Goal: Task Accomplishment & Management: Complete application form

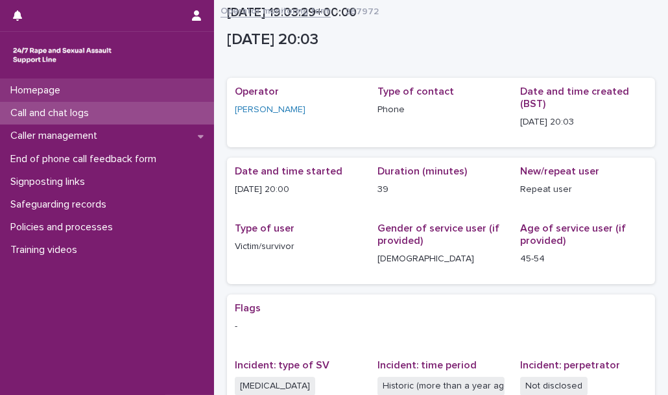
scroll to position [294, 0]
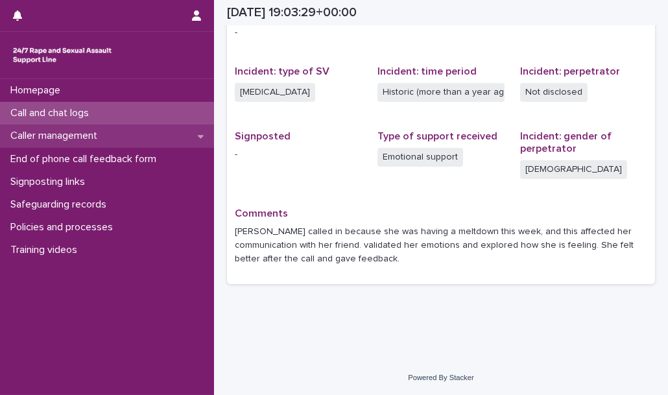
click at [133, 128] on div "Caller management" at bounding box center [107, 136] width 214 height 23
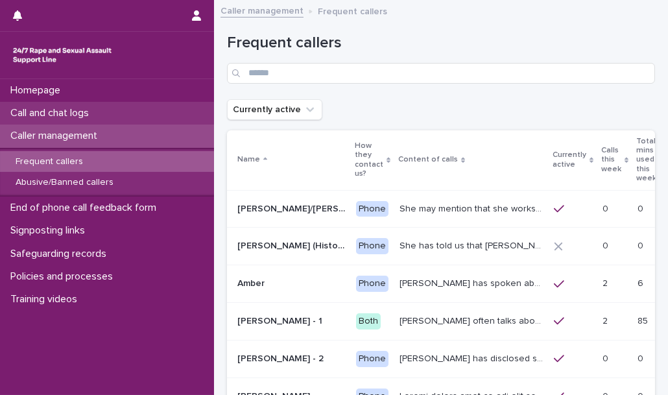
click at [149, 119] on div "Call and chat logs" at bounding box center [107, 113] width 214 height 23
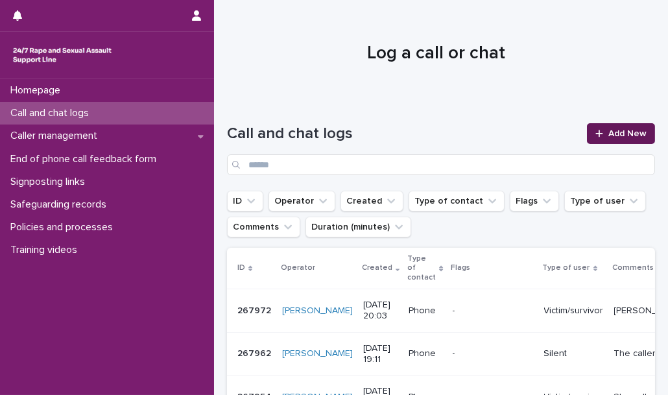
click at [606, 124] on link "Add New" at bounding box center [621, 133] width 68 height 21
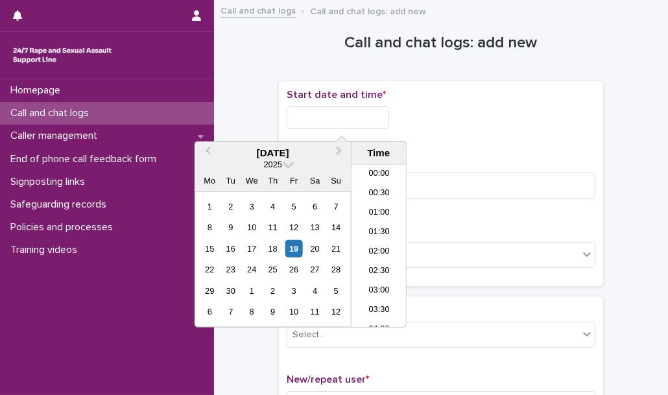
click at [346, 112] on input "text" at bounding box center [338, 117] width 102 height 23
click at [379, 250] on li "21:30" at bounding box center [378, 245] width 55 height 19
type input "**********"
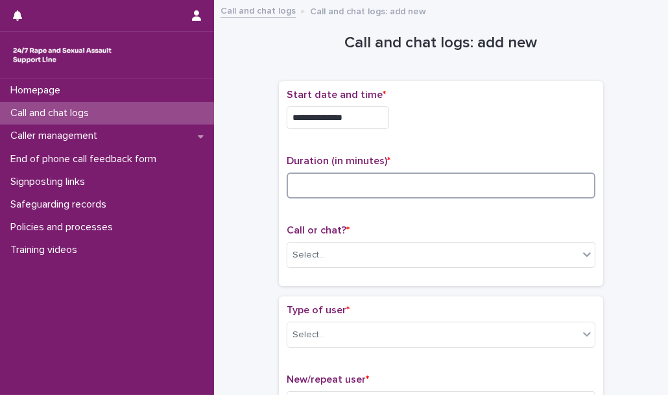
click at [334, 181] on input at bounding box center [441, 185] width 309 height 26
type input "*"
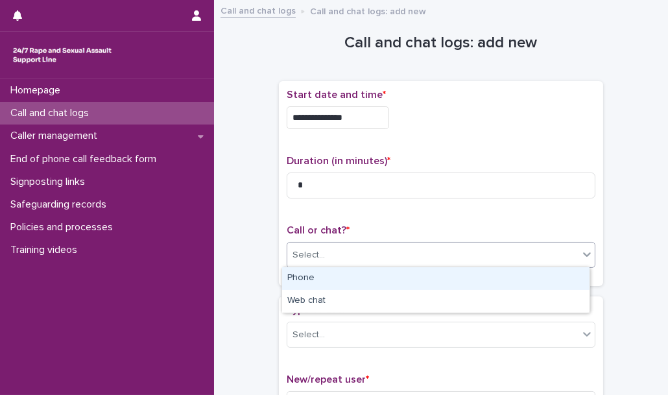
click at [329, 255] on div "Select..." at bounding box center [432, 254] width 291 height 21
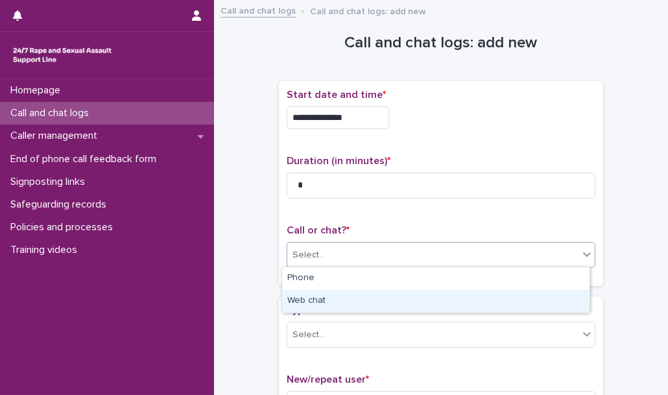
click at [328, 302] on div "Web chat" at bounding box center [435, 301] width 307 height 23
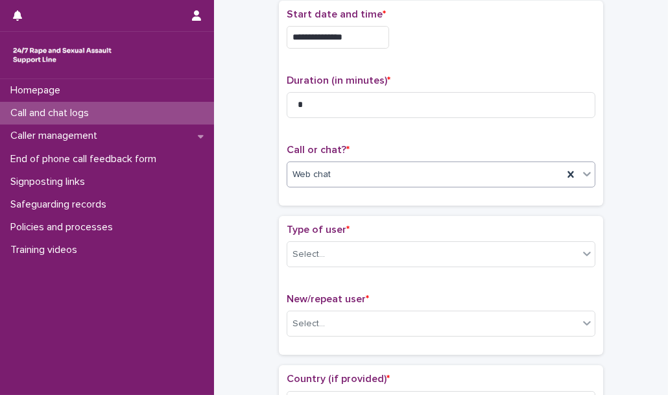
scroll to position [89, 0]
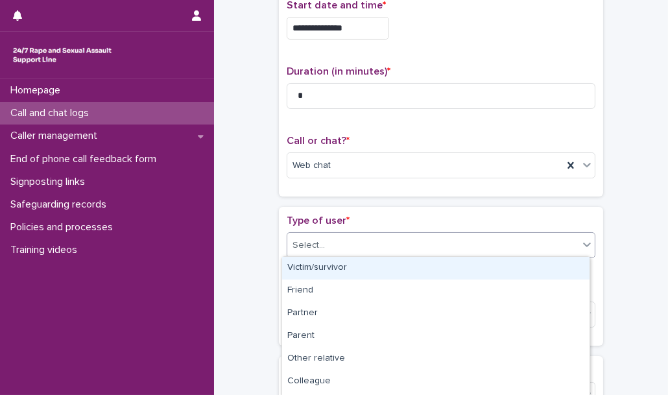
click at [358, 242] on div "Select..." at bounding box center [432, 245] width 291 height 21
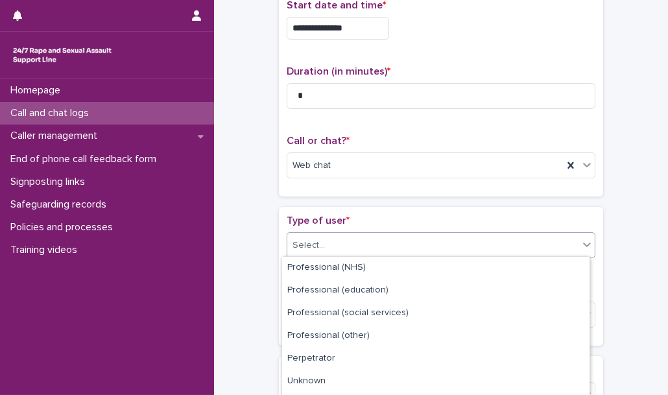
scroll to position [201, 0]
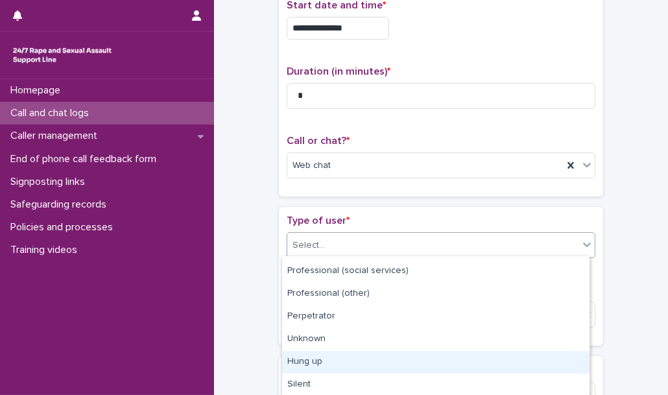
click at [359, 361] on div "Hung up" at bounding box center [435, 362] width 307 height 23
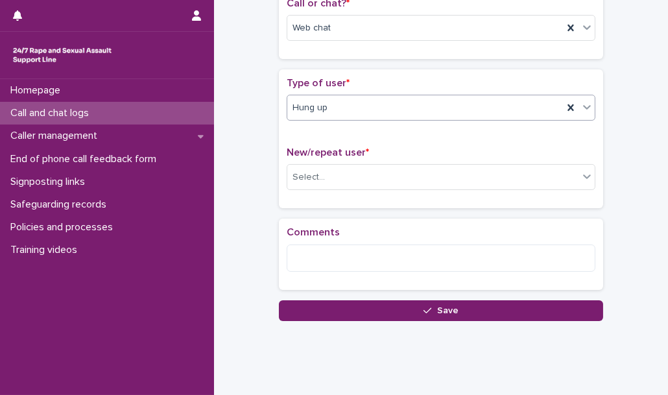
scroll to position [239, 0]
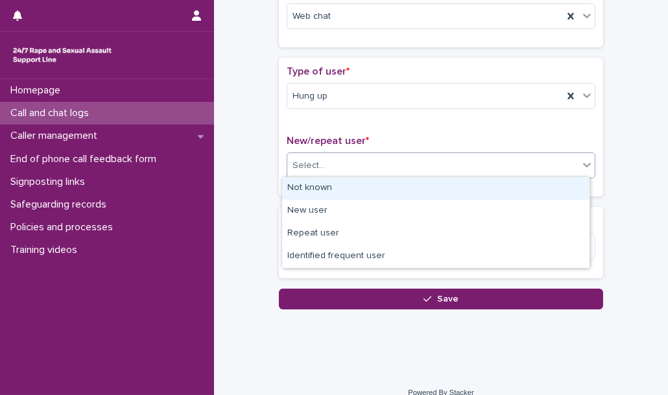
click at [326, 167] on div "Select..." at bounding box center [432, 165] width 291 height 21
click at [313, 190] on div "Not known" at bounding box center [435, 188] width 307 height 23
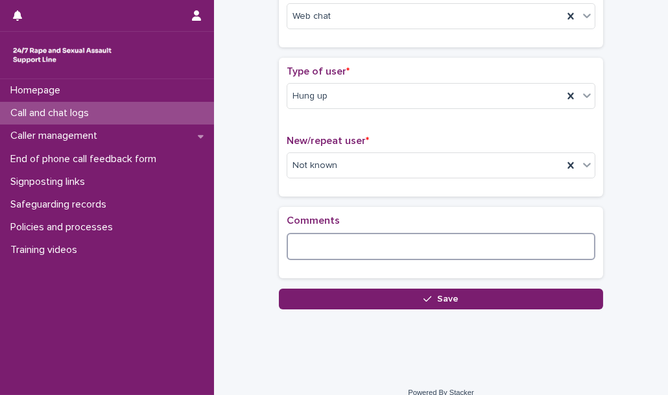
click at [305, 250] on textarea at bounding box center [441, 246] width 309 height 27
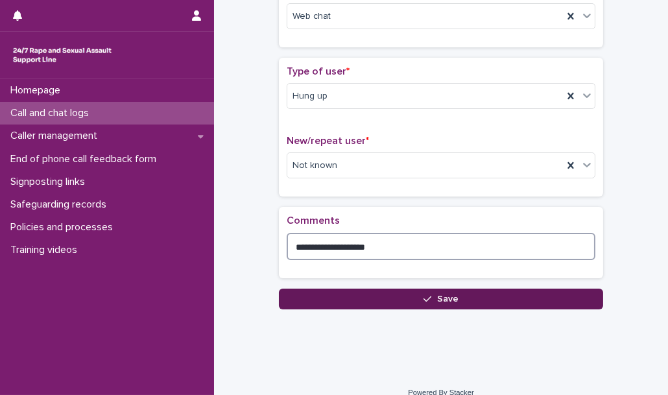
type textarea "**********"
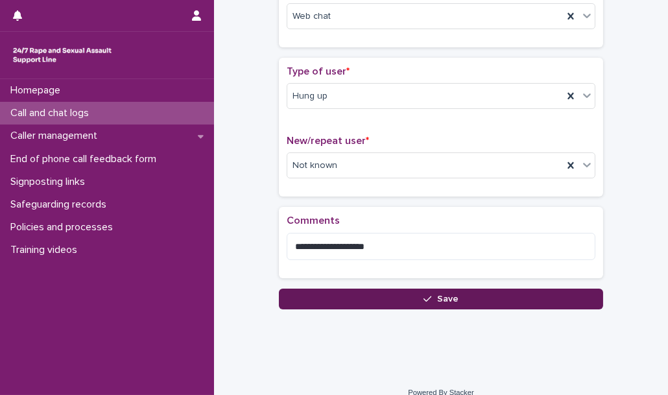
click at [312, 289] on button "Save" at bounding box center [441, 299] width 324 height 21
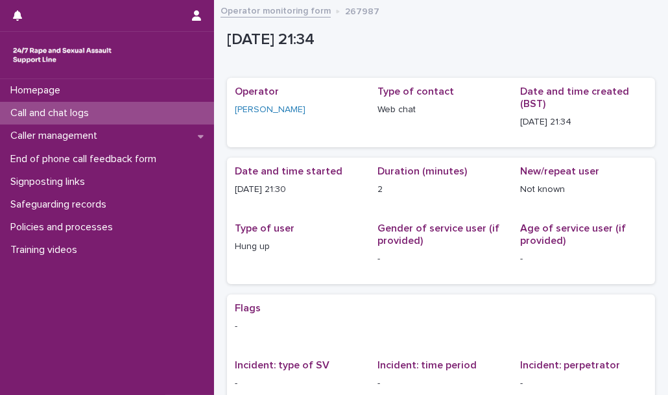
drag, startPoint x: 188, startPoint y: 199, endPoint x: 128, endPoint y: 119, distance: 100.0
click at [128, 119] on div "Call and chat logs" at bounding box center [107, 113] width 214 height 23
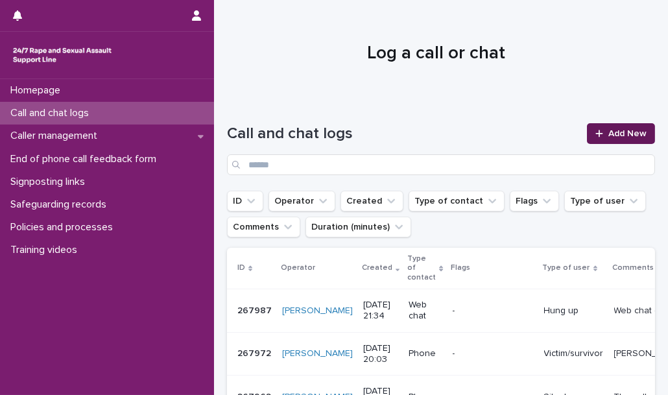
click at [598, 136] on div at bounding box center [601, 133] width 13 height 9
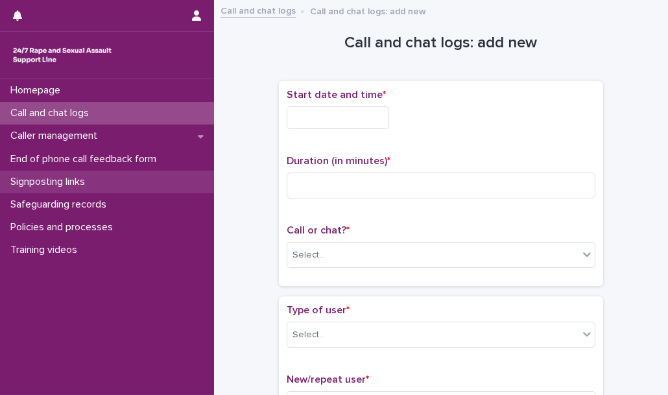
click at [195, 177] on div "Signposting links" at bounding box center [107, 182] width 214 height 23
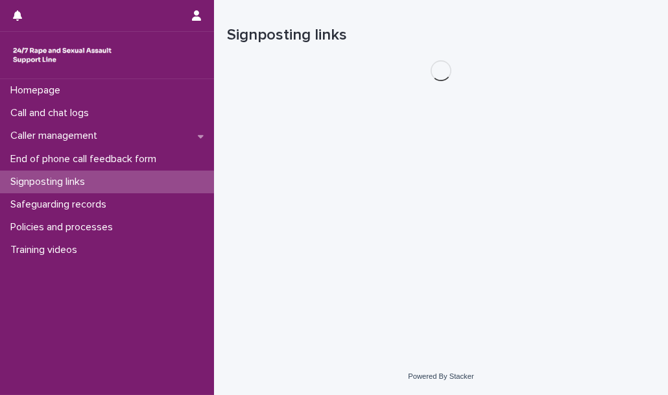
click at [195, 177] on div "Signposting links" at bounding box center [107, 182] width 214 height 23
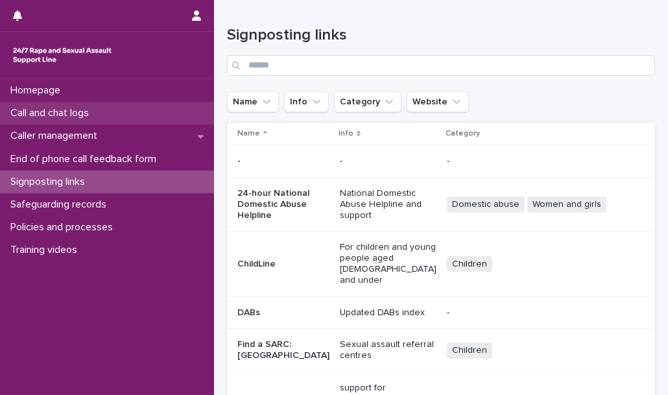
click at [99, 113] on p "Call and chat logs" at bounding box center [52, 113] width 94 height 12
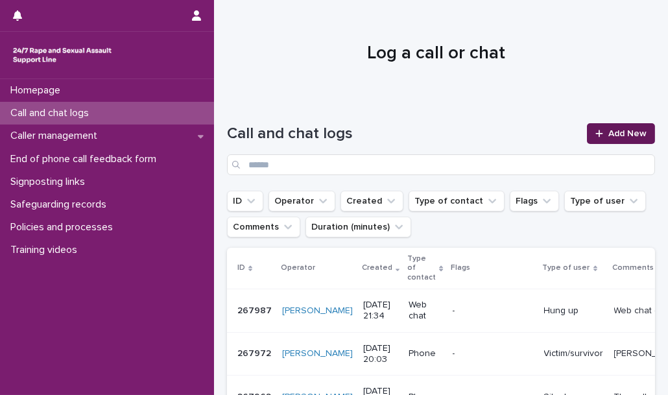
click at [616, 128] on link "Add New" at bounding box center [621, 133] width 68 height 21
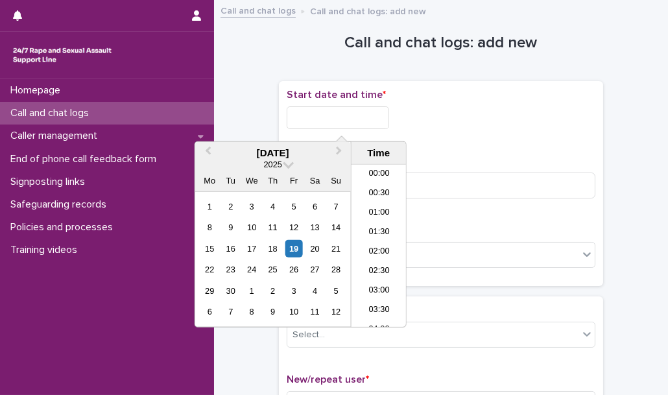
click at [338, 117] on input "text" at bounding box center [338, 117] width 102 height 23
click at [378, 248] on li "21:30" at bounding box center [378, 245] width 55 height 19
type input "**********"
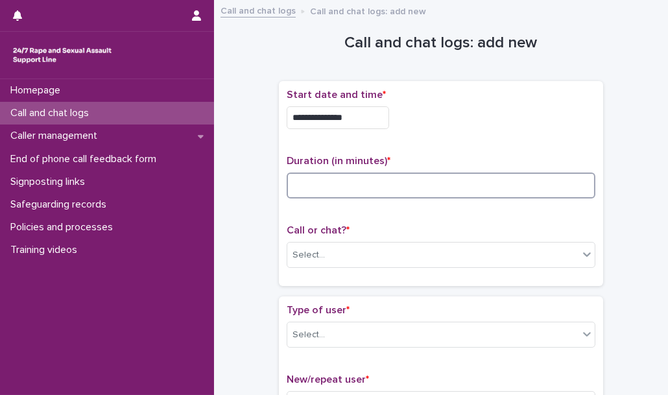
click at [357, 188] on input at bounding box center [441, 185] width 309 height 26
type input "**"
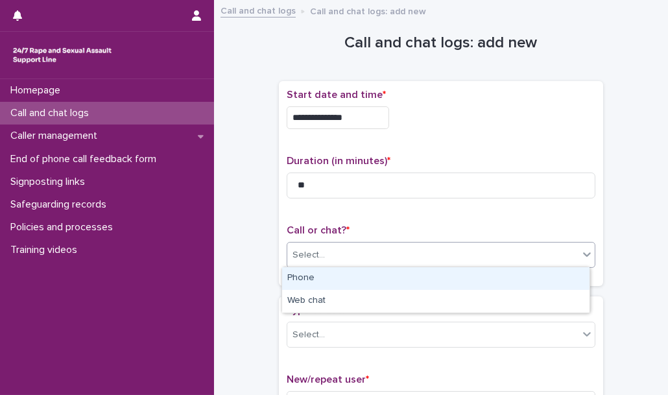
click at [351, 242] on div "Select..." at bounding box center [441, 255] width 309 height 26
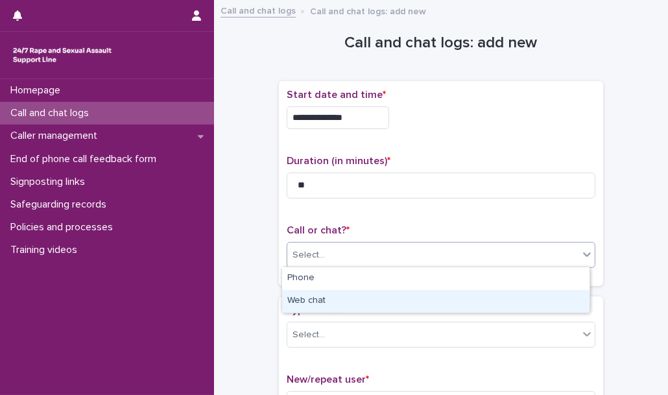
click at [352, 302] on div "Web chat" at bounding box center [435, 301] width 307 height 23
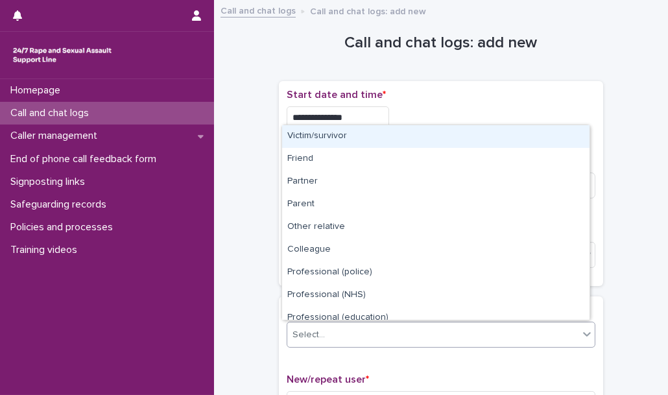
click at [340, 331] on div "Select..." at bounding box center [432, 334] width 291 height 21
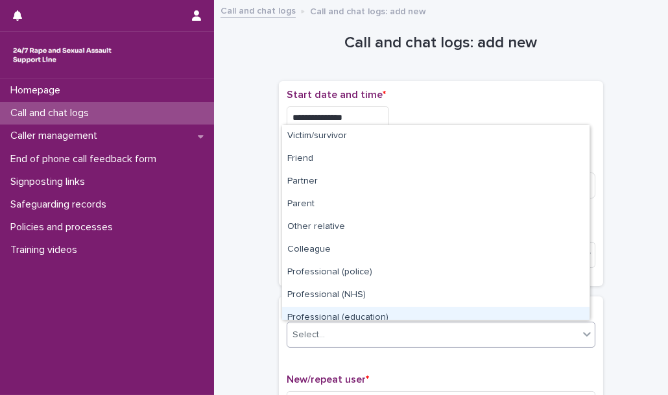
scroll to position [145, 0]
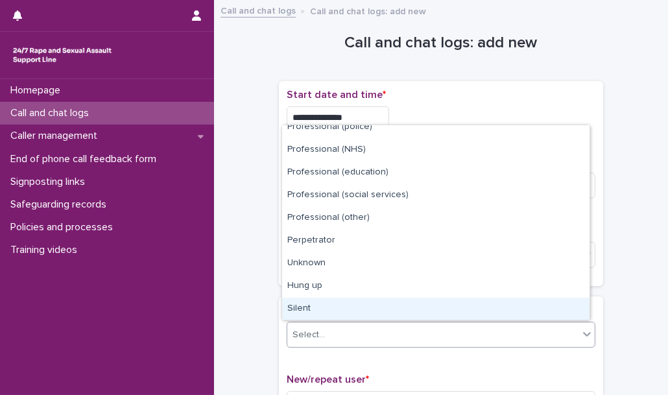
click at [336, 309] on div "Silent" at bounding box center [435, 309] width 307 height 23
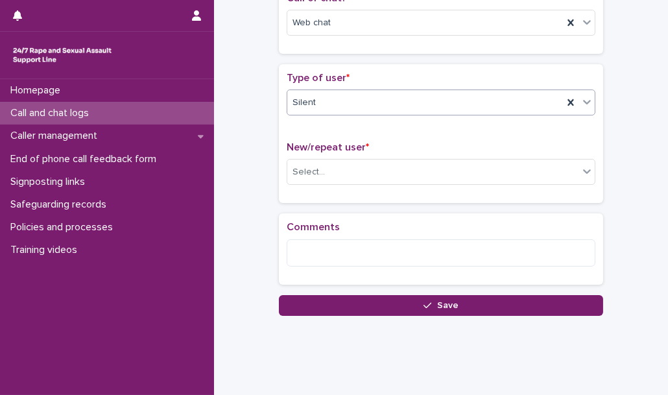
scroll to position [233, 0]
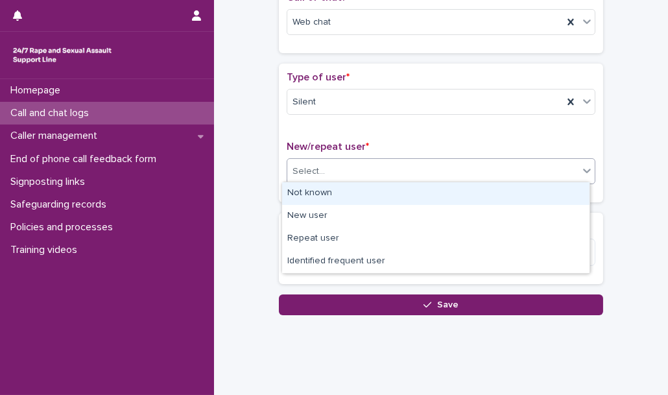
click at [344, 175] on div "Select..." at bounding box center [432, 171] width 291 height 21
click at [334, 193] on div "Not known" at bounding box center [435, 193] width 307 height 23
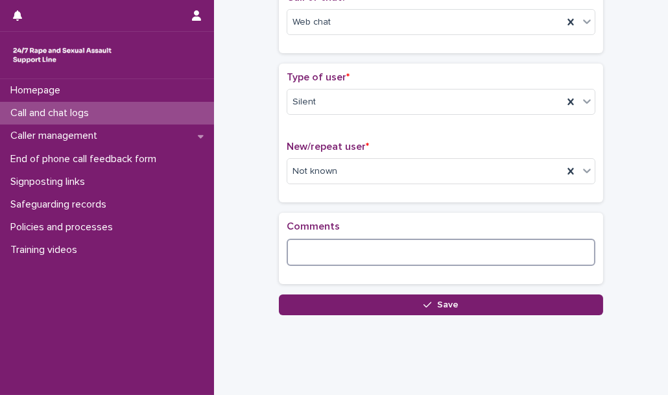
click at [333, 248] on textarea at bounding box center [441, 252] width 309 height 27
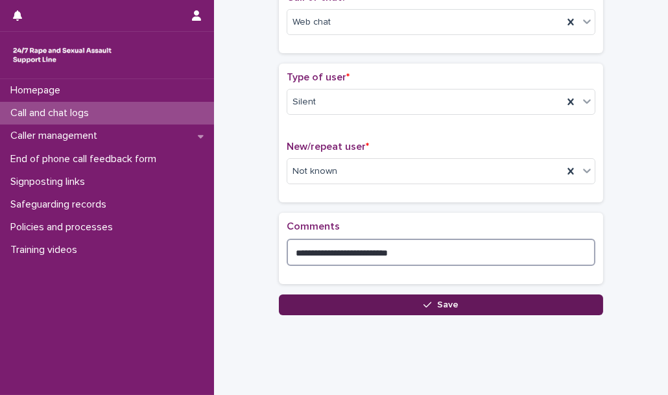
type textarea "**********"
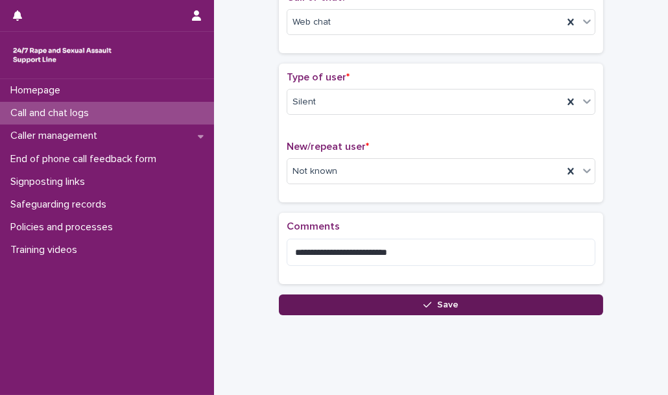
click at [334, 294] on button "Save" at bounding box center [441, 304] width 324 height 21
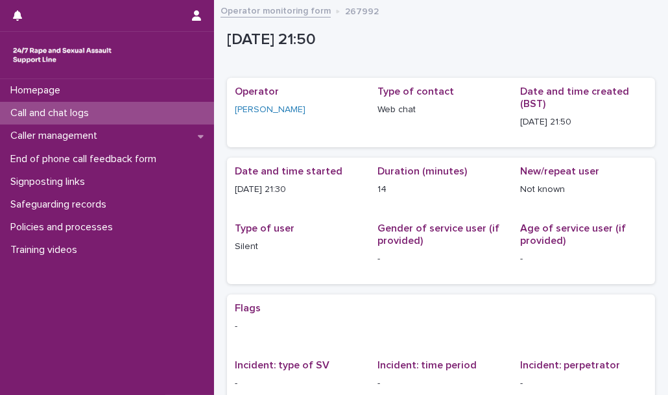
click at [178, 114] on div "Call and chat logs" at bounding box center [107, 113] width 214 height 23
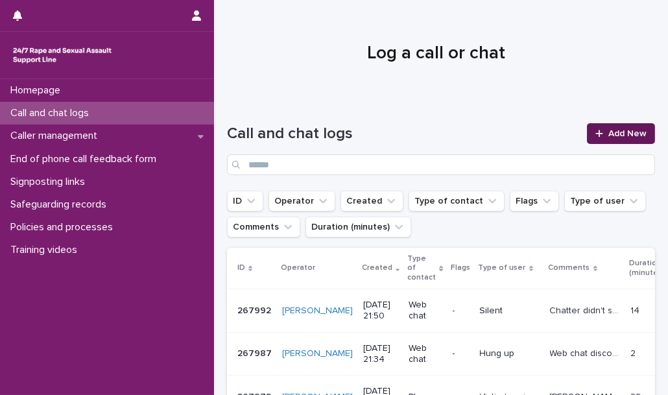
click at [612, 127] on link "Add New" at bounding box center [621, 133] width 68 height 21
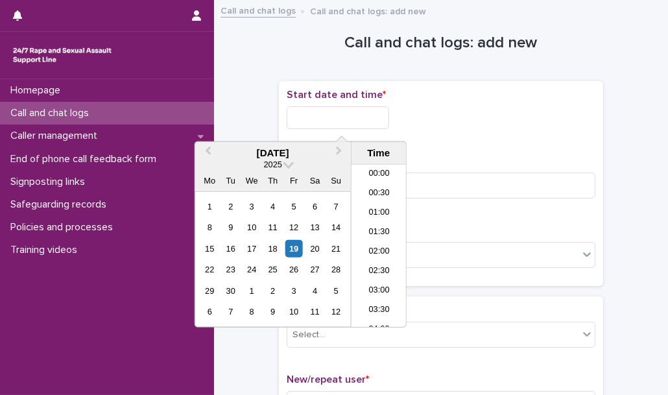
scroll to position [772, 0]
click at [329, 121] on input "text" at bounding box center [338, 117] width 102 height 23
click at [370, 256] on li "22:00" at bounding box center [378, 258] width 55 height 19
type input "**********"
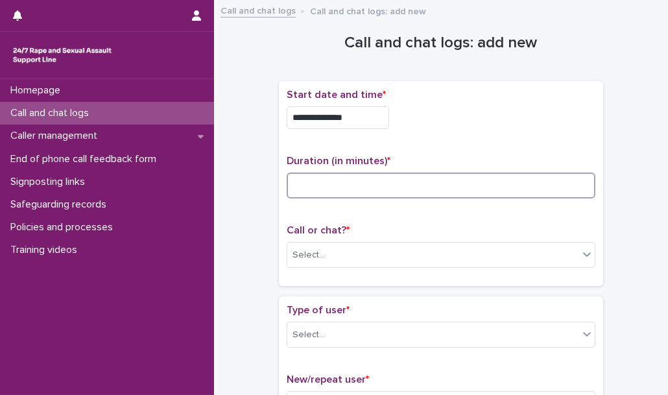
click at [321, 190] on input at bounding box center [441, 185] width 309 height 26
type input "**"
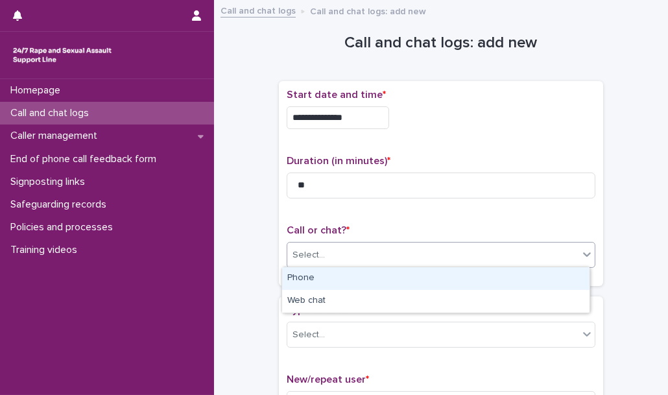
click at [333, 261] on div "Select..." at bounding box center [432, 254] width 291 height 21
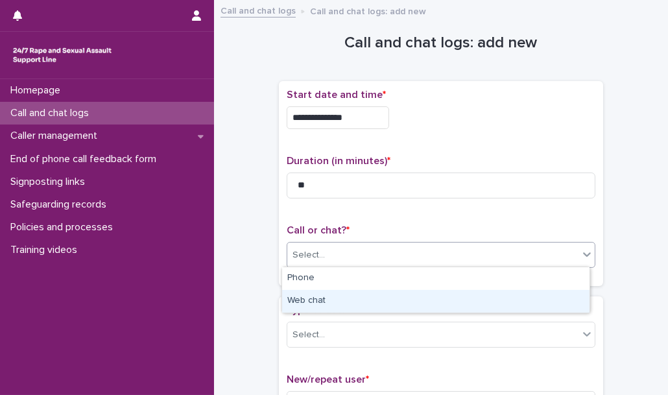
click at [336, 302] on div "Web chat" at bounding box center [435, 301] width 307 height 23
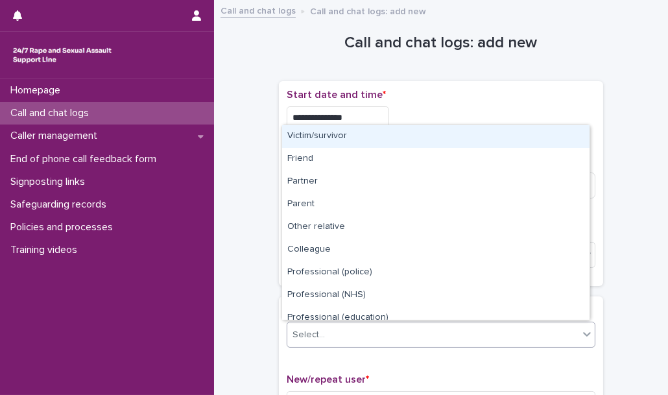
drag, startPoint x: 342, startPoint y: 333, endPoint x: 337, endPoint y: 133, distance: 199.8
click at [337, 133] on body "**********" at bounding box center [334, 197] width 668 height 395
click at [337, 133] on div "Victim/survivor" at bounding box center [435, 136] width 307 height 23
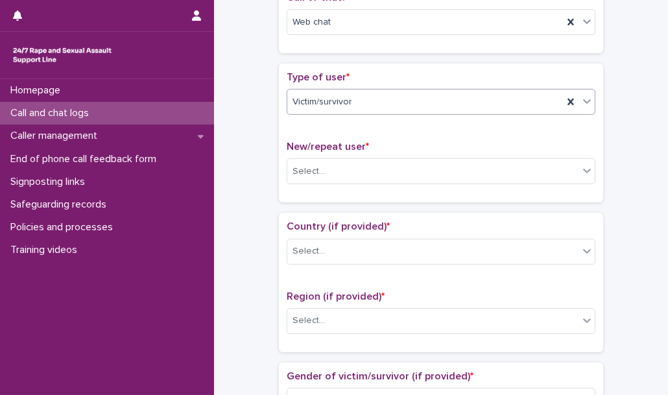
scroll to position [239, 0]
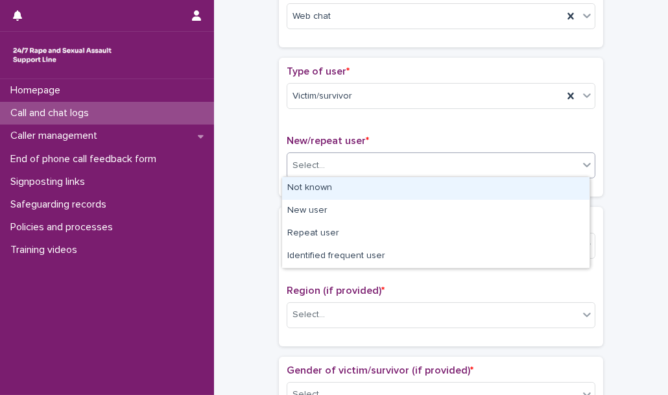
drag, startPoint x: 361, startPoint y: 157, endPoint x: 344, endPoint y: 196, distance: 42.4
click at [344, 196] on body "**********" at bounding box center [334, 197] width 668 height 395
click at [344, 196] on div "Not known" at bounding box center [435, 188] width 307 height 23
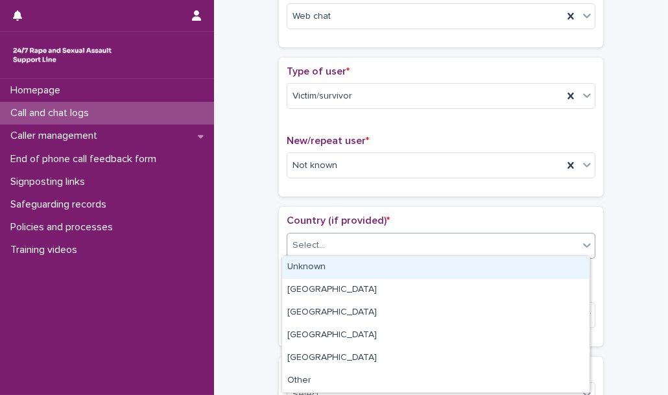
click at [333, 238] on div "Select..." at bounding box center [432, 245] width 291 height 21
click at [336, 265] on div "Unknown" at bounding box center [435, 267] width 307 height 23
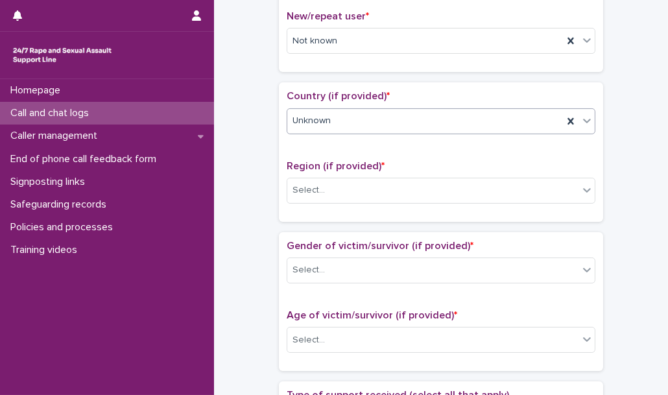
scroll to position [368, 0]
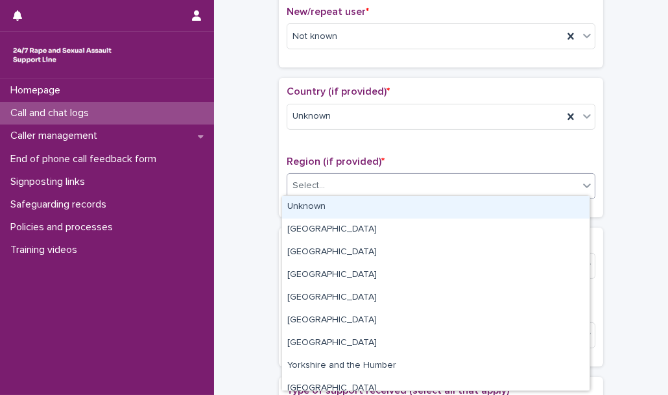
drag, startPoint x: 347, startPoint y: 182, endPoint x: 345, endPoint y: 201, distance: 19.6
click at [345, 201] on body "**********" at bounding box center [334, 197] width 668 height 395
click at [345, 201] on div "Unknown" at bounding box center [435, 207] width 307 height 23
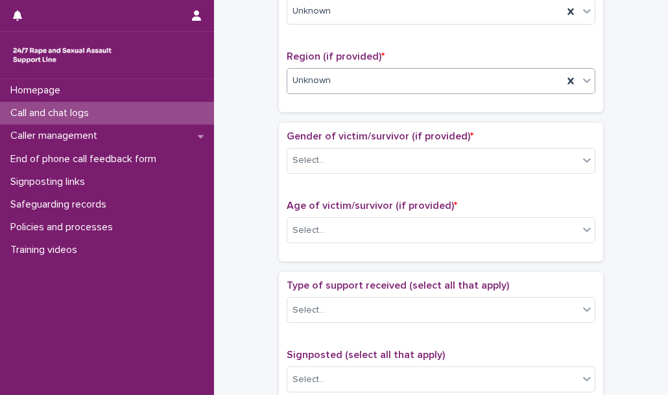
scroll to position [478, 0]
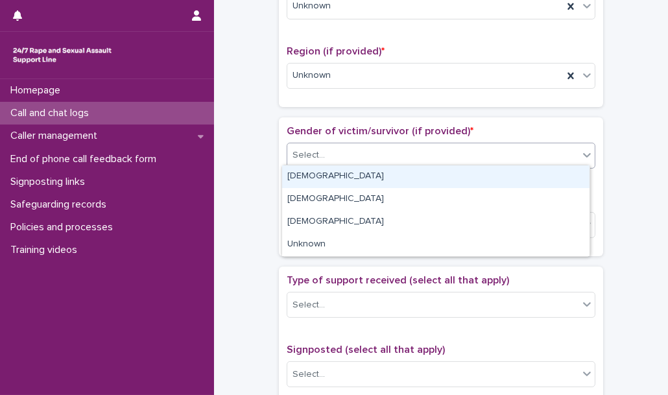
click at [343, 153] on div "Select..." at bounding box center [432, 155] width 291 height 21
click at [342, 168] on div "[DEMOGRAPHIC_DATA]" at bounding box center [435, 176] width 307 height 23
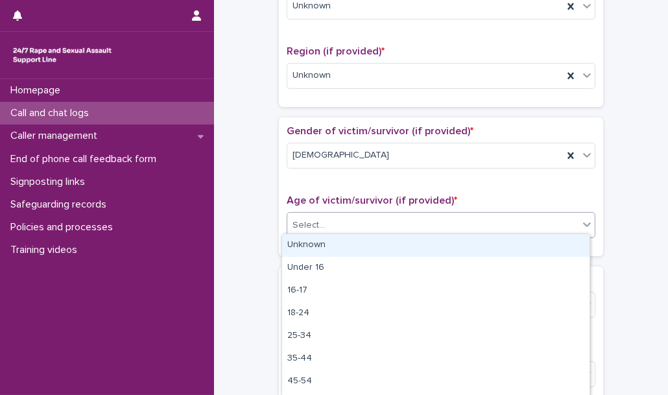
click at [335, 219] on div "Select..." at bounding box center [432, 225] width 291 height 21
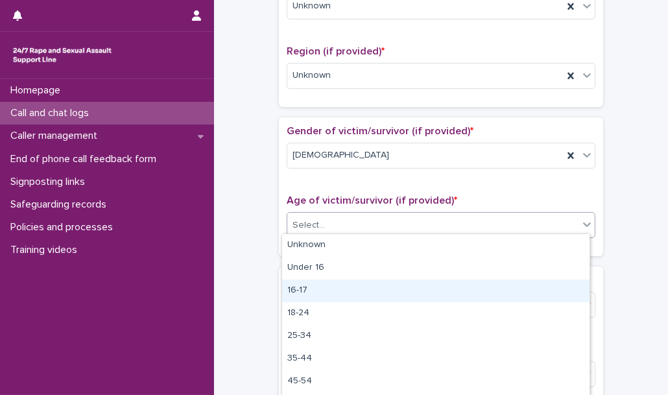
click at [329, 294] on div "16-17" at bounding box center [435, 290] width 307 height 23
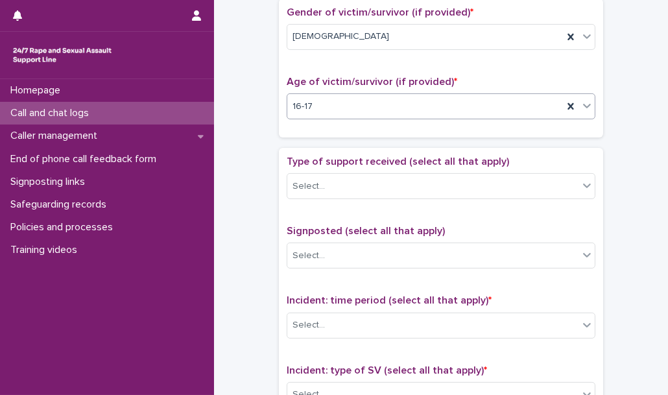
scroll to position [598, 0]
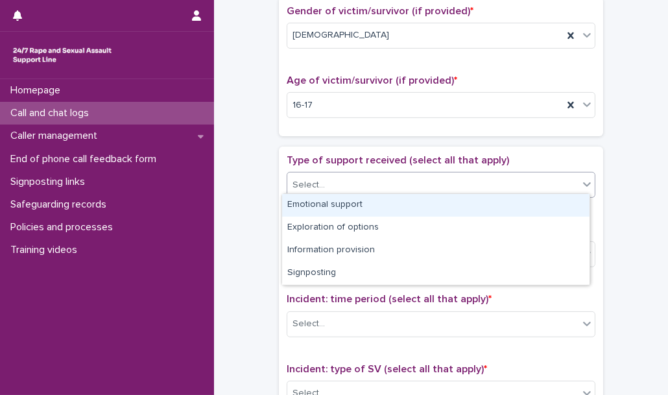
click at [326, 186] on div "Select..." at bounding box center [432, 184] width 291 height 21
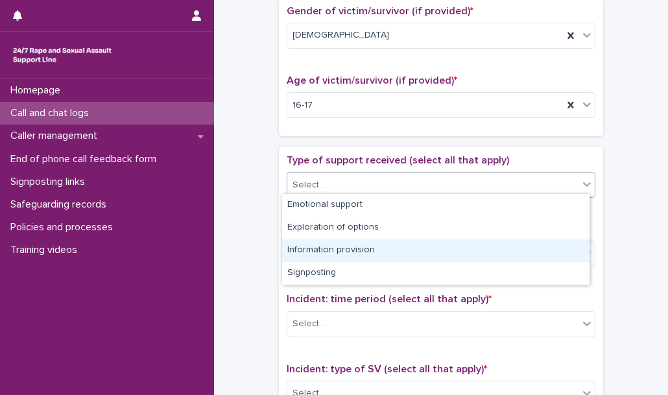
click at [326, 247] on div "Information provision" at bounding box center [435, 250] width 307 height 23
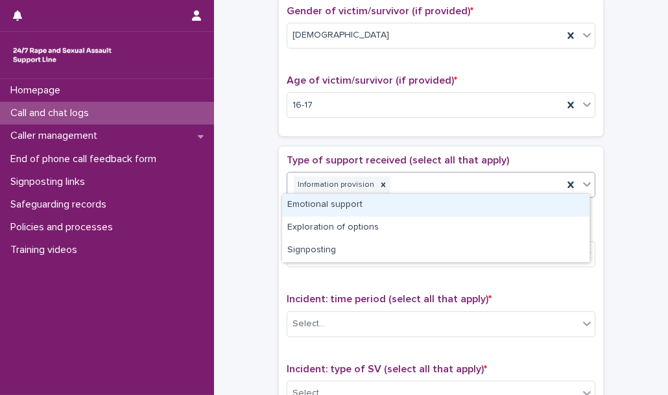
click at [402, 180] on div "Information provision" at bounding box center [425, 185] width 276 height 23
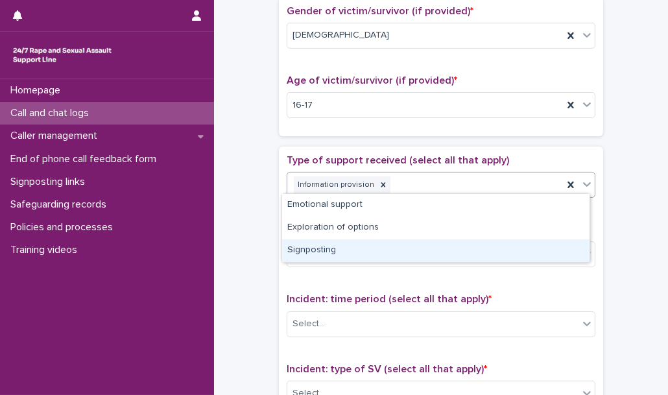
click at [366, 242] on div "Signposting" at bounding box center [435, 250] width 307 height 23
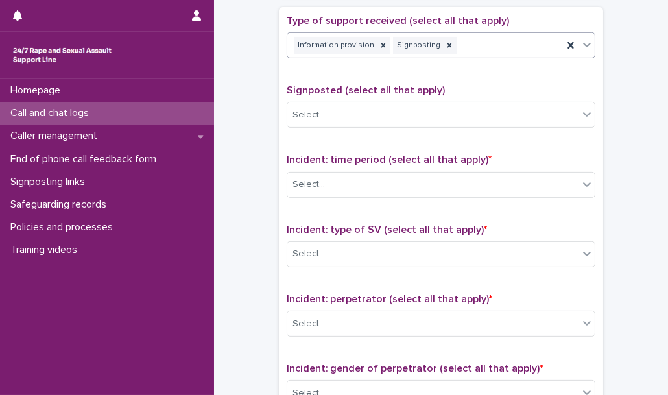
scroll to position [739, 0]
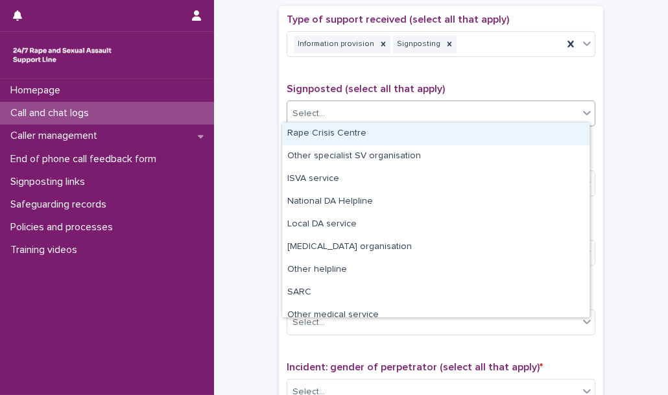
click at [353, 104] on div "Select..." at bounding box center [432, 113] width 291 height 21
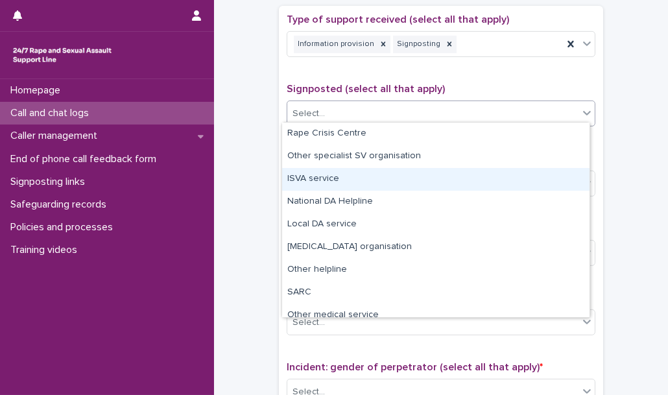
click at [335, 180] on div "ISVA service" at bounding box center [435, 179] width 307 height 23
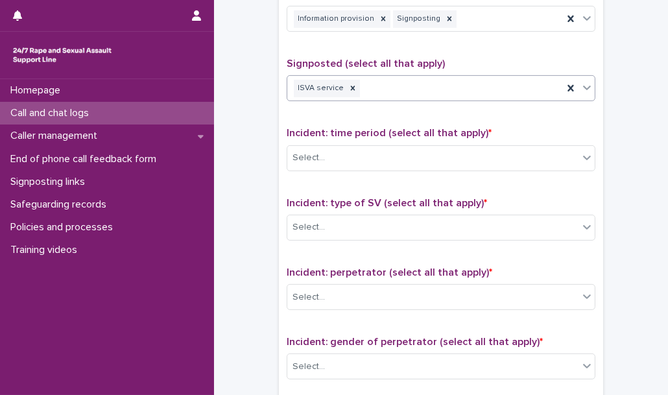
scroll to position [768, 0]
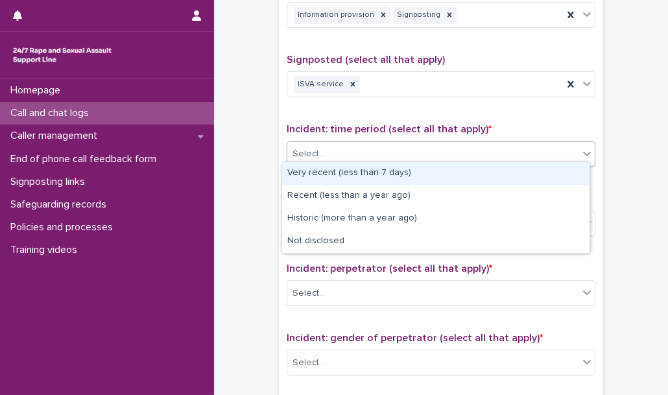
click at [343, 150] on div "Select..." at bounding box center [432, 153] width 291 height 21
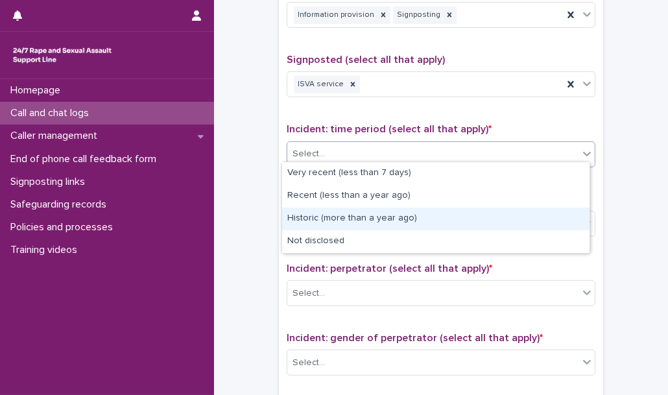
click at [348, 215] on div "Historic (more than a year ago)" at bounding box center [435, 219] width 307 height 23
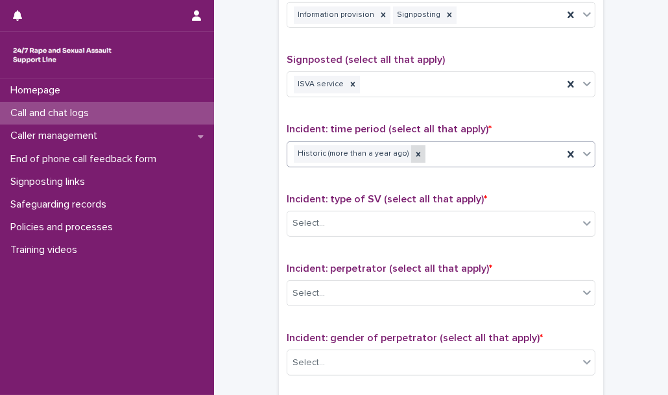
click at [414, 152] on icon at bounding box center [418, 154] width 9 height 9
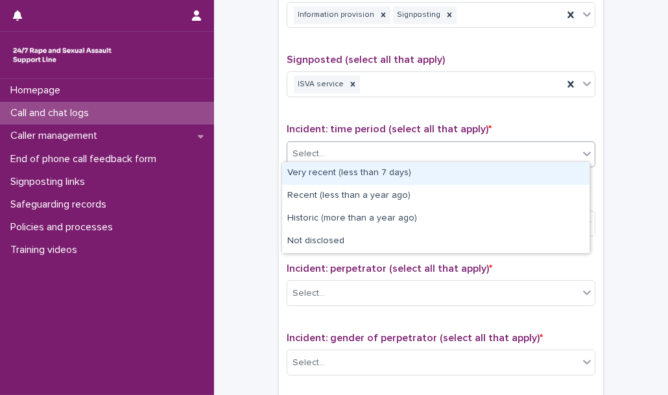
click at [364, 153] on div "Select..." at bounding box center [432, 153] width 291 height 21
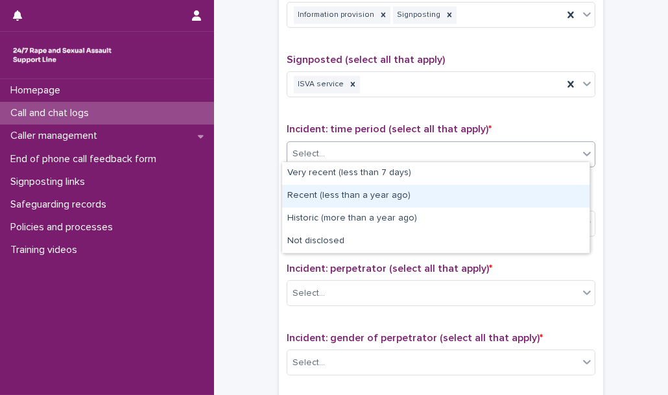
click at [335, 198] on div "Recent (less than a year ago)" at bounding box center [435, 196] width 307 height 23
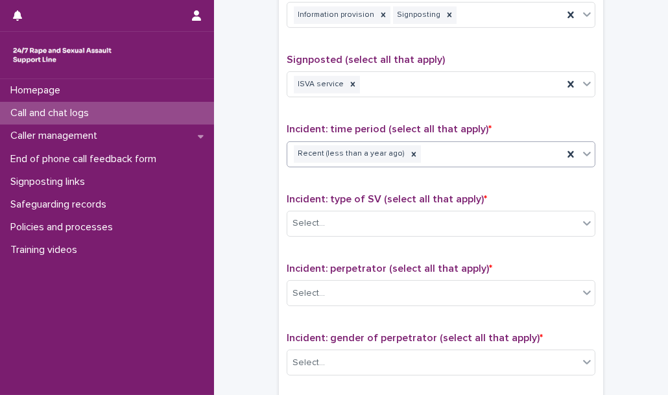
scroll to position [779, 0]
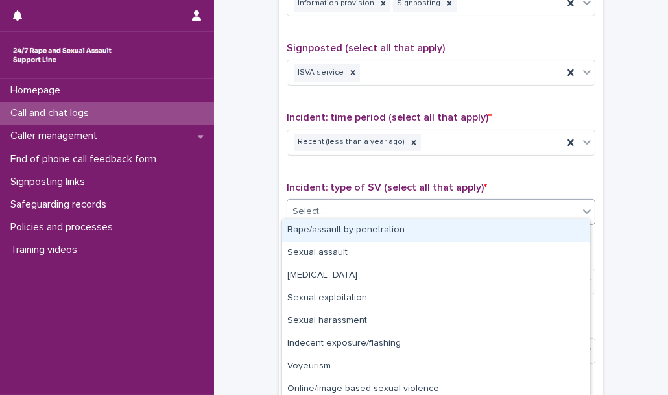
click at [351, 207] on div "Select..." at bounding box center [432, 211] width 291 height 21
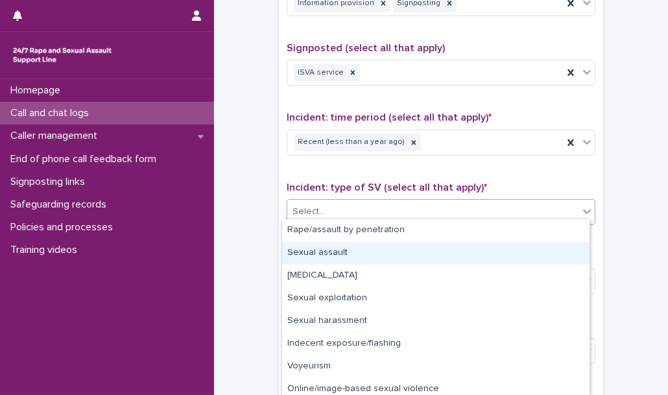
click at [346, 255] on div "Sexual assault" at bounding box center [435, 253] width 307 height 23
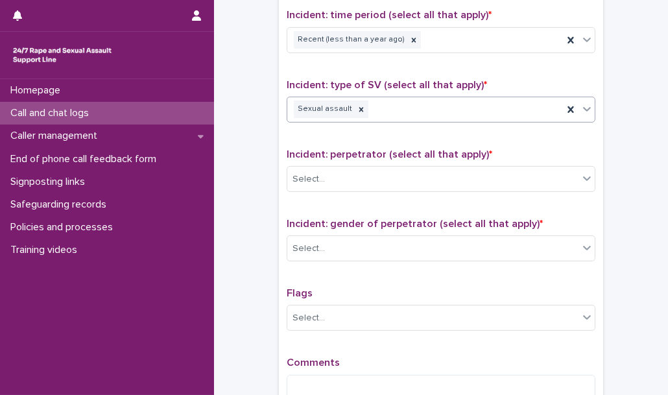
scroll to position [882, 0]
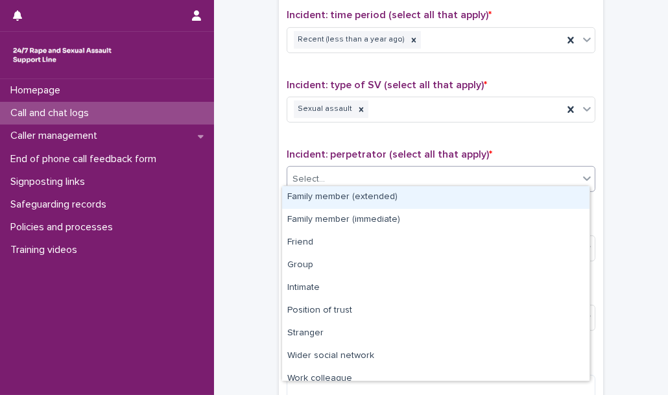
click at [349, 172] on div "Select..." at bounding box center [432, 179] width 291 height 21
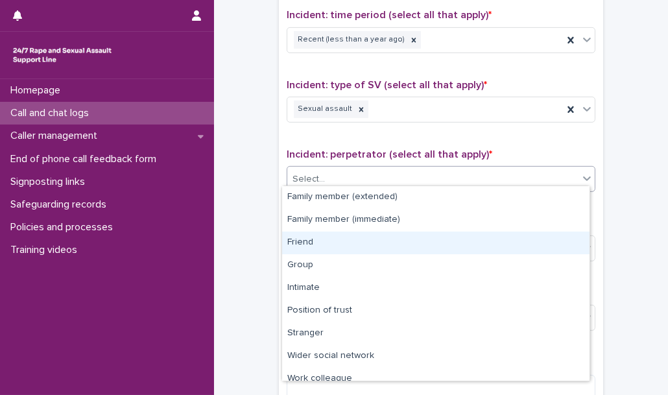
click at [329, 253] on div "Friend" at bounding box center [435, 242] width 307 height 23
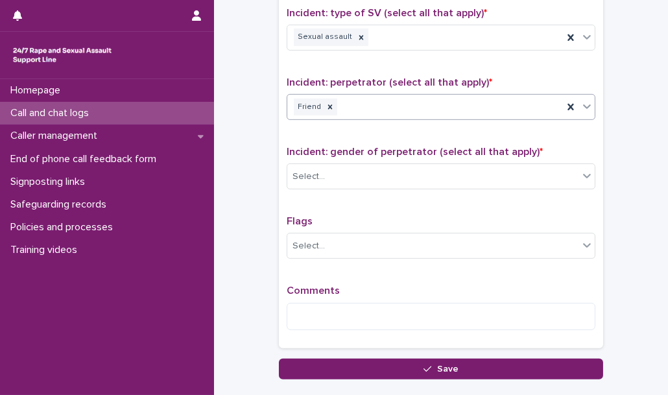
scroll to position [966, 0]
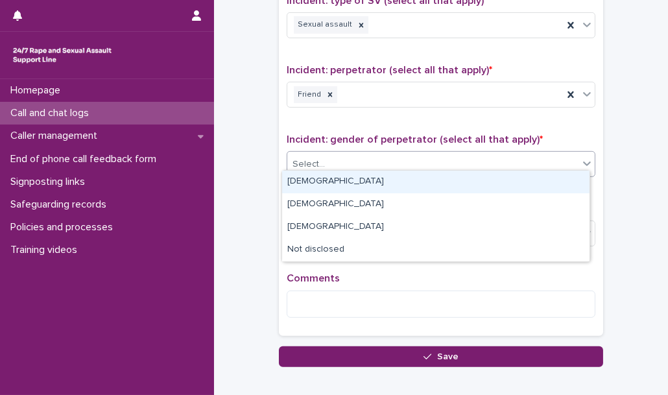
click at [355, 154] on div "Select..." at bounding box center [432, 164] width 291 height 21
click at [355, 171] on div "[DEMOGRAPHIC_DATA]" at bounding box center [435, 182] width 307 height 23
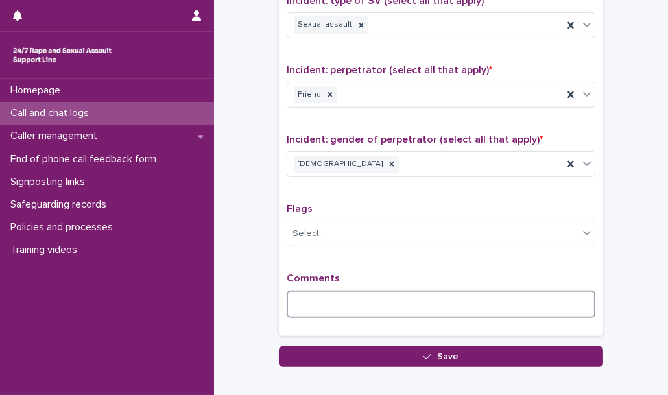
click at [324, 302] on textarea at bounding box center [441, 304] width 309 height 27
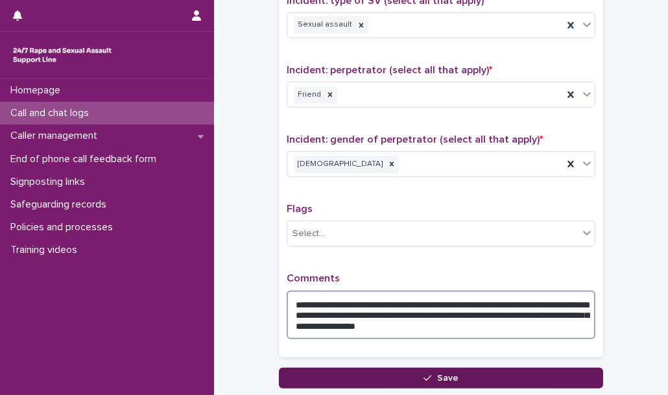
type textarea "**********"
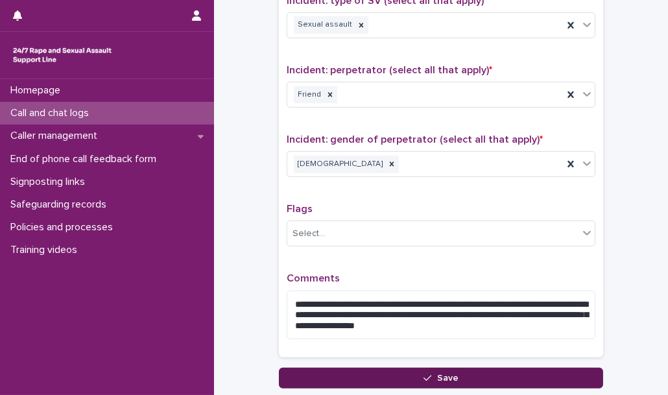
click at [431, 374] on div "button" at bounding box center [429, 378] width 13 height 9
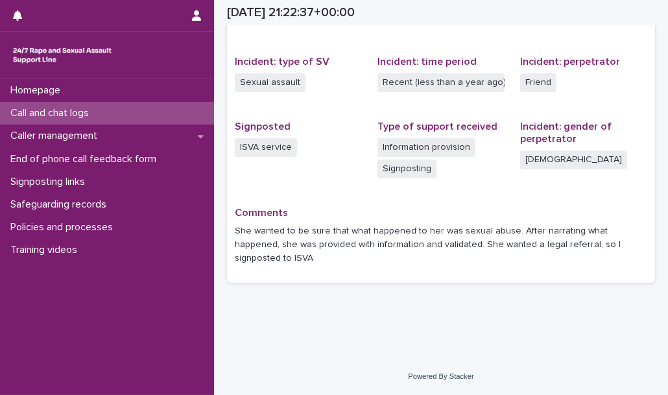
scroll to position [289, 0]
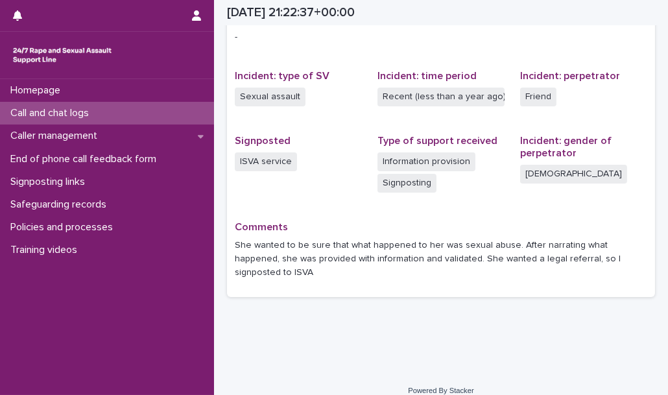
click at [180, 111] on div "Call and chat logs" at bounding box center [107, 113] width 214 height 23
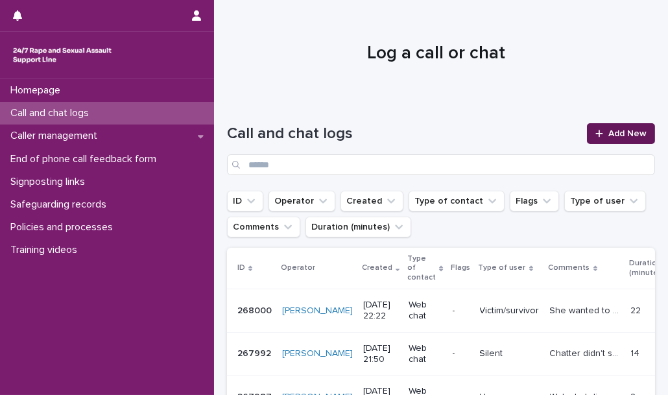
click at [602, 141] on link "Add New" at bounding box center [621, 133] width 68 height 21
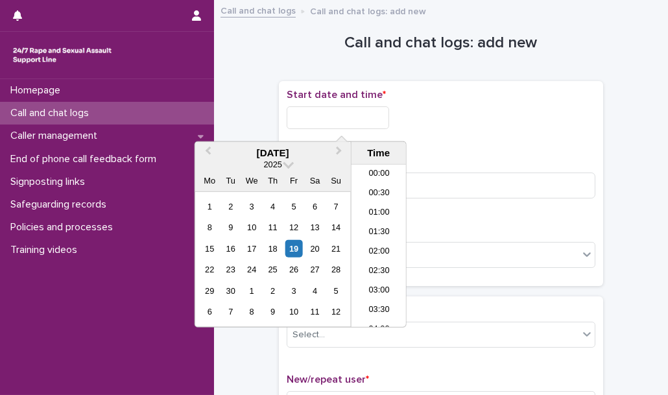
click at [386, 113] on input "text" at bounding box center [338, 117] width 102 height 23
click at [383, 259] on li "22:00" at bounding box center [378, 258] width 55 height 19
type input "**********"
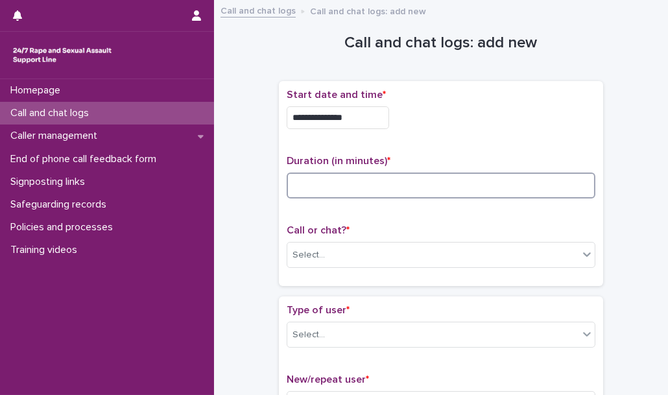
click at [358, 192] on input at bounding box center [441, 185] width 309 height 26
type input "*"
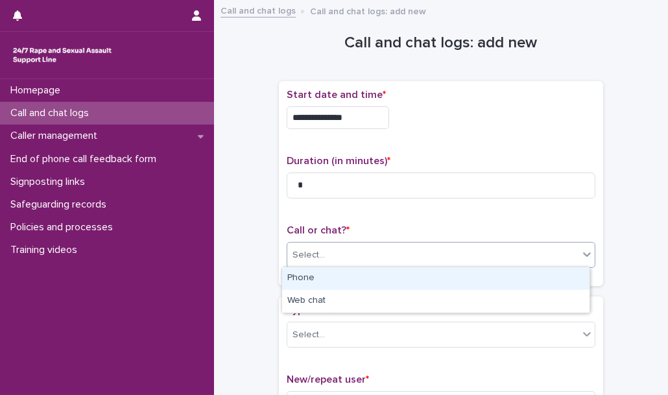
click at [348, 257] on div "Select..." at bounding box center [432, 254] width 291 height 21
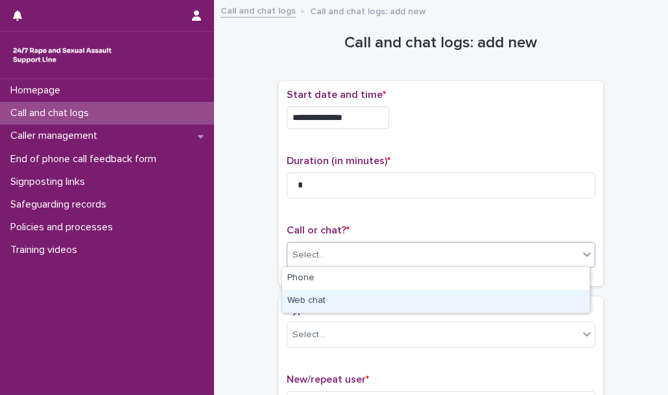
click at [350, 296] on div "Web chat" at bounding box center [435, 301] width 307 height 23
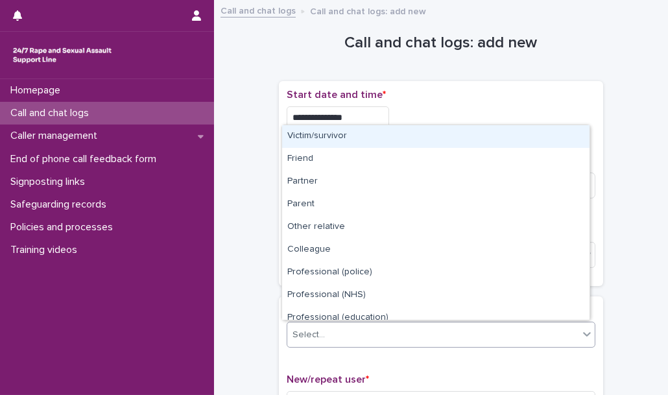
click at [354, 335] on div "Select..." at bounding box center [432, 334] width 291 height 21
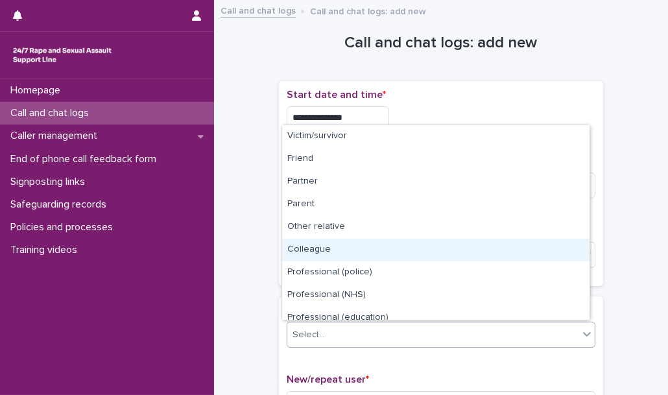
scroll to position [145, 0]
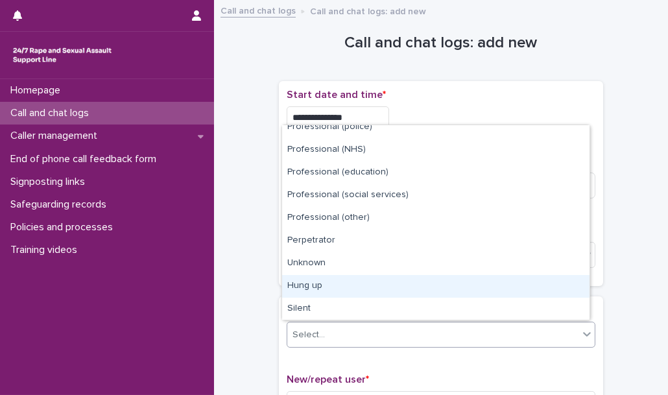
click at [350, 291] on div "Hung up" at bounding box center [435, 286] width 307 height 23
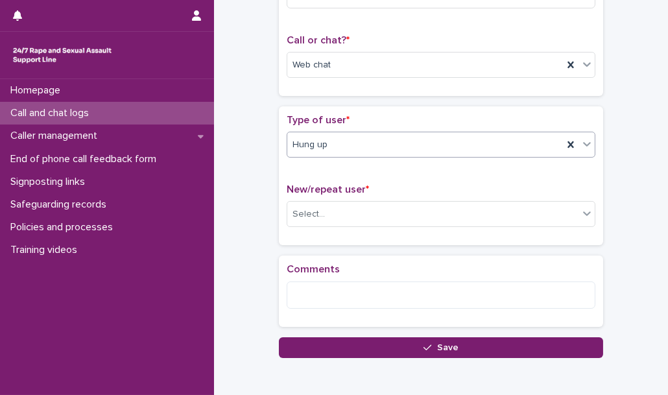
scroll to position [204, 0]
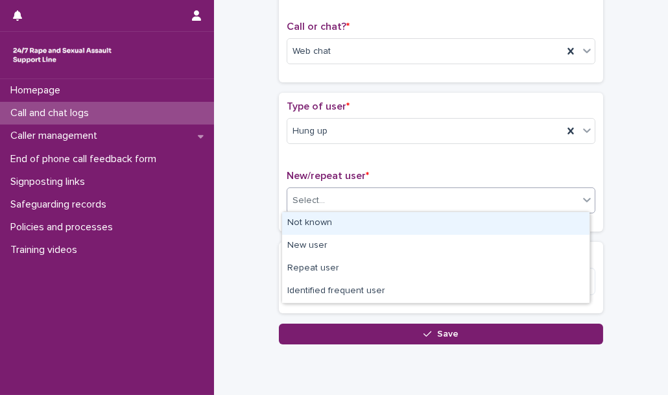
click at [350, 202] on div "Select..." at bounding box center [432, 200] width 291 height 21
click at [348, 218] on div "Not known" at bounding box center [435, 223] width 307 height 23
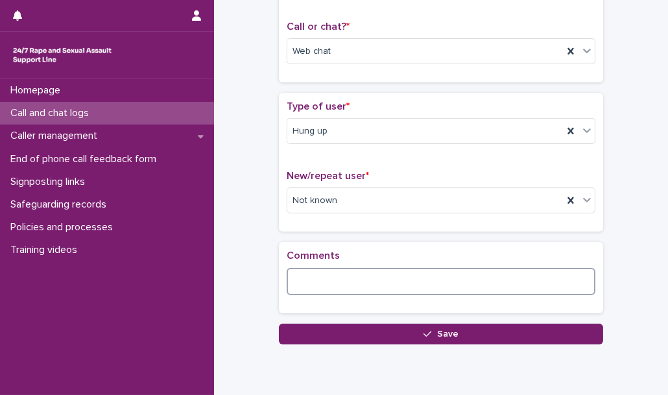
click at [329, 280] on textarea at bounding box center [441, 281] width 309 height 27
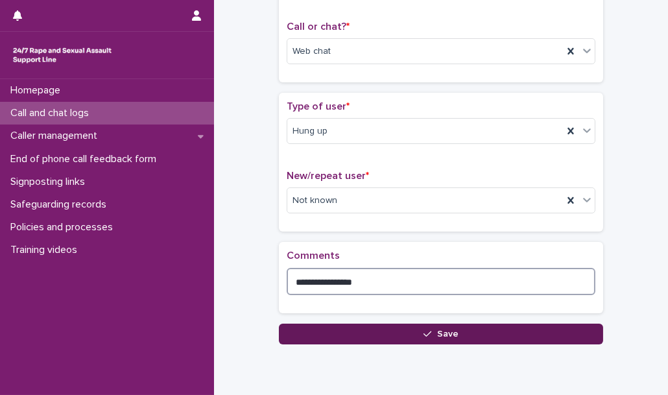
type textarea "**********"
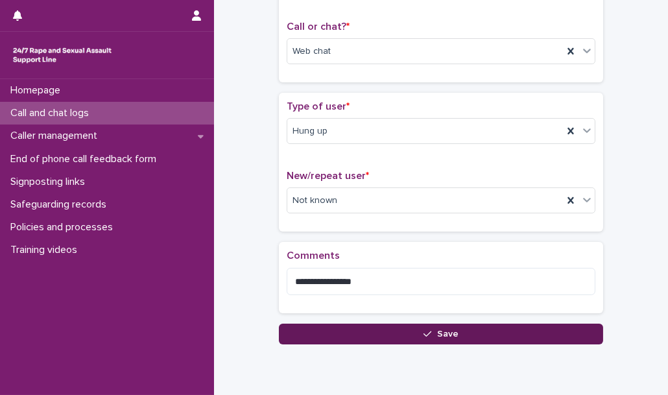
click at [368, 331] on button "Save" at bounding box center [441, 334] width 324 height 21
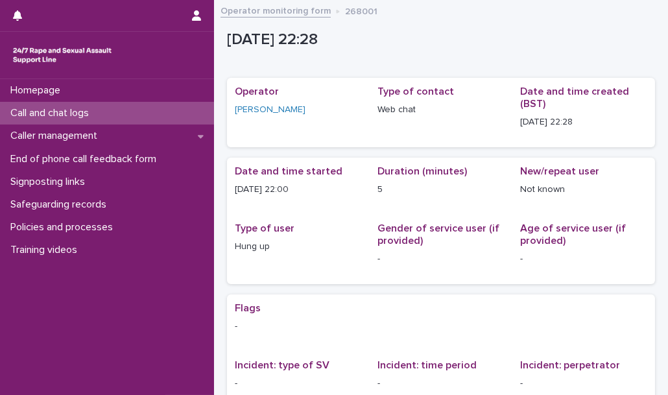
click at [192, 106] on div "Call and chat logs" at bounding box center [107, 113] width 214 height 23
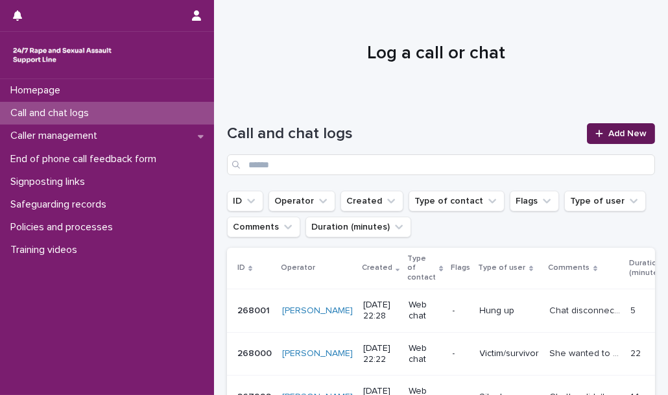
click at [608, 130] on span "Add New" at bounding box center [627, 133] width 38 height 9
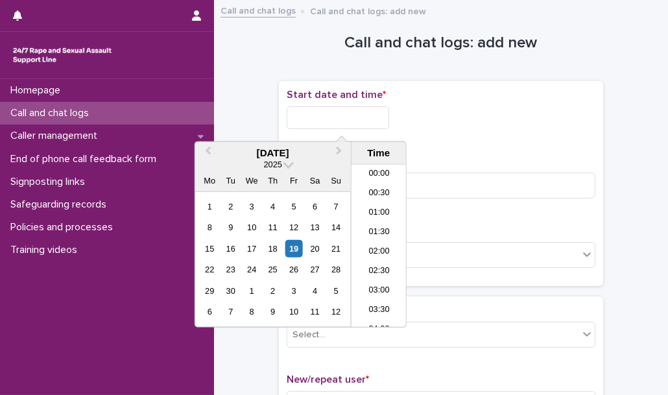
scroll to position [772, 0]
click at [374, 117] on input "text" at bounding box center [338, 117] width 102 height 23
click at [385, 274] on li "22:30" at bounding box center [378, 277] width 55 height 19
type input "**********"
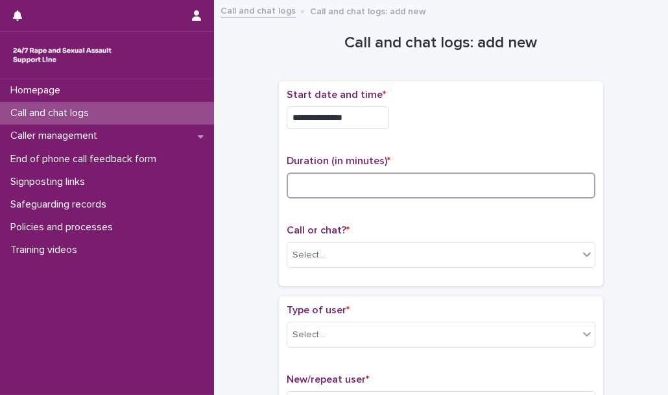
click at [345, 188] on input at bounding box center [441, 185] width 309 height 26
type input "*"
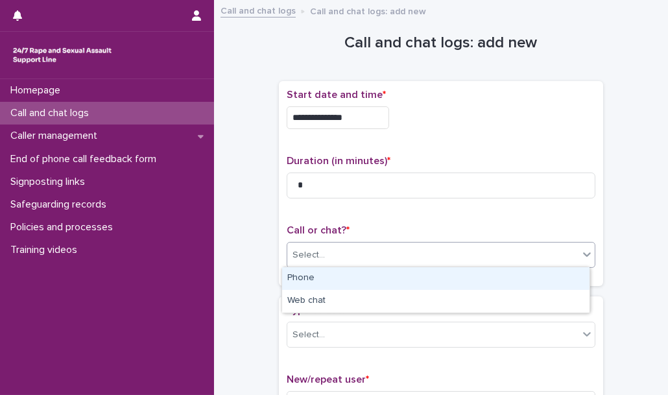
click at [335, 263] on div "Select..." at bounding box center [432, 254] width 291 height 21
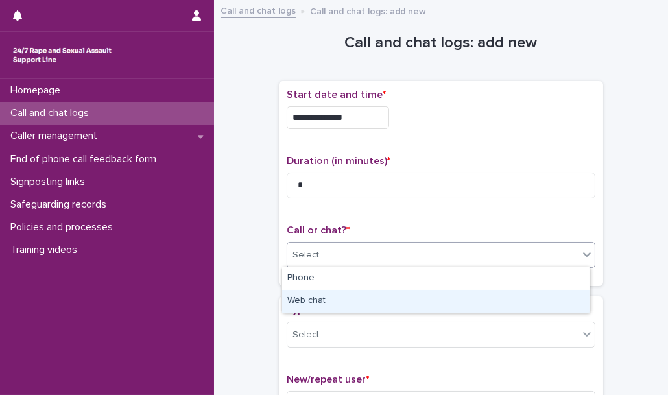
click at [335, 303] on div "Web chat" at bounding box center [435, 301] width 307 height 23
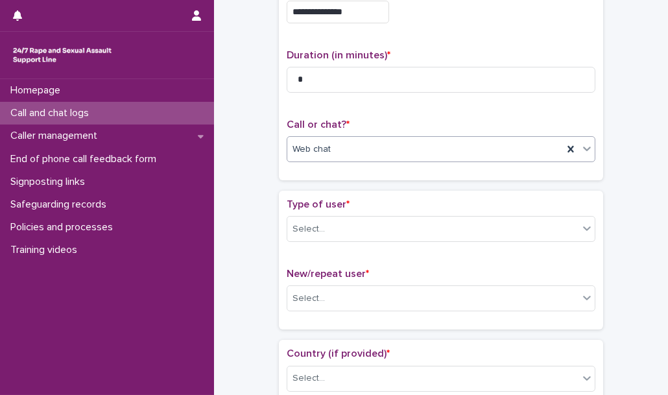
scroll to position [110, 0]
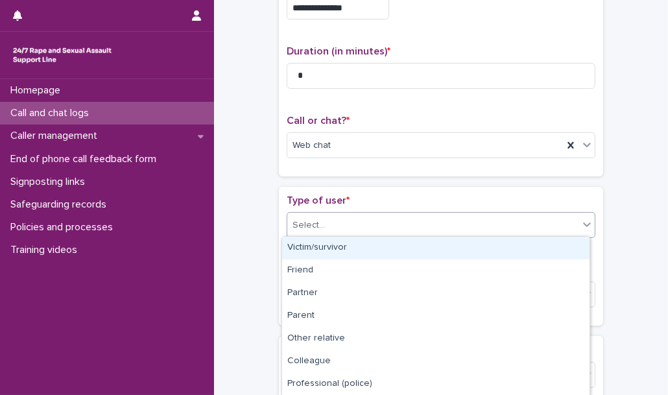
click at [352, 288] on body "**********" at bounding box center [334, 197] width 668 height 395
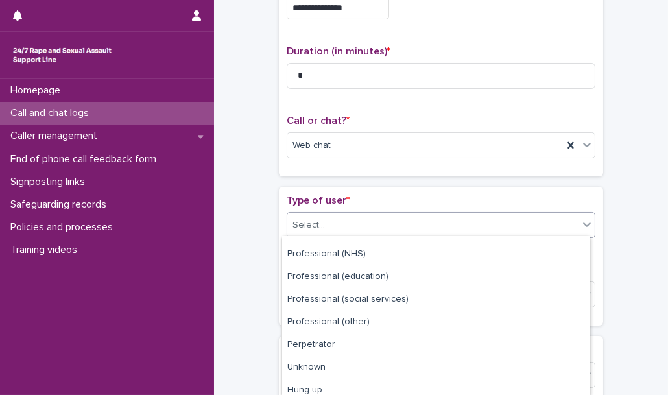
scroll to position [181, 0]
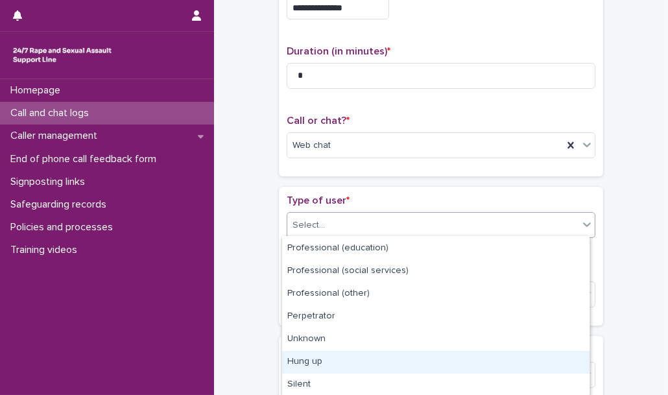
click at [361, 361] on div "Hung up" at bounding box center [435, 362] width 307 height 23
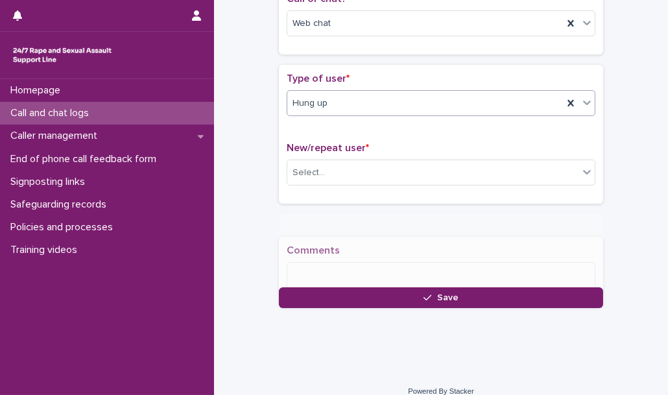
scroll to position [238, 0]
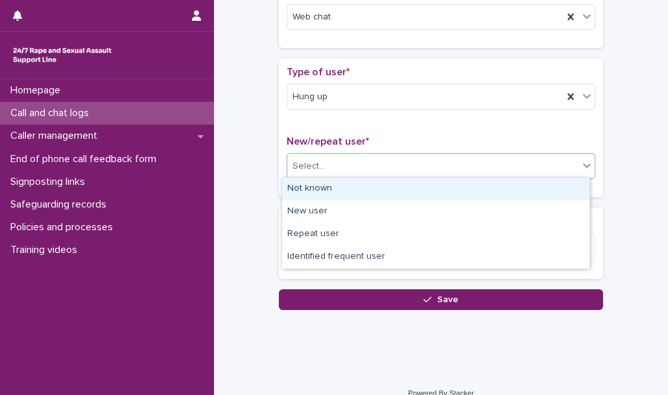
click at [335, 164] on div "Select..." at bounding box center [432, 166] width 291 height 21
click at [333, 180] on div "Not known" at bounding box center [435, 189] width 307 height 23
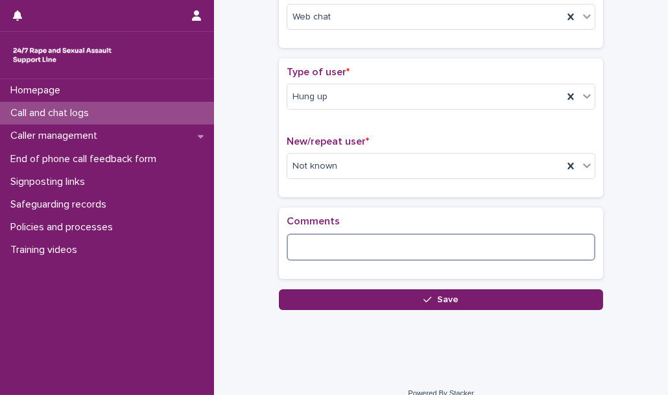
click at [320, 235] on textarea at bounding box center [441, 246] width 309 height 27
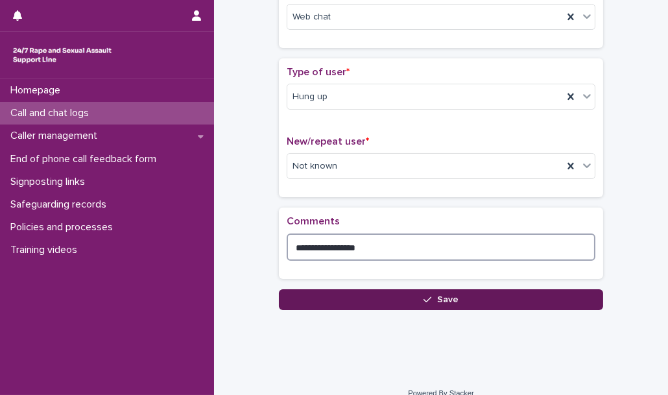
type textarea "**********"
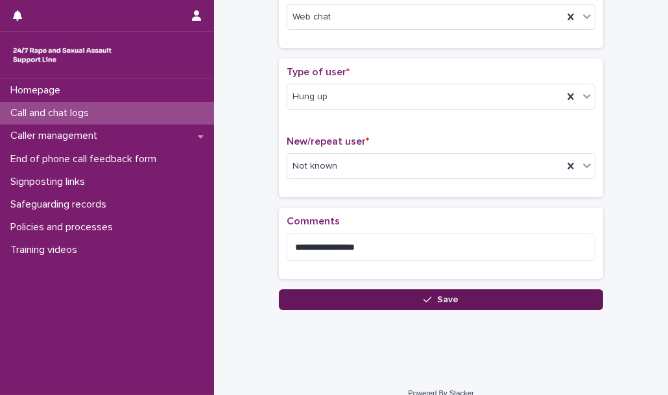
click at [351, 294] on button "Save" at bounding box center [441, 299] width 324 height 21
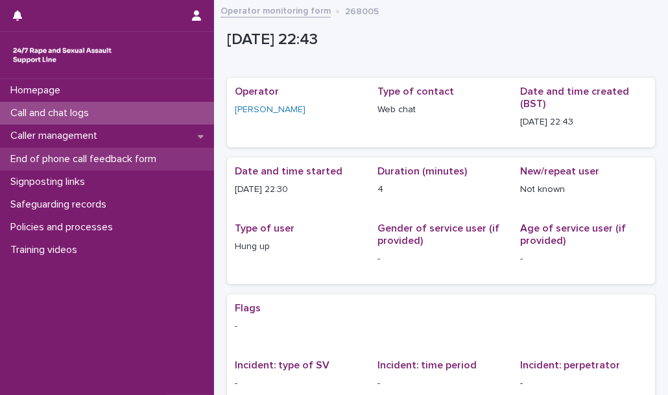
click at [123, 162] on p "End of phone call feedback form" at bounding box center [85, 159] width 161 height 12
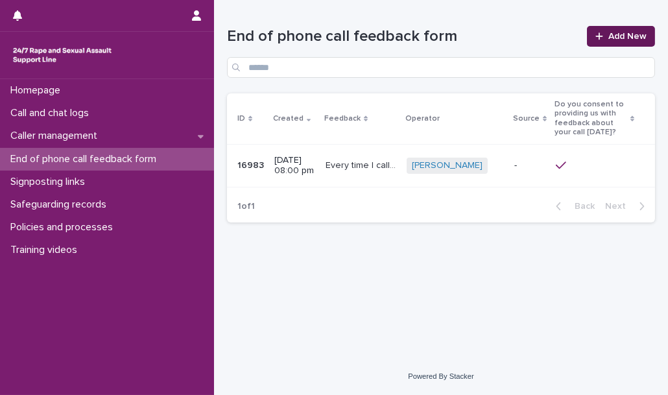
click at [630, 36] on span "Add New" at bounding box center [627, 36] width 38 height 9
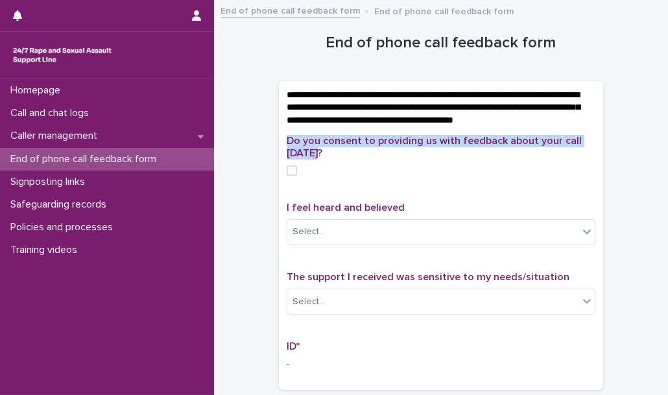
drag, startPoint x: 313, startPoint y: 167, endPoint x: 283, endPoint y: 152, distance: 33.3
click at [287, 152] on p "Do you consent to providing us with feedback about your call [DATE]?" at bounding box center [441, 147] width 309 height 25
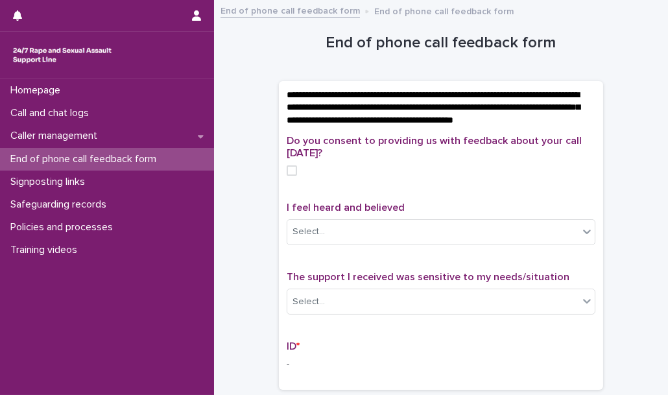
click at [279, 36] on h1 "End of phone call feedback form" at bounding box center [441, 43] width 324 height 19
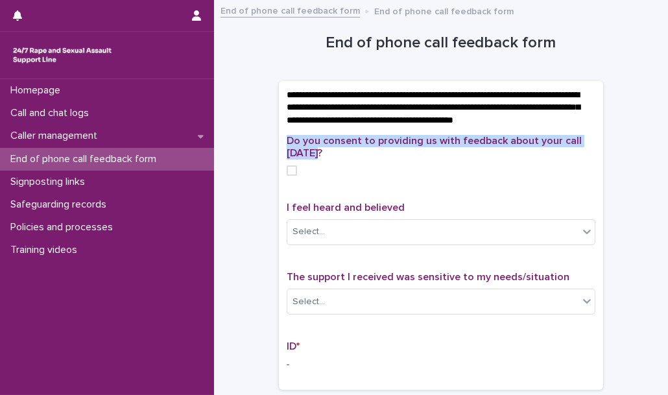
drag, startPoint x: 317, startPoint y: 167, endPoint x: 280, endPoint y: 150, distance: 40.6
click at [280, 150] on div "Do you consent to providing us with feedback about your call [DATE]? I feel hea…" at bounding box center [441, 262] width 324 height 255
copy span "Do you consent to providing us with feedback about your call [DATE]?"
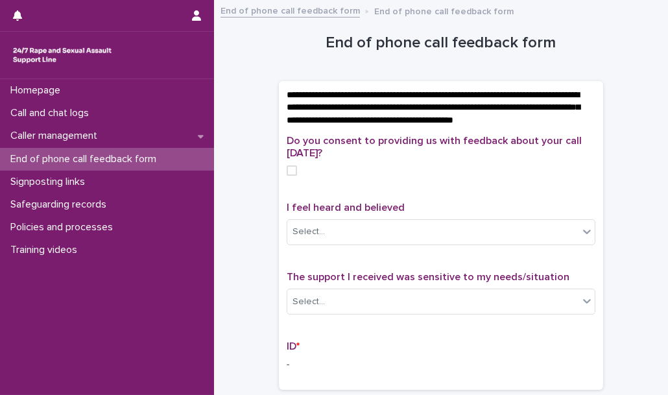
click at [318, 202] on div "Do you consent to providing us with feedback about your call [DATE]? I feel hea…" at bounding box center [441, 258] width 309 height 247
click at [288, 176] on span at bounding box center [292, 170] width 10 height 10
drag, startPoint x: 409, startPoint y: 219, endPoint x: 281, endPoint y: 223, distance: 127.2
click at [287, 214] on p "I feel heard and believed" at bounding box center [441, 208] width 309 height 12
copy span "I feel heard and believed"
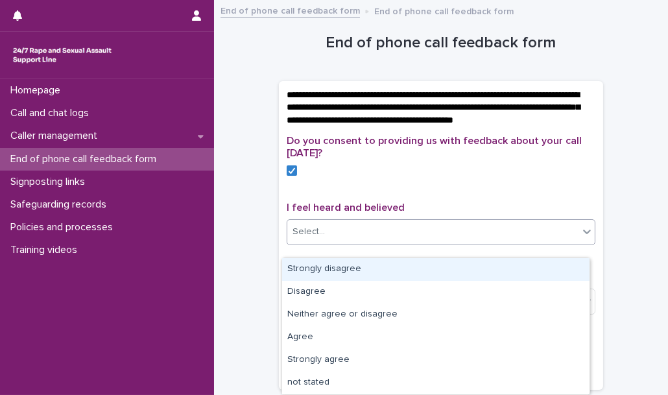
click at [340, 243] on div "Select..." at bounding box center [432, 231] width 291 height 21
click at [287, 243] on div "Select..." at bounding box center [432, 231] width 291 height 21
click at [346, 243] on div "Select..." at bounding box center [432, 231] width 291 height 21
click at [302, 239] on div "Select..." at bounding box center [308, 232] width 32 height 14
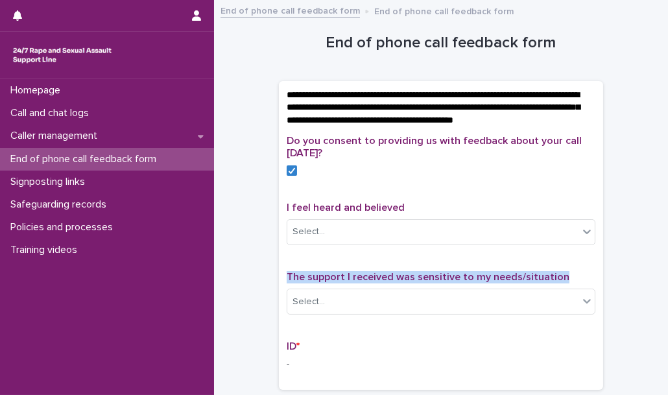
drag, startPoint x: 567, startPoint y: 283, endPoint x: 281, endPoint y: 281, distance: 285.3
click at [287, 281] on div "Do you consent to providing us with feedback about your call [DATE]? I feel hea…" at bounding box center [441, 258] width 309 height 247
copy span "The support I received was sensitive to my needs/situation"
click at [338, 337] on div "Do you consent to providing us with feedback about your call [DATE]? I feel hea…" at bounding box center [441, 258] width 309 height 247
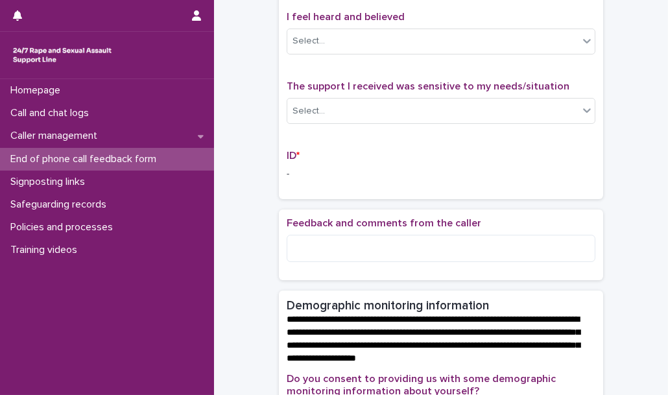
scroll to position [58, 0]
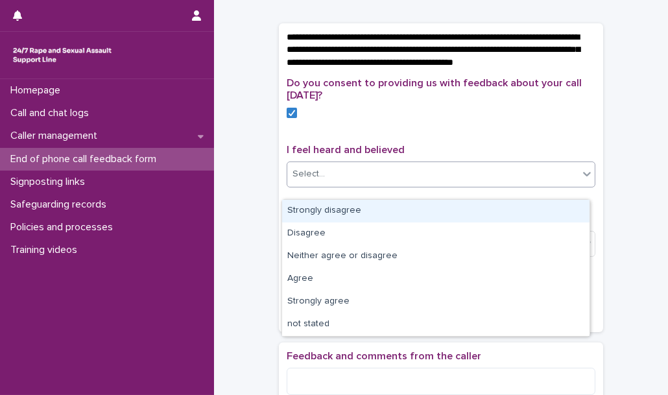
click at [422, 185] on div "Select..." at bounding box center [432, 173] width 291 height 21
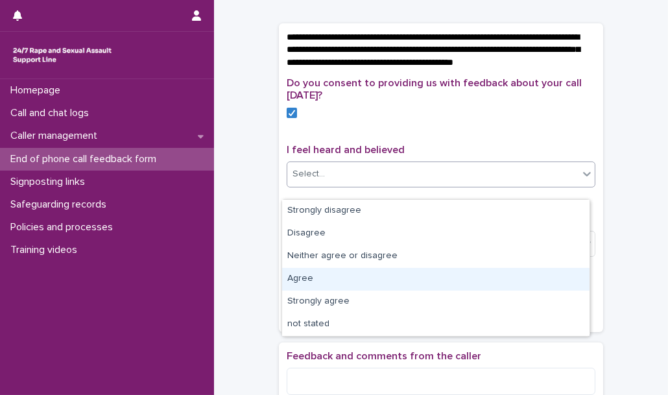
click at [362, 278] on div "Agree" at bounding box center [435, 279] width 307 height 23
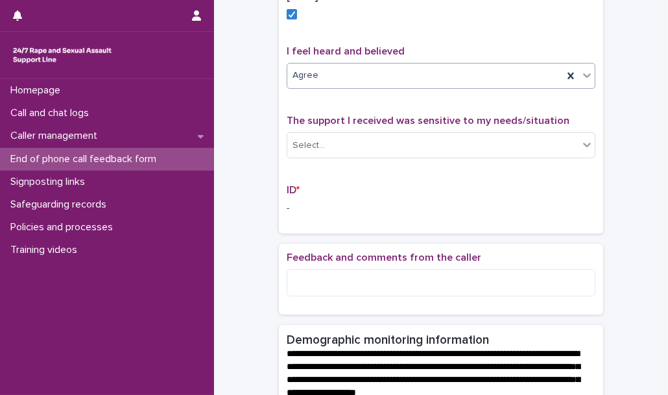
scroll to position [168, 0]
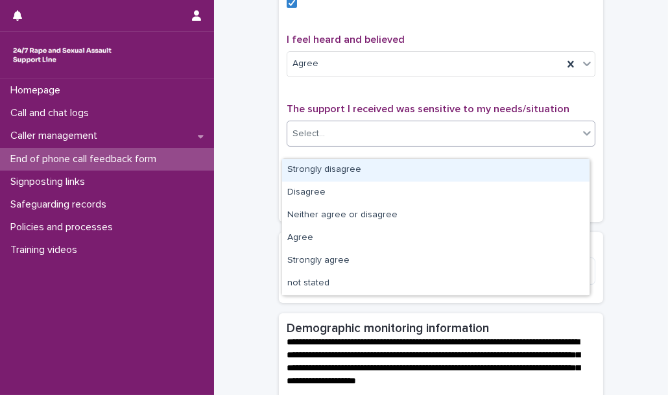
click at [383, 145] on div "Select..." at bounding box center [432, 133] width 291 height 21
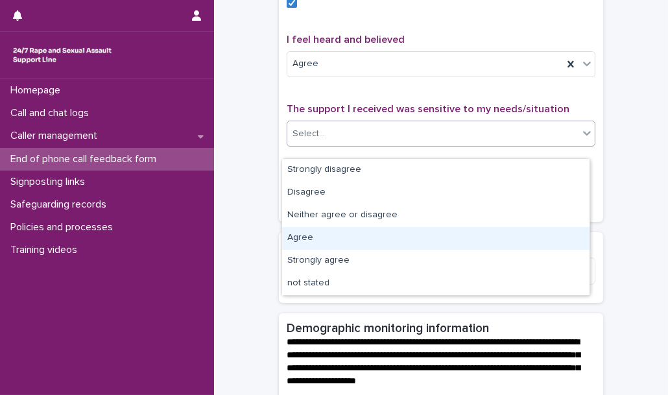
click at [329, 239] on div "Agree" at bounding box center [435, 238] width 307 height 23
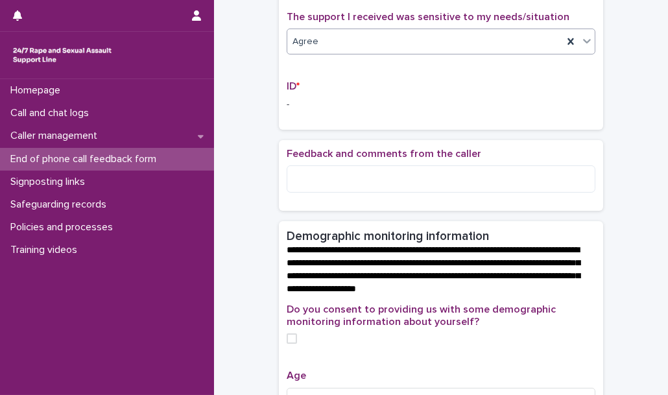
scroll to position [268, 0]
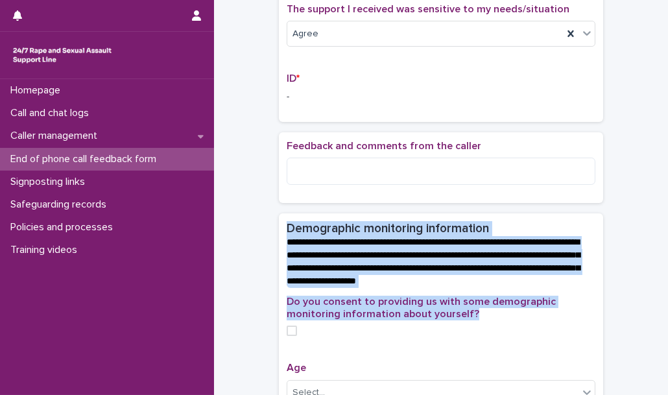
drag, startPoint x: 280, startPoint y: 239, endPoint x: 469, endPoint y: 327, distance: 208.0
copy section "**********"
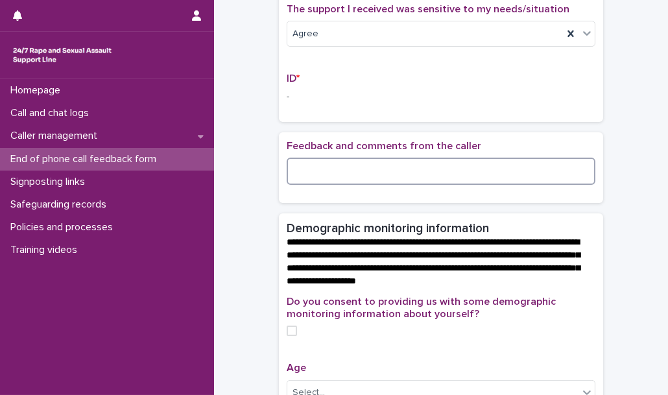
click at [361, 180] on textarea at bounding box center [441, 171] width 309 height 27
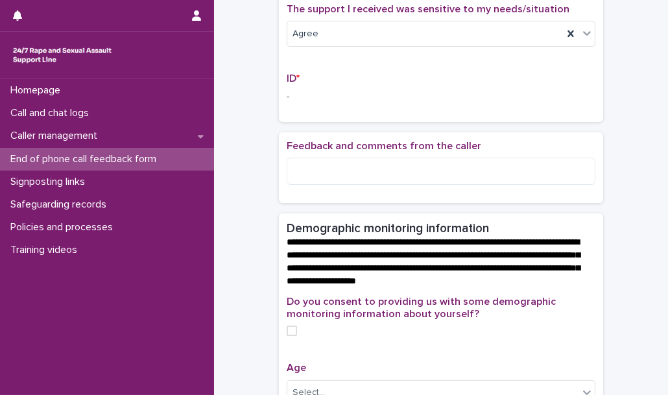
click at [578, 196] on div "Feedback and comments from the caller" at bounding box center [441, 168] width 309 height 56
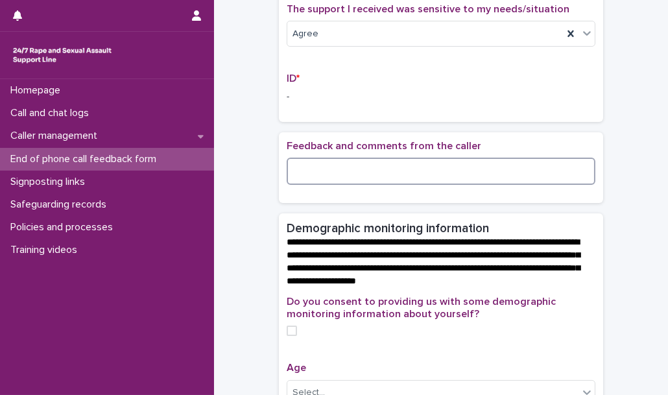
click at [353, 182] on textarea at bounding box center [441, 171] width 309 height 27
paste textarea "**********"
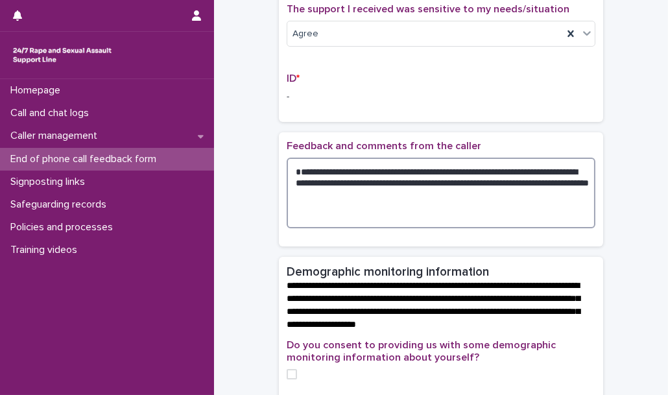
click at [318, 195] on textarea "**********" at bounding box center [441, 193] width 309 height 71
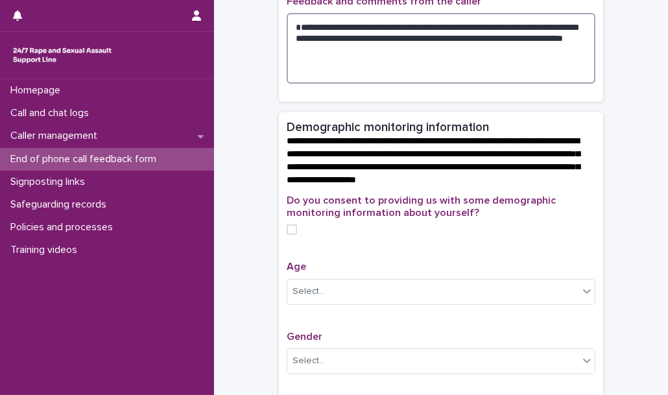
scroll to position [446, 0]
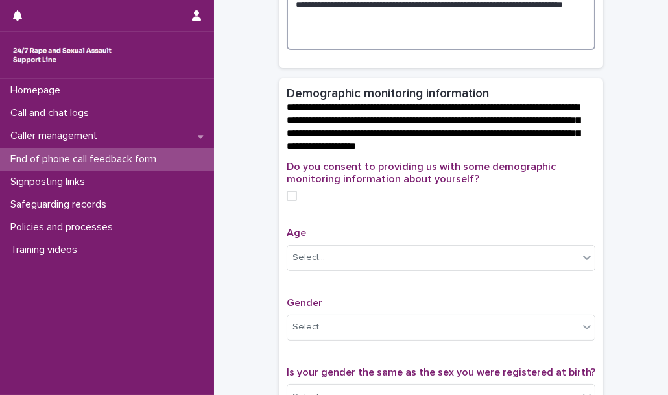
type textarea "**********"
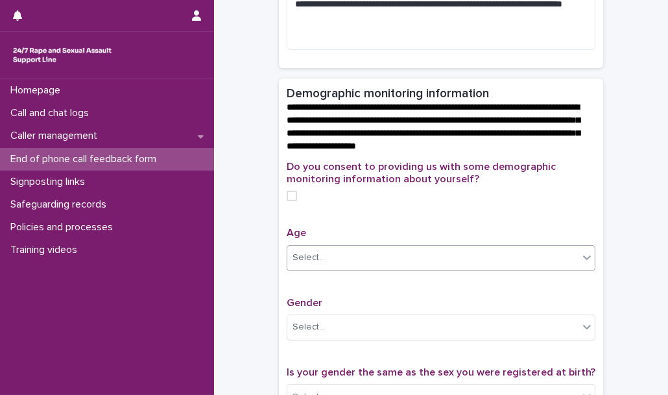
click at [303, 265] on div "Select..." at bounding box center [308, 258] width 32 height 14
click at [326, 268] on div "Select..." at bounding box center [432, 257] width 291 height 21
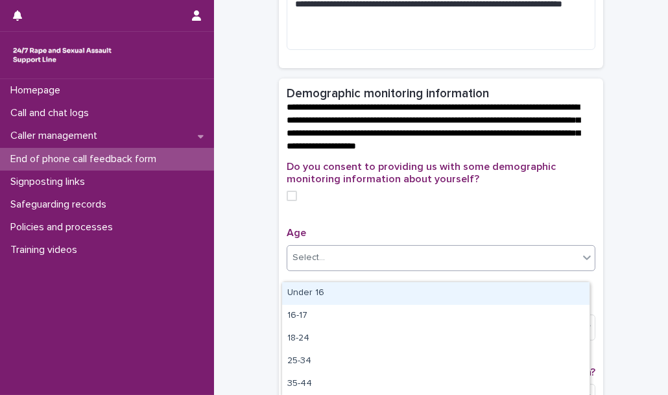
click at [312, 265] on div "Select..." at bounding box center [308, 258] width 32 height 14
click at [309, 265] on div "Select..." at bounding box center [308, 258] width 32 height 14
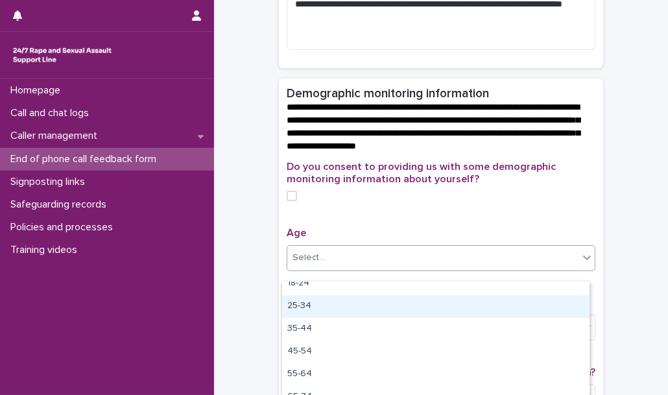
scroll to position [59, 0]
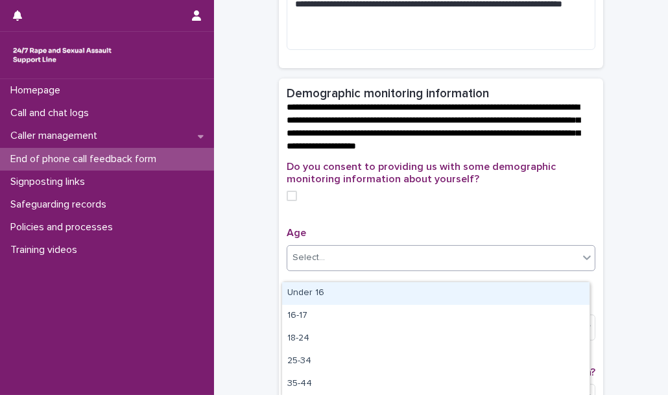
click at [313, 263] on div "Select..." at bounding box center [308, 258] width 32 height 14
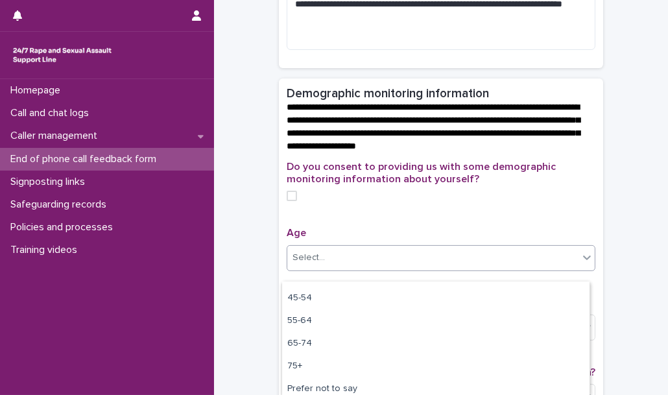
scroll to position [112, 0]
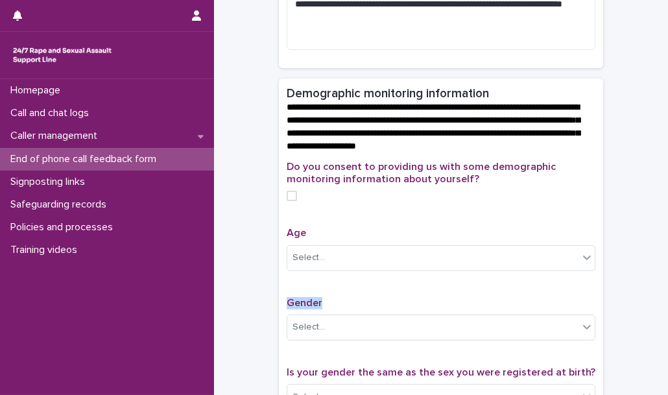
drag, startPoint x: 321, startPoint y: 309, endPoint x: 278, endPoint y: 310, distance: 42.8
copy span "Gender"
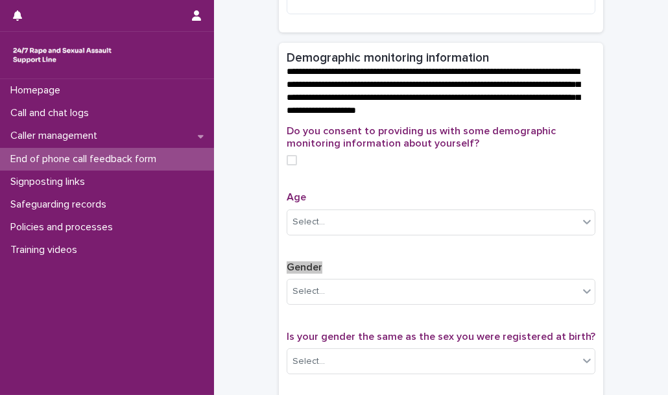
scroll to position [493, 0]
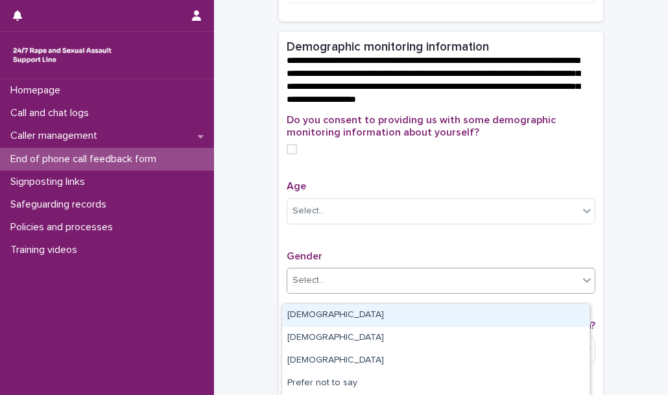
click at [327, 291] on div "Select..." at bounding box center [432, 280] width 291 height 21
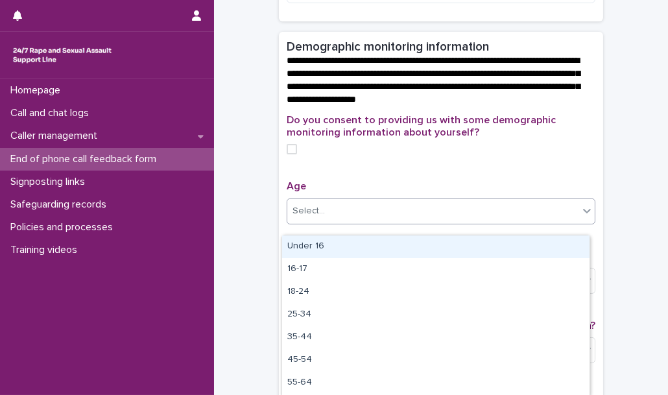
click at [332, 215] on div "Select..." at bounding box center [432, 210] width 291 height 21
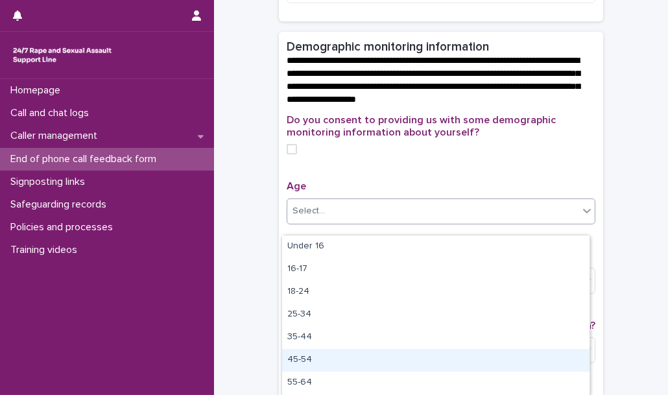
click at [314, 357] on div "45-54" at bounding box center [435, 360] width 307 height 23
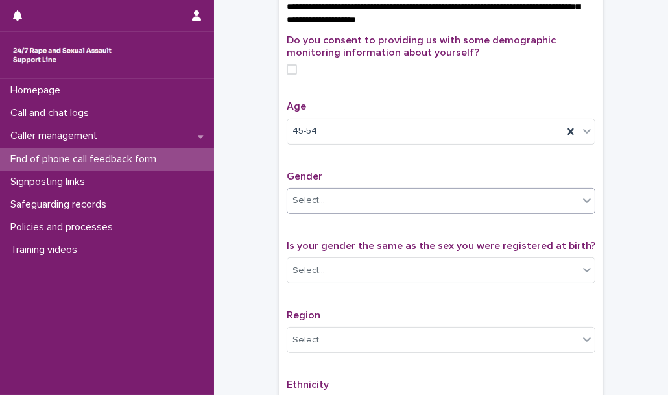
scroll to position [575, 0]
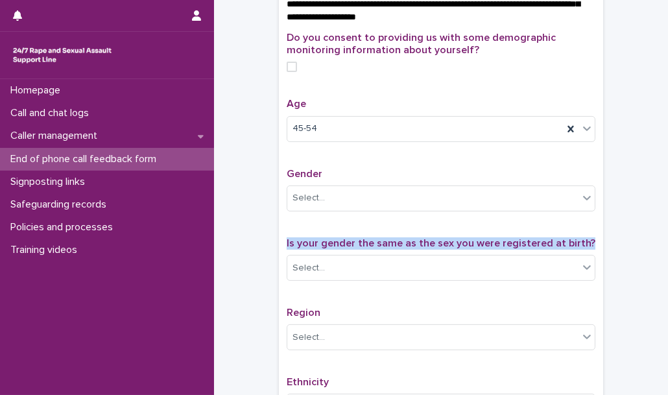
drag, startPoint x: 586, startPoint y: 252, endPoint x: 278, endPoint y: 251, distance: 308.0
click at [279, 251] on div "Do you consent to providing us with some demographic monitoring information abo…" at bounding box center [441, 304] width 324 height 545
copy span "Is your gender the same as the sex you were registered at birth?"
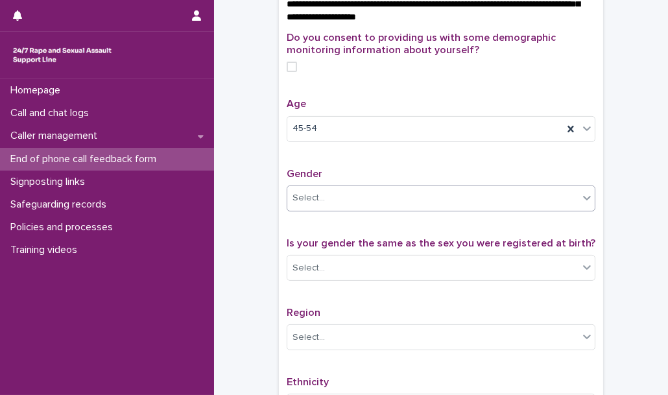
click at [452, 206] on div "Select..." at bounding box center [432, 197] width 291 height 21
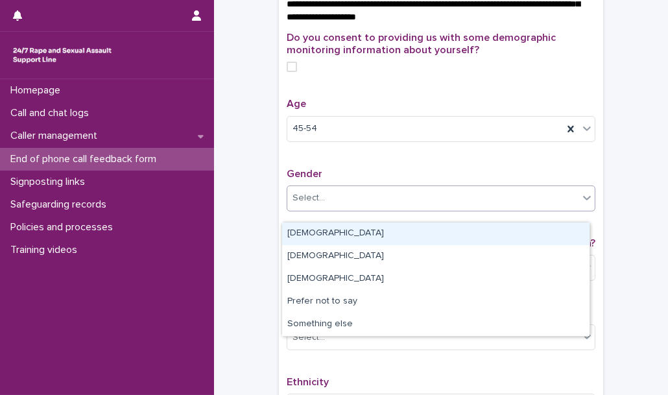
click at [390, 226] on div "[DEMOGRAPHIC_DATA]" at bounding box center [435, 233] width 307 height 23
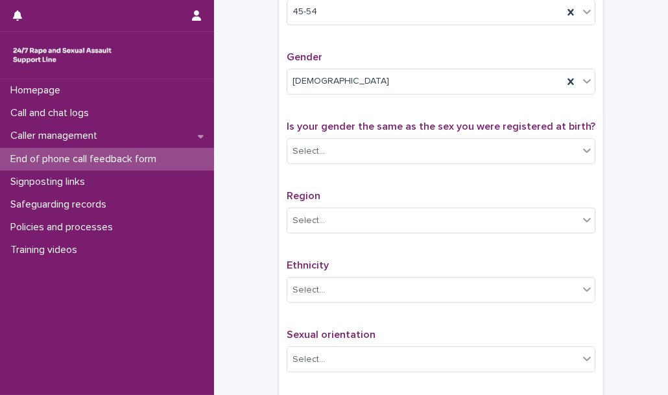
scroll to position [694, 0]
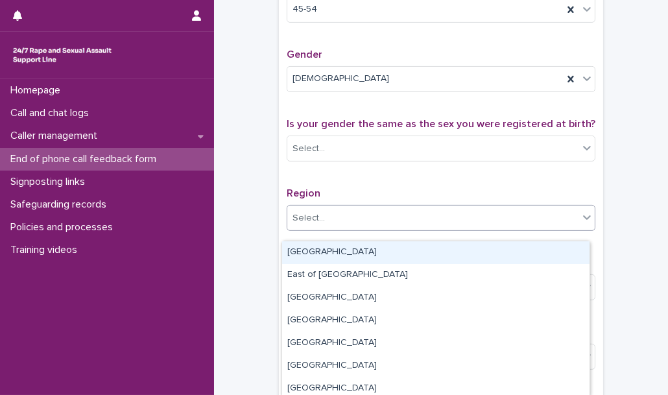
click at [307, 220] on div "Select..." at bounding box center [432, 218] width 291 height 21
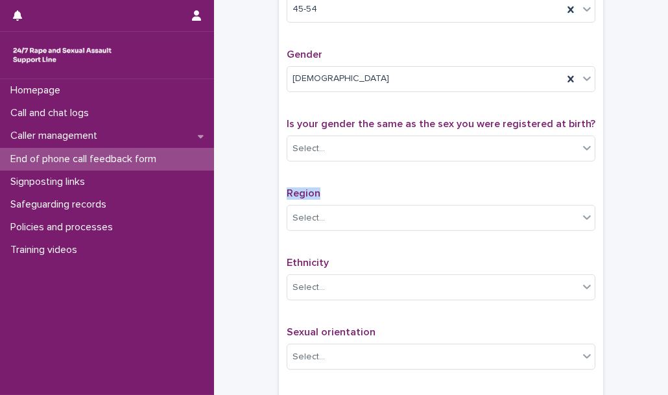
drag, startPoint x: 322, startPoint y: 202, endPoint x: 278, endPoint y: 196, distance: 44.4
click at [279, 196] on div "Do you consent to providing us with some demographic monitoring information abo…" at bounding box center [441, 184] width 324 height 545
copy span "Region"
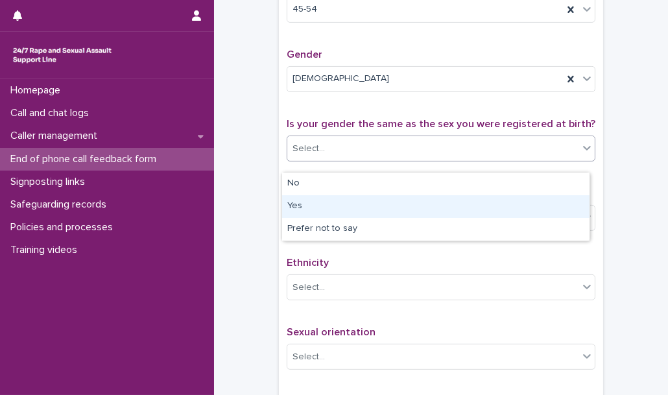
drag, startPoint x: 372, startPoint y: 160, endPoint x: 350, endPoint y: 202, distance: 47.3
click at [350, 202] on body "**********" at bounding box center [334, 197] width 668 height 395
click at [350, 202] on div "Yes" at bounding box center [435, 206] width 307 height 23
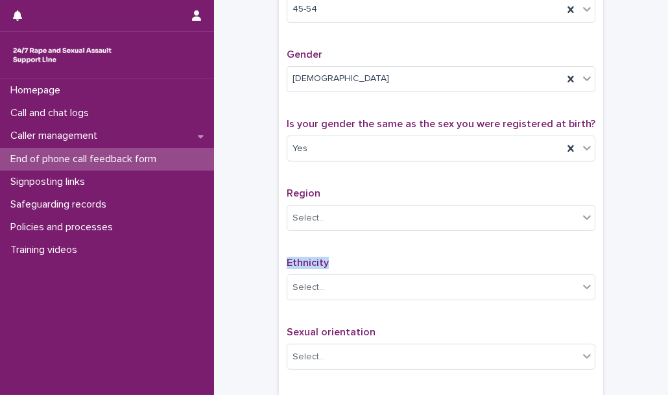
drag, startPoint x: 335, startPoint y: 270, endPoint x: 281, endPoint y: 268, distance: 53.9
click at [281, 268] on div "Do you consent to providing us with some demographic monitoring information abo…" at bounding box center [441, 184] width 324 height 545
copy span "Ethnicity"
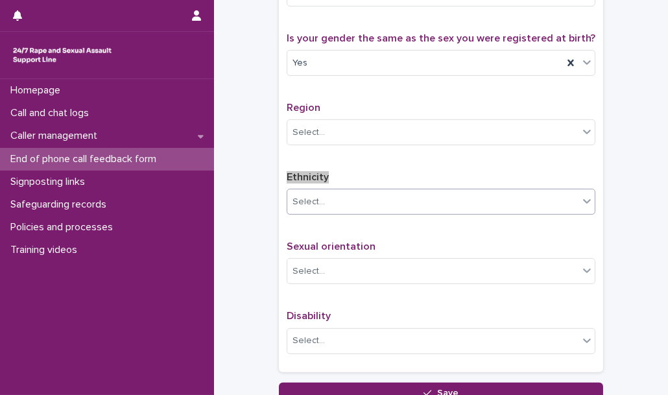
scroll to position [783, 0]
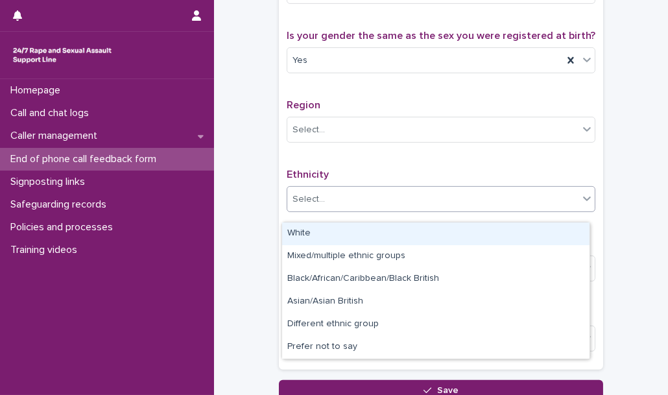
drag, startPoint x: 389, startPoint y: 210, endPoint x: 353, endPoint y: 155, distance: 66.0
click at [353, 155] on div "Do you consent to providing us with some demographic monitoring information abo…" at bounding box center [441, 93] width 309 height 538
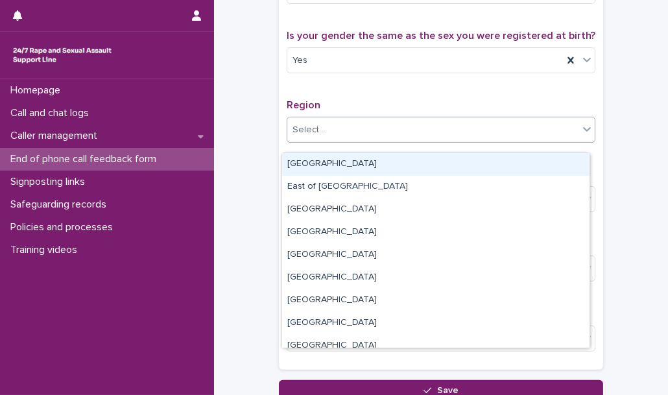
click at [318, 141] on div "Select..." at bounding box center [432, 129] width 291 height 21
click at [322, 160] on div "[GEOGRAPHIC_DATA]" at bounding box center [435, 164] width 307 height 23
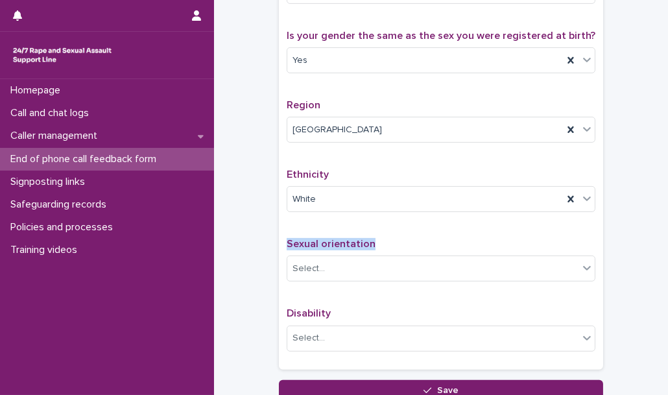
drag, startPoint x: 370, startPoint y: 251, endPoint x: 274, endPoint y: 244, distance: 96.2
click at [279, 244] on div "Do you consent to providing us with some demographic monitoring information abo…" at bounding box center [441, 96] width 324 height 545
copy span "Sexual orientation"
drag, startPoint x: 336, startPoint y: 320, endPoint x: 266, endPoint y: 319, distance: 70.0
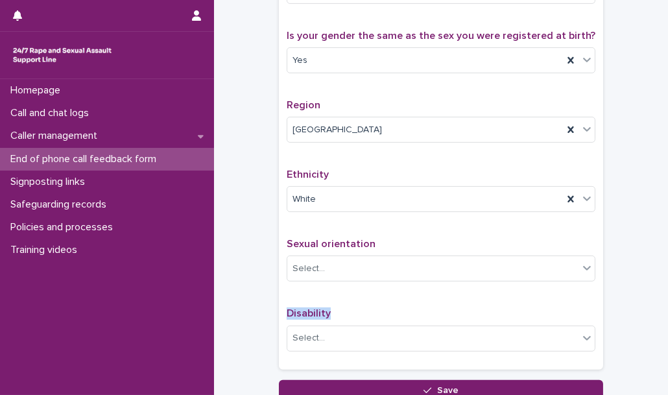
copy span "Disability"
click at [401, 262] on div "Sexual orientation Select..." at bounding box center [441, 265] width 309 height 54
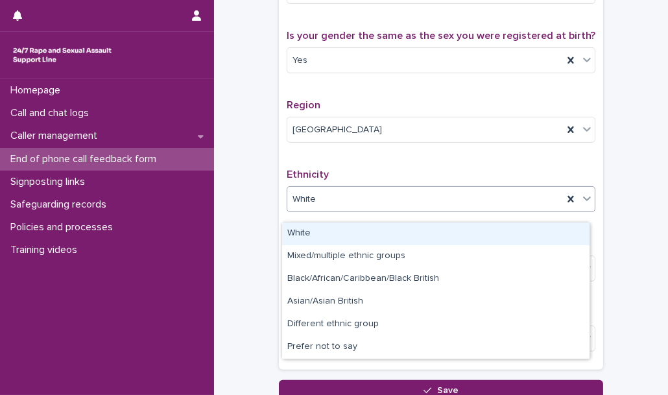
click at [378, 200] on div "White" at bounding box center [425, 199] width 276 height 21
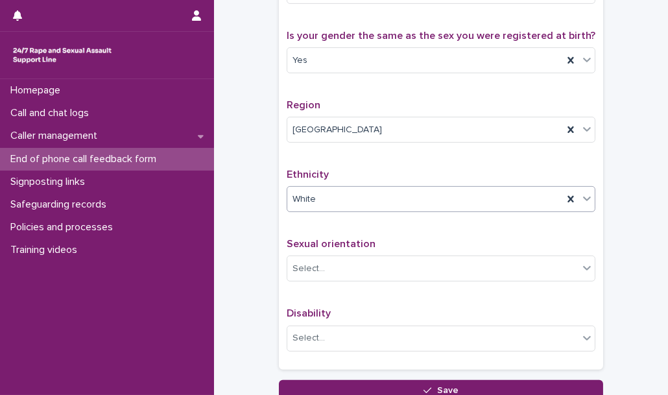
click at [321, 196] on div "White" at bounding box center [441, 199] width 309 height 26
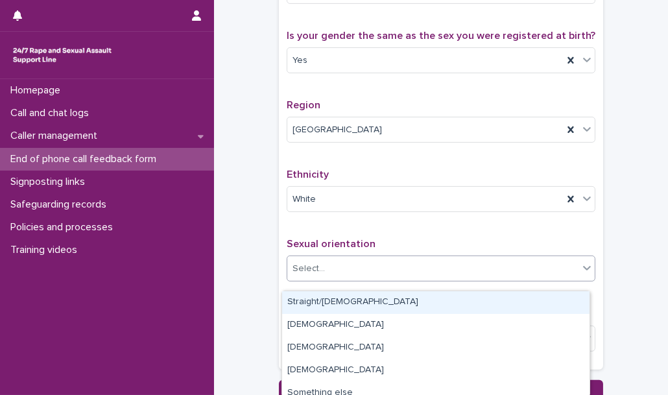
click at [323, 276] on div "Select..." at bounding box center [432, 268] width 291 height 21
click at [339, 300] on div "Straight/[DEMOGRAPHIC_DATA]" at bounding box center [435, 302] width 307 height 23
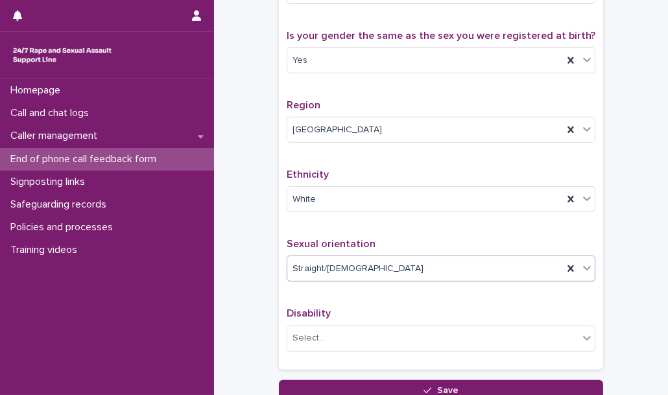
scroll to position [896, 0]
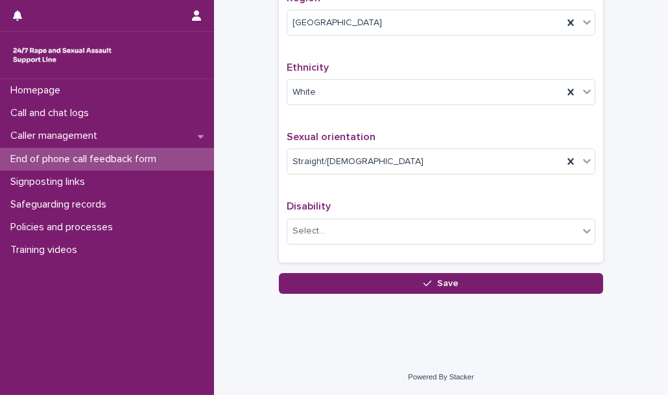
click at [353, 247] on div "Disability Select..." at bounding box center [441, 227] width 309 height 54
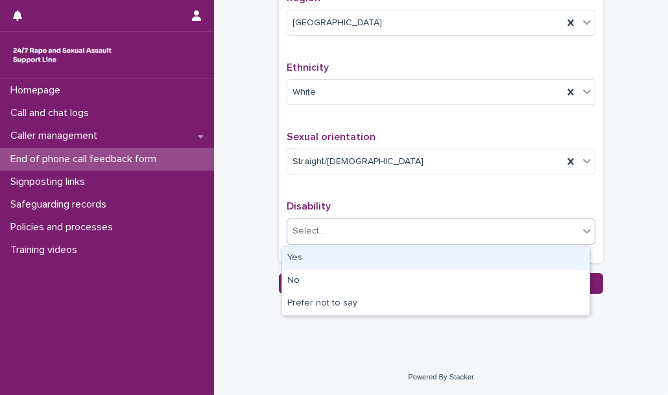
click at [351, 238] on div "Select..." at bounding box center [432, 230] width 291 height 21
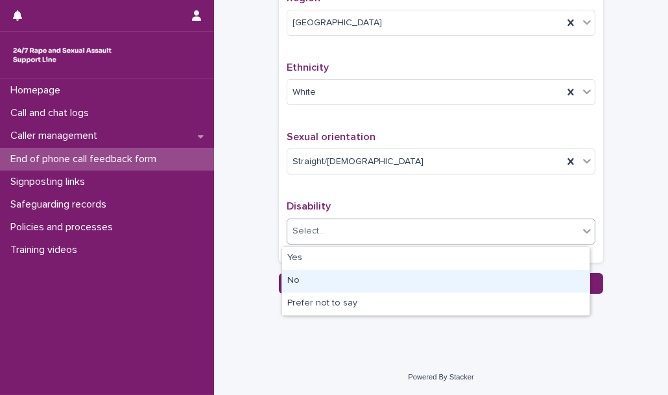
click at [347, 276] on div "No" at bounding box center [435, 281] width 307 height 23
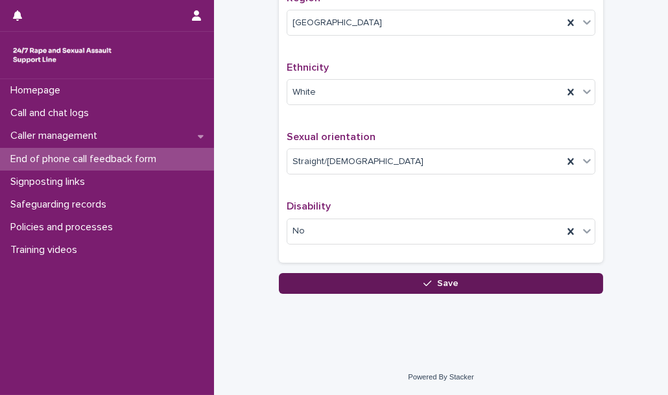
click at [317, 282] on button "Save" at bounding box center [441, 283] width 324 height 21
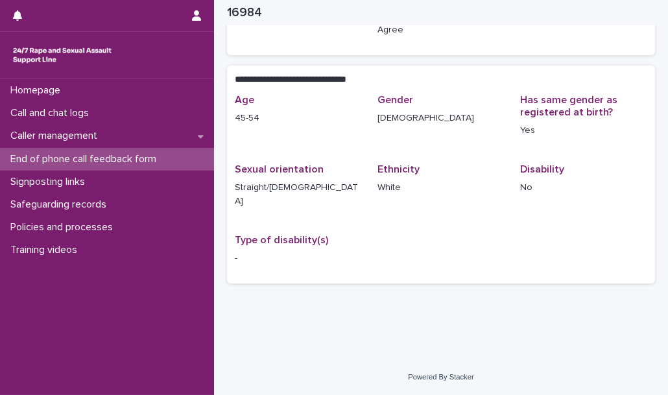
scroll to position [242, 0]
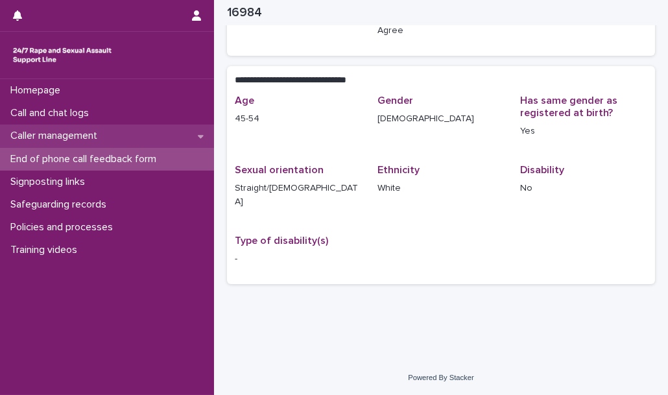
click at [137, 143] on div "Caller management" at bounding box center [107, 136] width 214 height 23
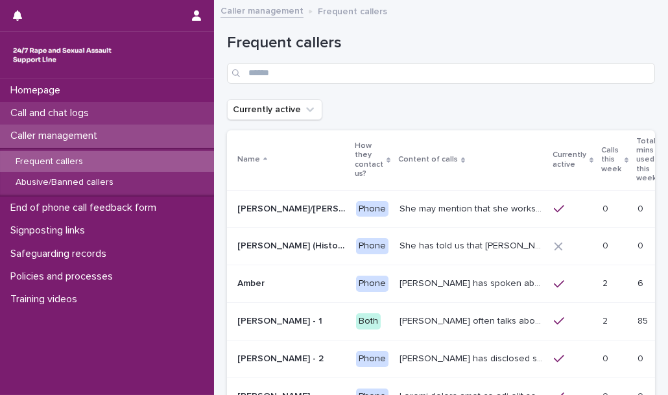
click at [136, 115] on div "Call and chat logs" at bounding box center [107, 113] width 214 height 23
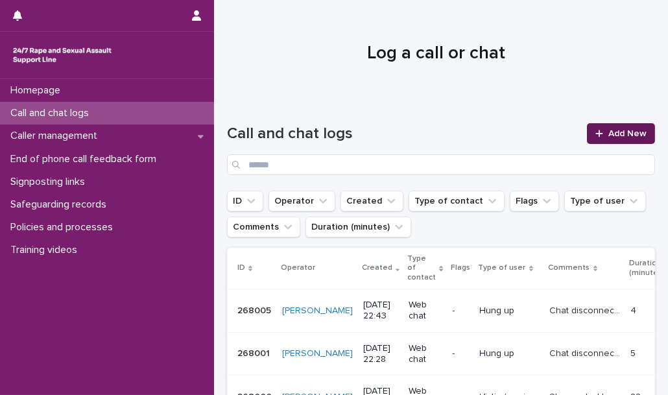
click at [595, 130] on div at bounding box center [601, 133] width 13 height 9
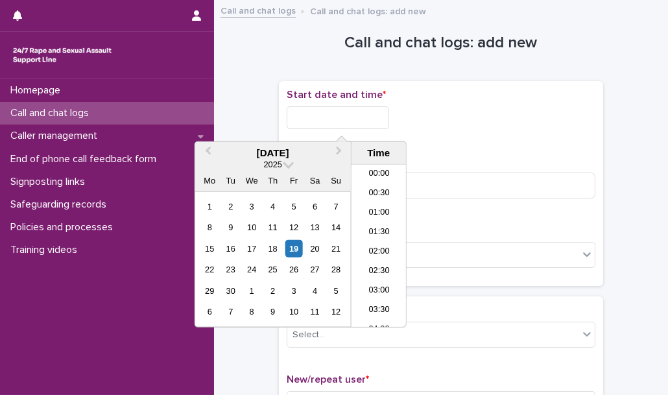
click at [377, 123] on input "text" at bounding box center [338, 117] width 102 height 23
click at [381, 289] on li "23:00" at bounding box center [378, 297] width 55 height 19
type input "**********"
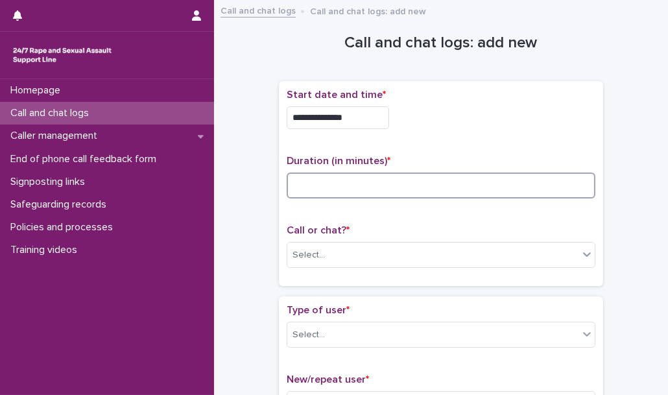
click at [346, 184] on input at bounding box center [441, 185] width 309 height 26
type input "**"
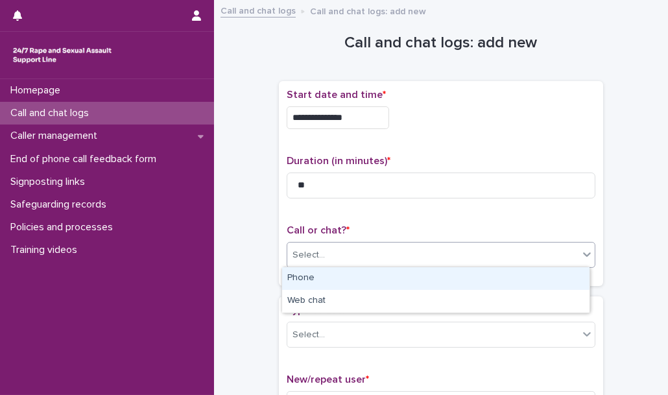
click at [341, 264] on div "Select..." at bounding box center [432, 254] width 291 height 21
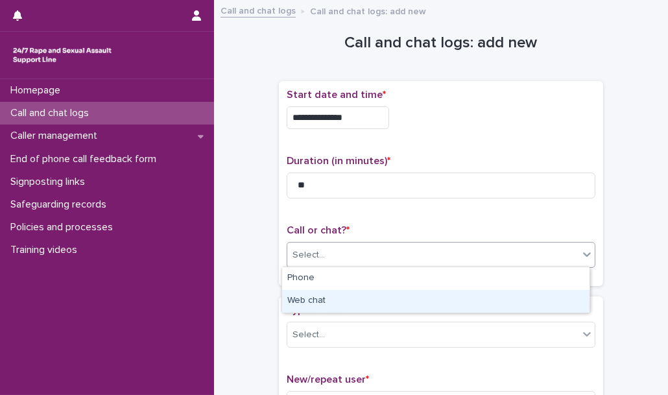
click at [343, 298] on div "Web chat" at bounding box center [435, 301] width 307 height 23
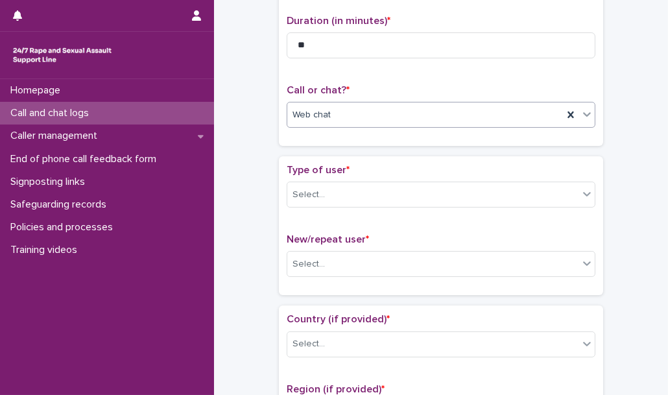
scroll to position [141, 0]
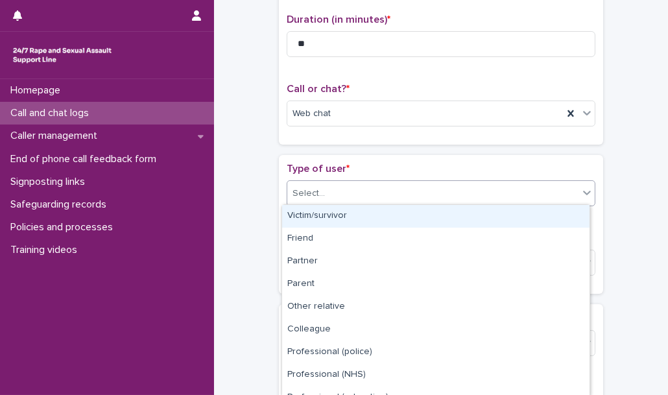
drag, startPoint x: 363, startPoint y: 194, endPoint x: 362, endPoint y: 226, distance: 32.4
click at [362, 226] on body "**********" at bounding box center [334, 197] width 668 height 395
click at [362, 226] on div "Victim/survivor" at bounding box center [435, 216] width 307 height 23
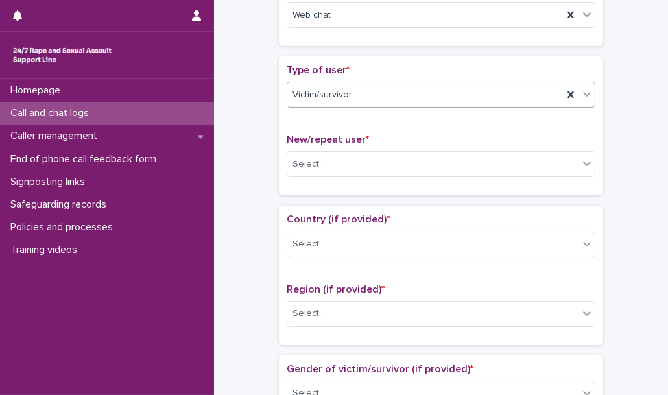
scroll to position [244, 0]
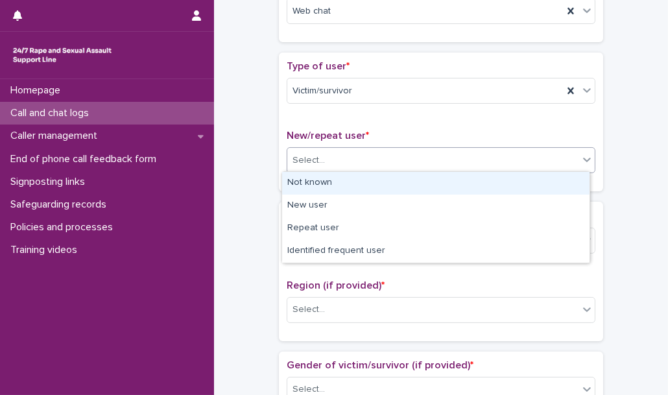
click at [373, 151] on div "Select..." at bounding box center [432, 160] width 291 height 21
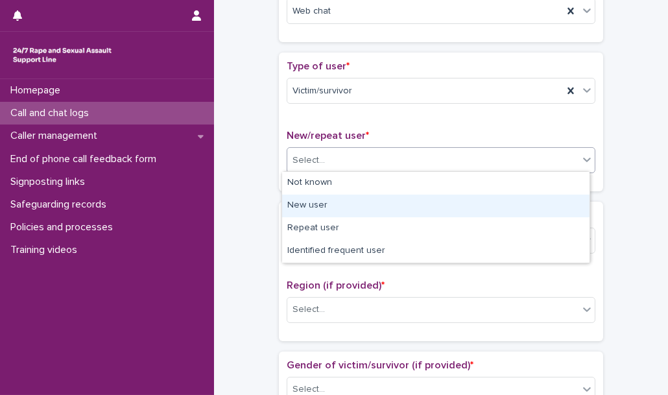
click at [366, 201] on div "New user" at bounding box center [435, 206] width 307 height 23
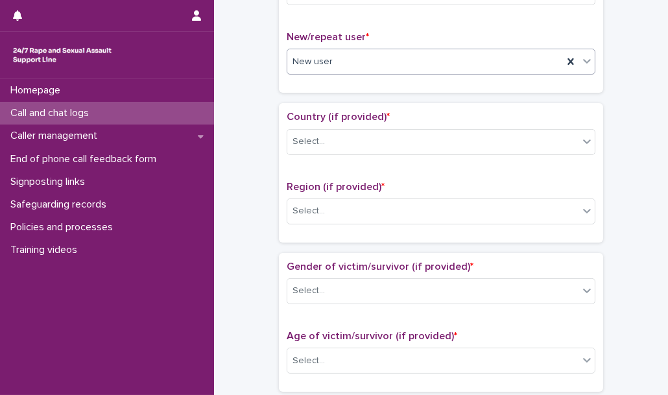
scroll to position [350, 0]
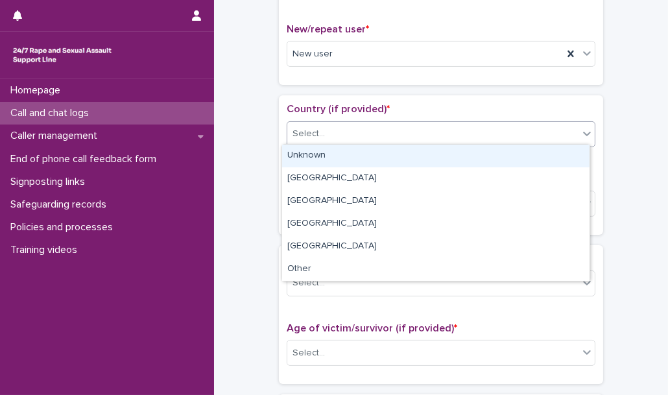
click at [373, 125] on div "Select..." at bounding box center [432, 133] width 291 height 21
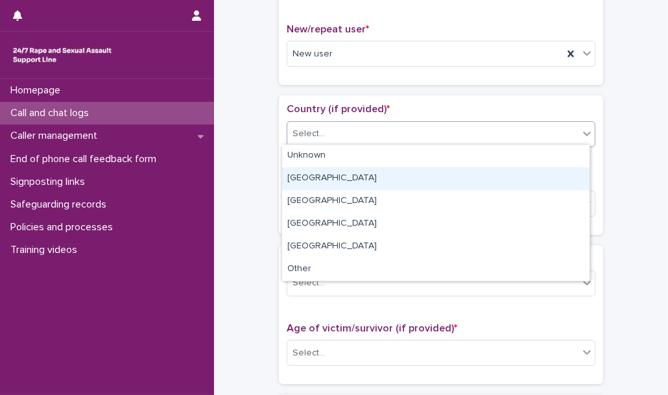
click at [354, 179] on div "[GEOGRAPHIC_DATA]" at bounding box center [435, 178] width 307 height 23
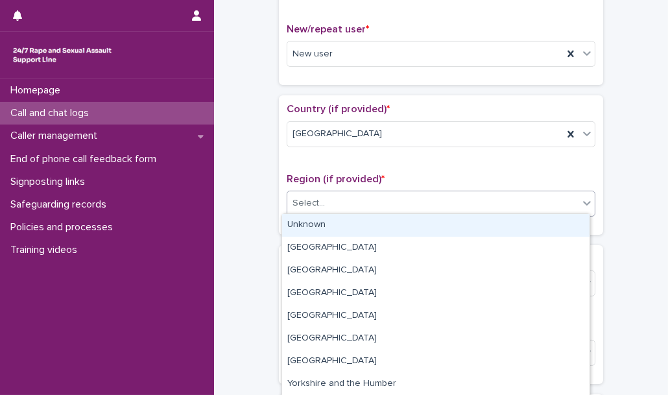
click at [348, 204] on div "Select..." at bounding box center [432, 203] width 291 height 21
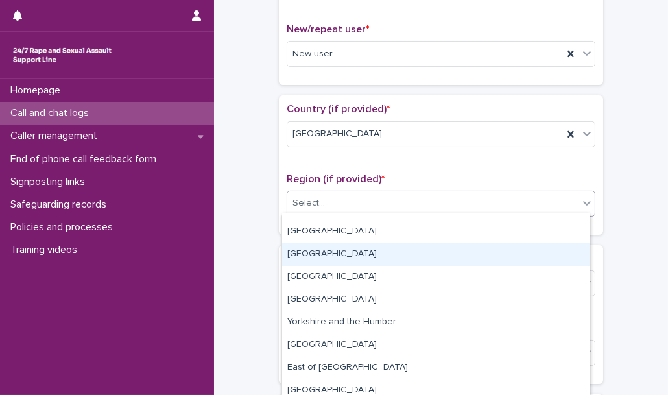
scroll to position [67, 0]
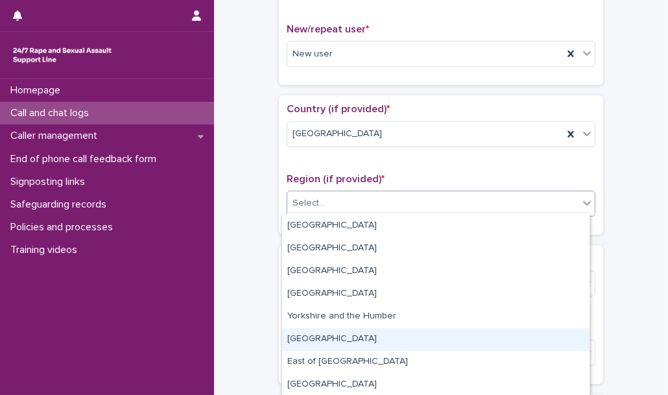
click at [344, 337] on div "[GEOGRAPHIC_DATA]" at bounding box center [435, 339] width 307 height 23
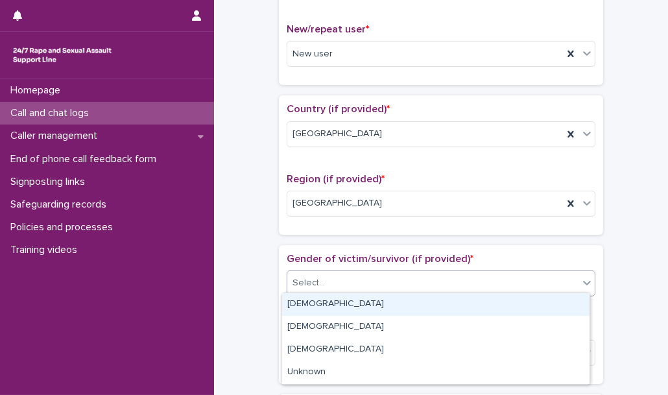
drag, startPoint x: 340, startPoint y: 280, endPoint x: 340, endPoint y: 299, distance: 18.8
click at [340, 299] on body "**********" at bounding box center [334, 197] width 668 height 395
click at [340, 299] on div "[DEMOGRAPHIC_DATA]" at bounding box center [435, 304] width 307 height 23
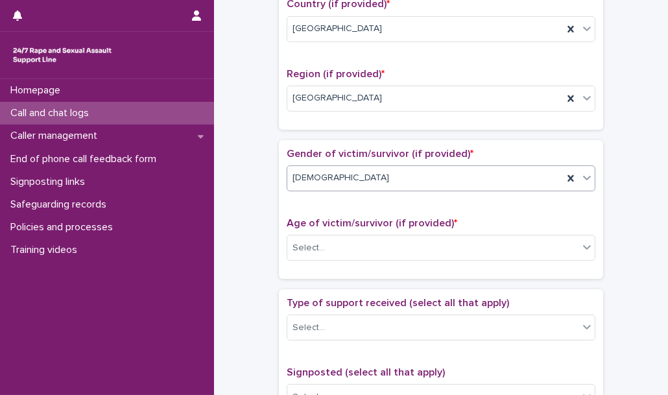
scroll to position [469, 0]
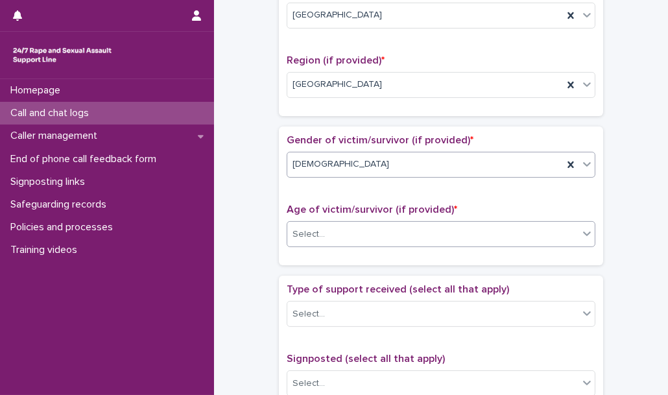
click at [345, 225] on div "Select..." at bounding box center [432, 234] width 291 height 21
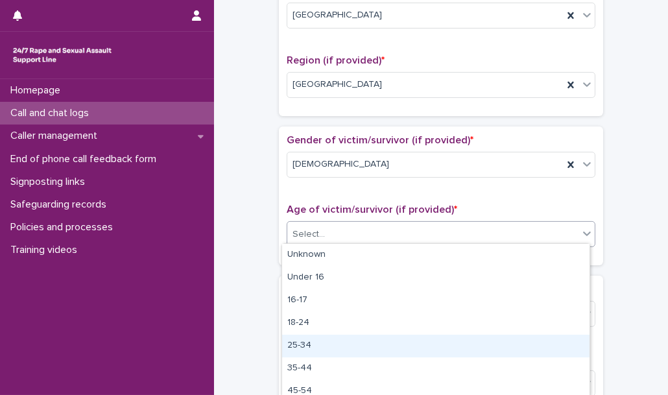
scroll to position [32, 0]
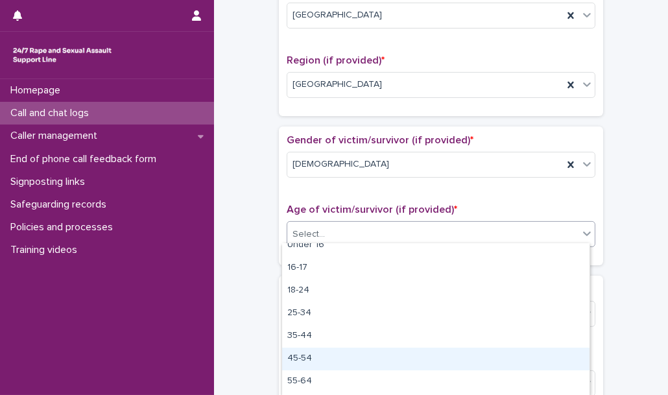
click at [332, 362] on div "45-54" at bounding box center [435, 359] width 307 height 23
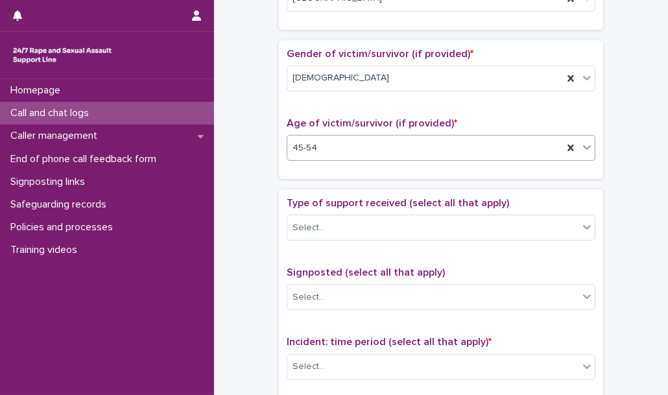
scroll to position [560, 0]
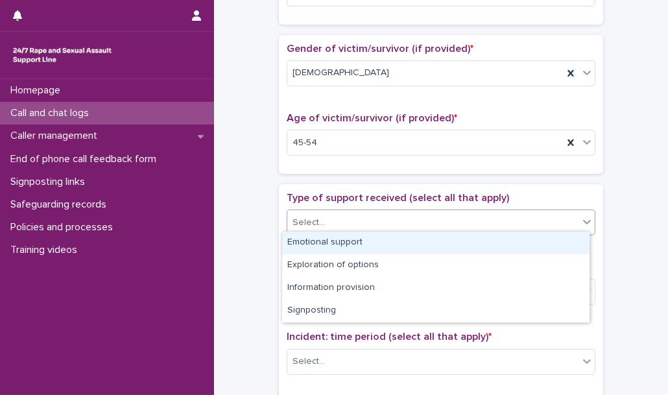
click at [335, 209] on div "Select..." at bounding box center [441, 222] width 309 height 26
click at [340, 242] on div "Emotional support" at bounding box center [435, 242] width 307 height 23
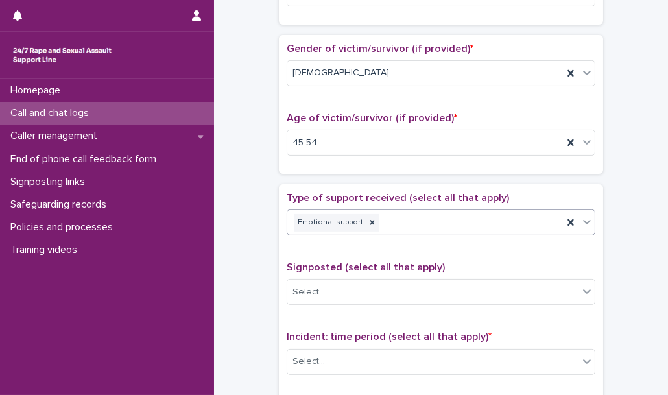
scroll to position [610, 0]
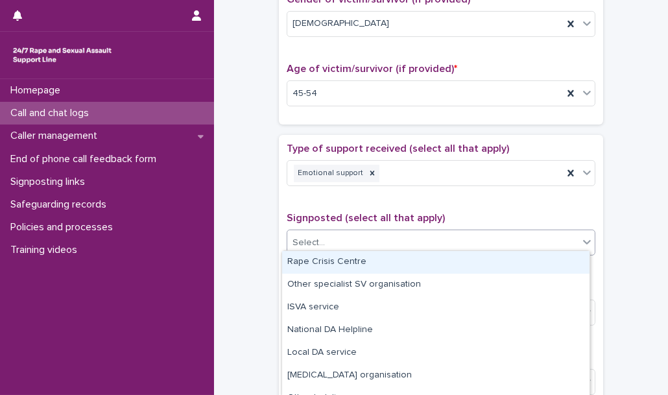
click at [340, 242] on div "Select..." at bounding box center [432, 242] width 291 height 21
click at [340, 265] on div "Rape Crisis Centre" at bounding box center [435, 262] width 307 height 23
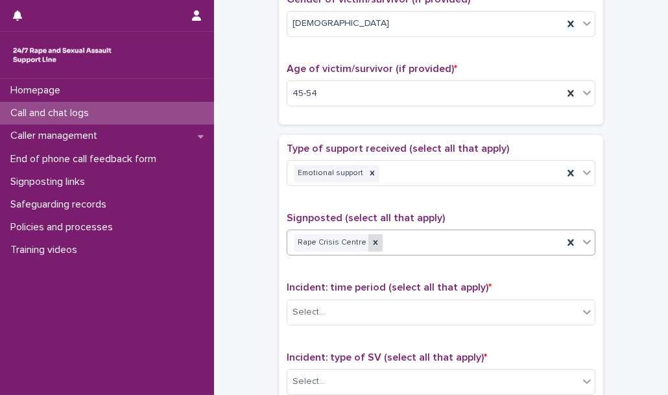
click at [371, 239] on icon at bounding box center [375, 242] width 9 height 9
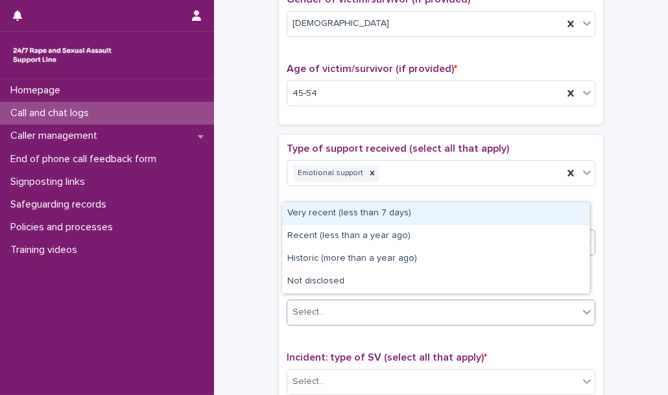
click at [344, 302] on div "Select..." at bounding box center [432, 312] width 291 height 21
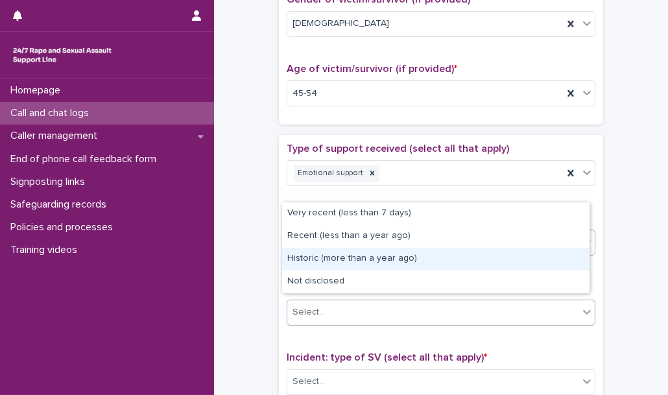
click at [348, 258] on div "Historic (more than a year ago)" at bounding box center [435, 259] width 307 height 23
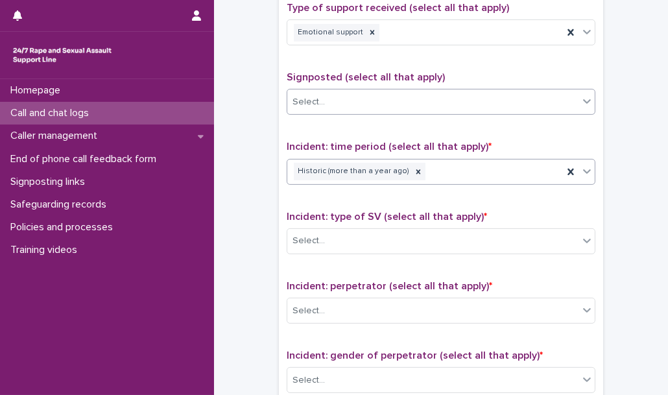
scroll to position [752, 0]
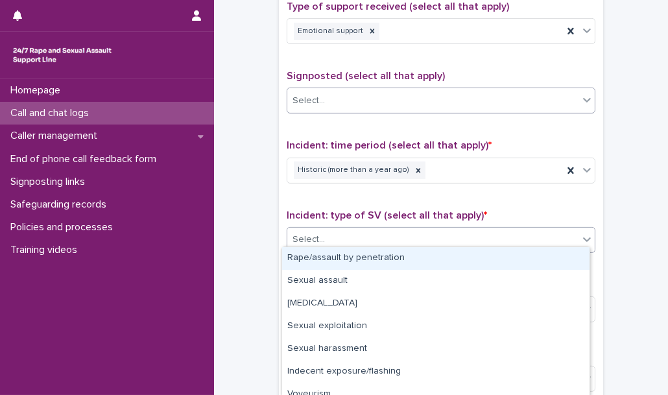
click at [350, 231] on div "Select..." at bounding box center [432, 239] width 291 height 21
click at [350, 261] on div "Rape/assault by penetration" at bounding box center [435, 258] width 307 height 23
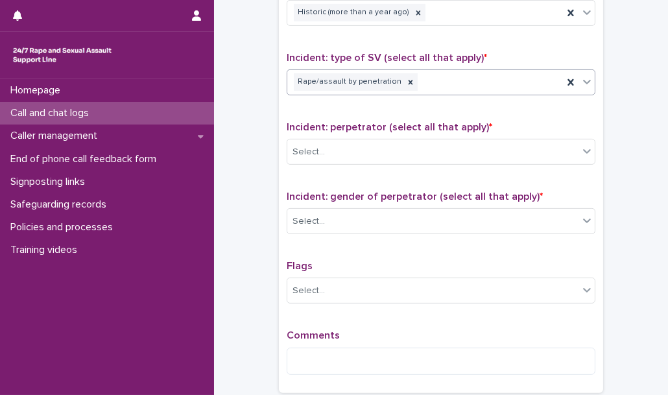
scroll to position [912, 0]
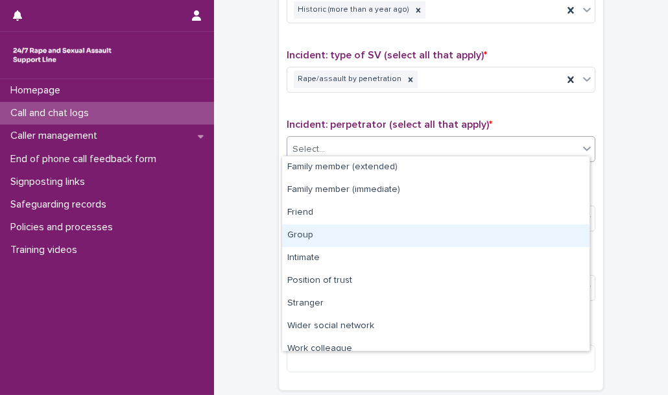
click at [343, 248] on body "**********" at bounding box center [334, 197] width 668 height 395
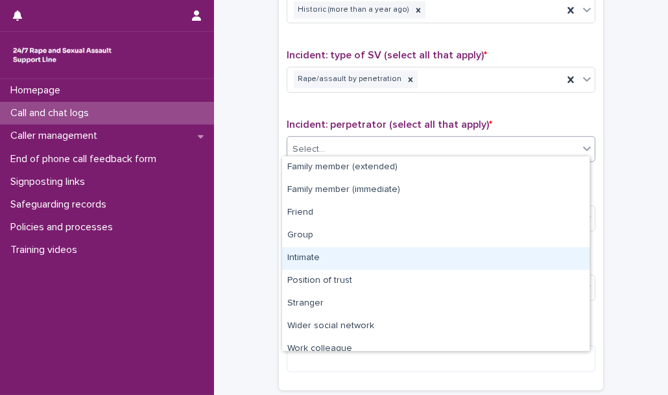
click at [343, 248] on div "Intimate" at bounding box center [435, 258] width 307 height 23
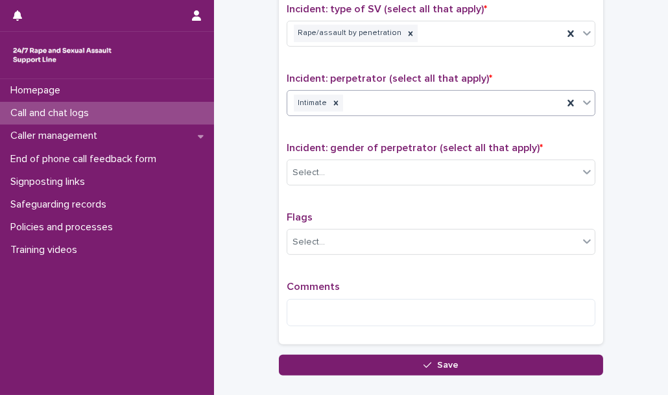
scroll to position [967, 0]
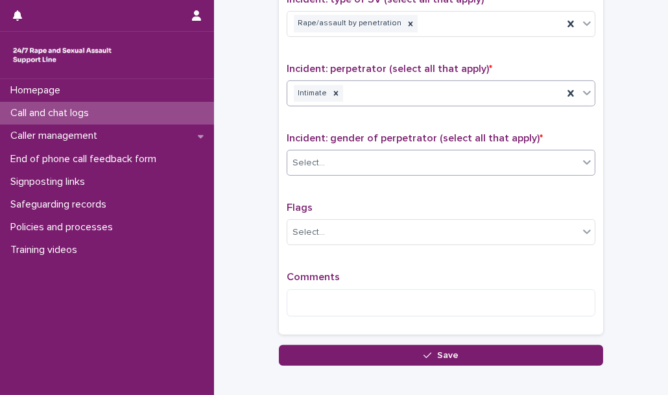
click at [347, 159] on div "Select..." at bounding box center [432, 162] width 291 height 21
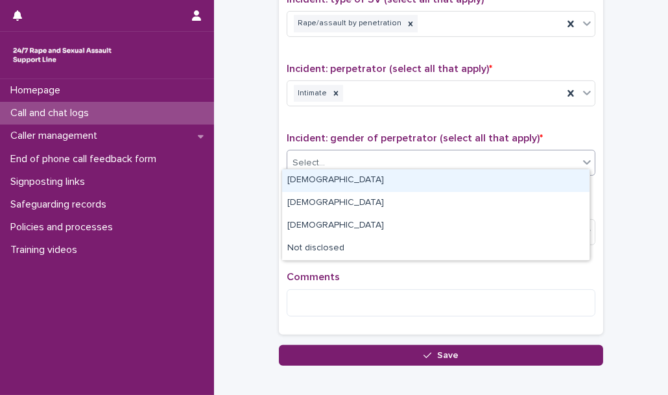
click at [348, 182] on div "[DEMOGRAPHIC_DATA]" at bounding box center [435, 180] width 307 height 23
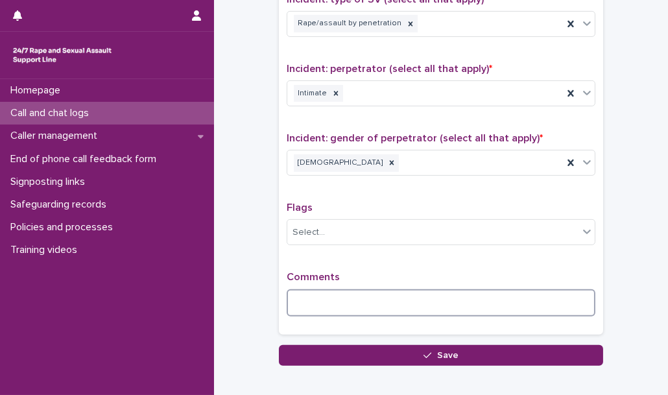
click at [342, 289] on textarea at bounding box center [441, 302] width 309 height 27
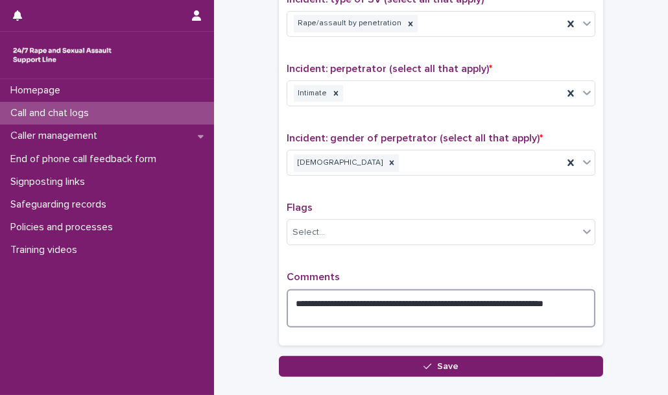
click at [514, 296] on textarea "**********" at bounding box center [441, 308] width 309 height 38
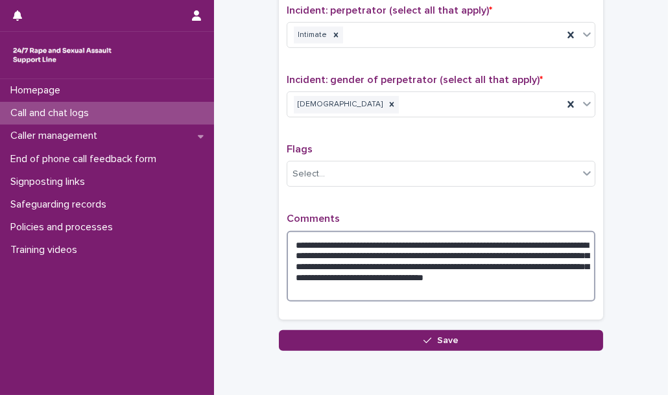
scroll to position [1039, 0]
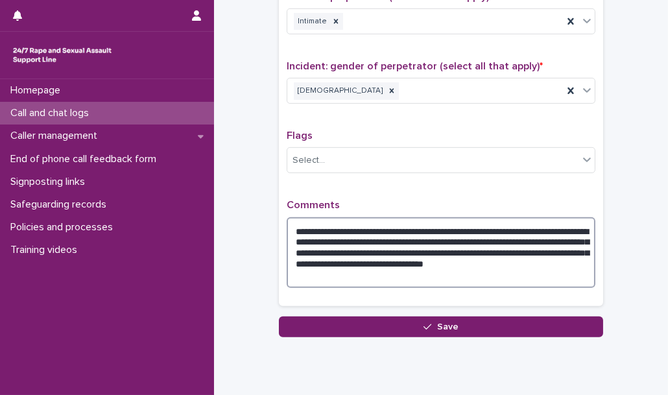
type textarea "**********"
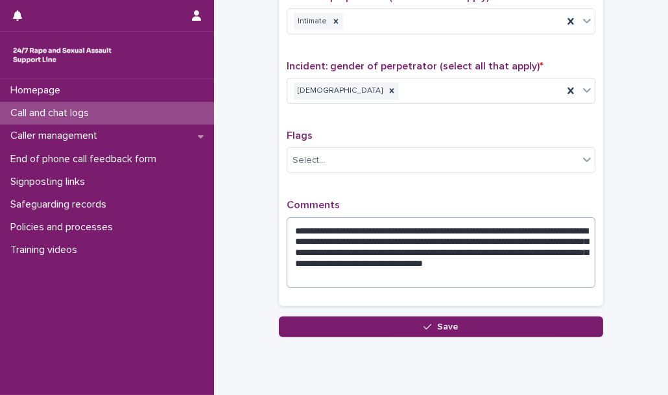
click at [446, 322] on span "Save" at bounding box center [447, 326] width 21 height 9
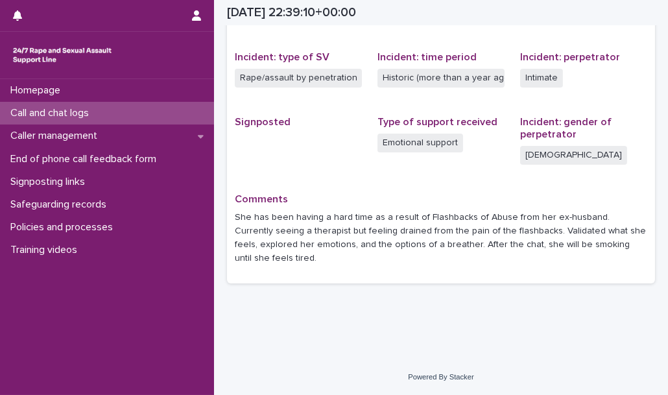
scroll to position [307, 0]
click at [164, 117] on div "Call and chat logs" at bounding box center [107, 113] width 214 height 23
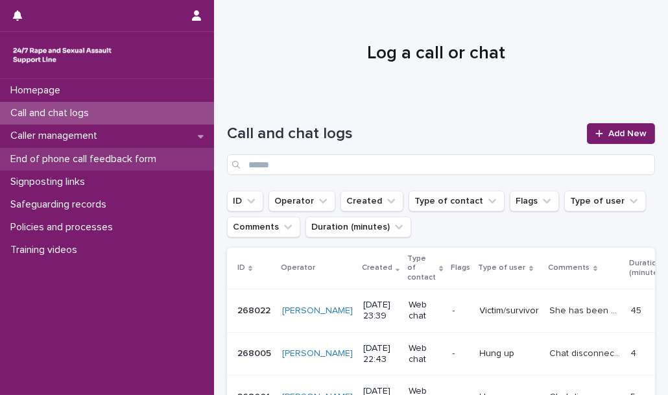
click at [153, 155] on p "End of phone call feedback form" at bounding box center [85, 159] width 161 height 12
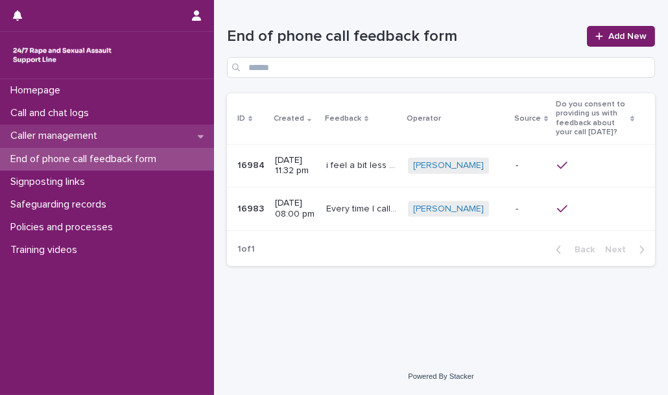
click at [147, 135] on div "Caller management" at bounding box center [107, 136] width 214 height 23
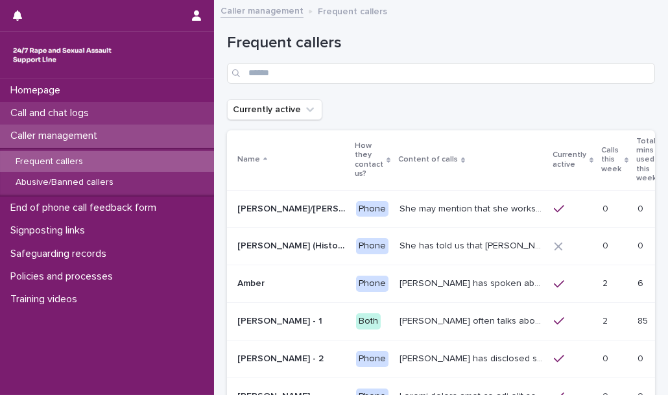
click at [132, 114] on div "Call and chat logs" at bounding box center [107, 113] width 214 height 23
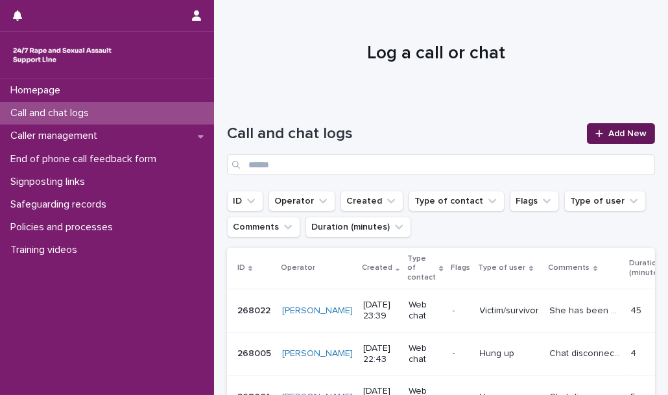
click at [608, 133] on span "Add New" at bounding box center [627, 133] width 38 height 9
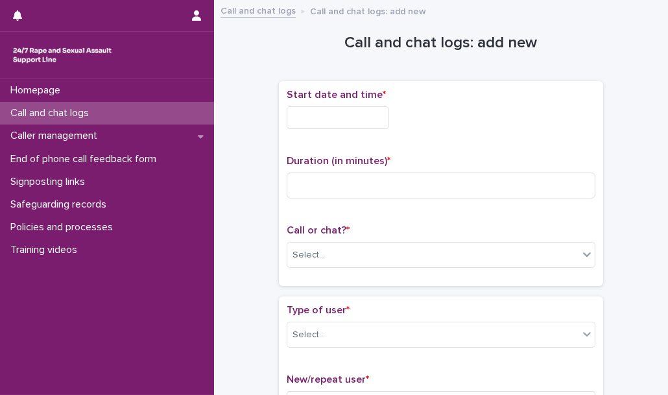
click at [354, 123] on input "text" at bounding box center [338, 117] width 102 height 23
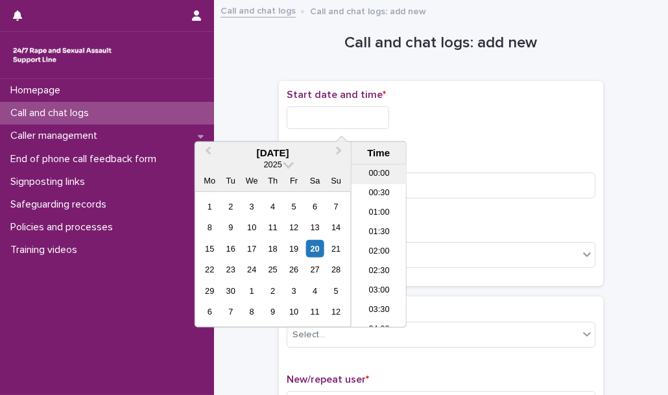
click at [375, 178] on li "00:00" at bounding box center [378, 174] width 55 height 19
type input "**********"
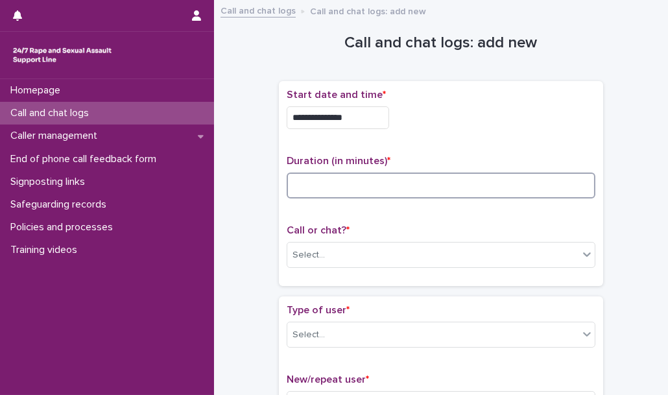
click at [340, 172] on input at bounding box center [441, 185] width 309 height 26
type input "**"
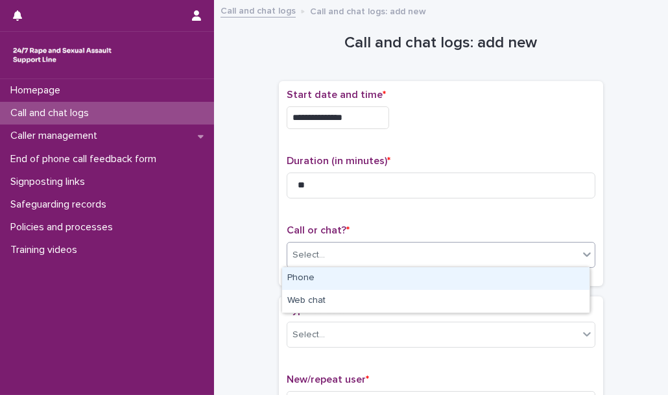
click at [583, 254] on icon at bounding box center [587, 254] width 8 height 5
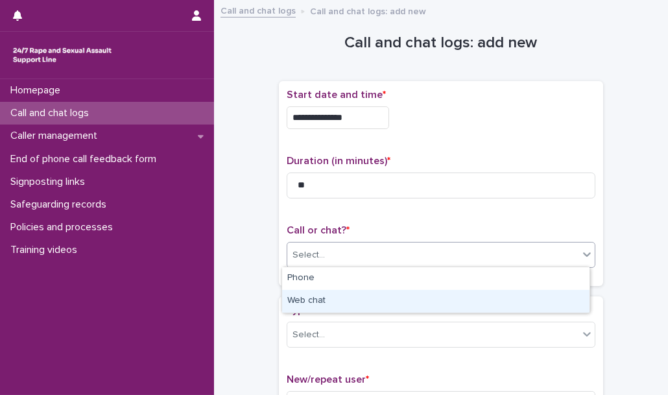
click at [523, 301] on div "Web chat" at bounding box center [435, 301] width 307 height 23
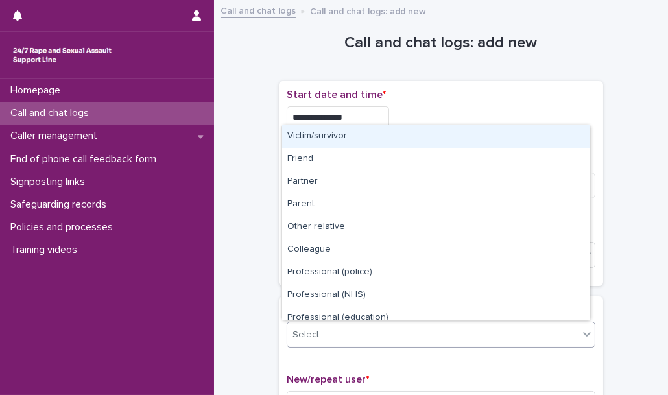
click at [498, 330] on div "Select..." at bounding box center [432, 334] width 291 height 21
click at [412, 136] on div "Victim/survivor" at bounding box center [435, 136] width 307 height 23
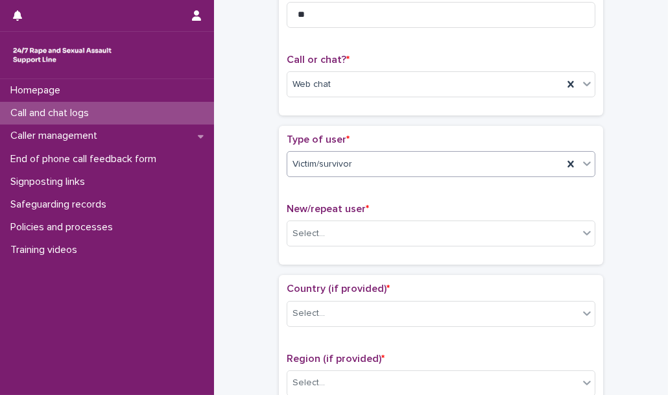
scroll to position [174, 0]
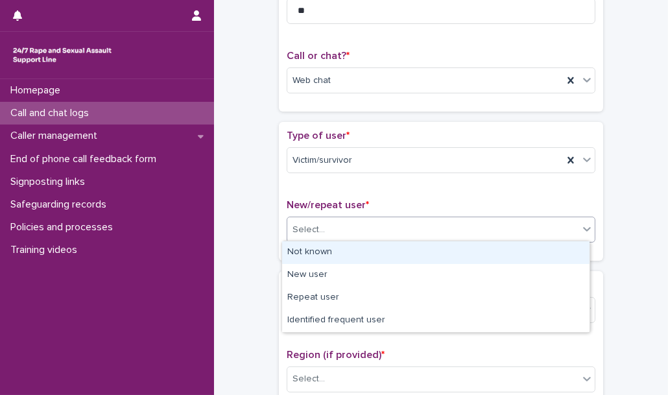
click at [388, 229] on div "Select..." at bounding box center [432, 229] width 291 height 21
click at [385, 252] on div "Not known" at bounding box center [435, 252] width 307 height 23
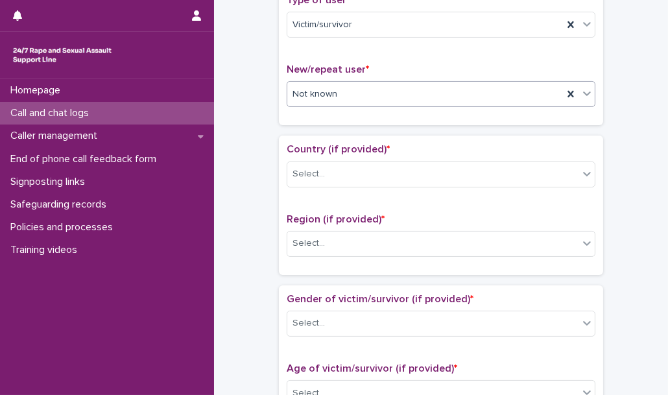
scroll to position [314, 0]
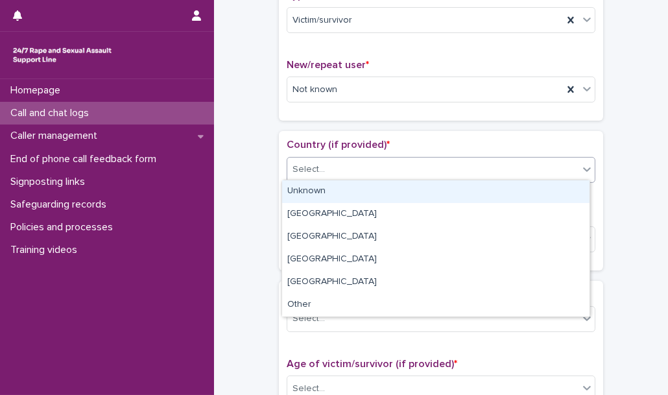
click at [396, 176] on div "Select..." at bounding box center [432, 169] width 291 height 21
click at [390, 198] on div "Unknown" at bounding box center [435, 191] width 307 height 23
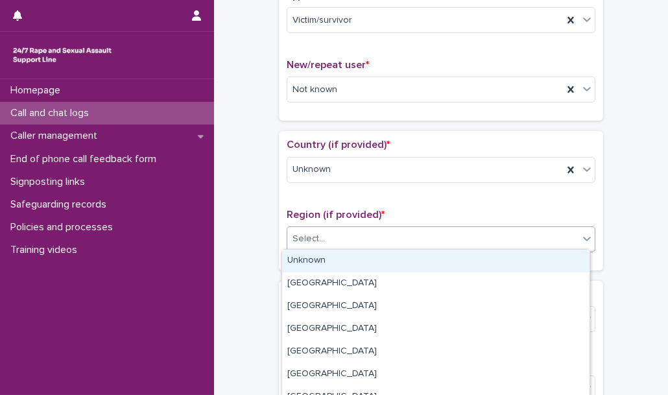
click at [357, 230] on div "Select..." at bounding box center [432, 238] width 291 height 21
click at [354, 261] on div "Unknown" at bounding box center [435, 261] width 307 height 23
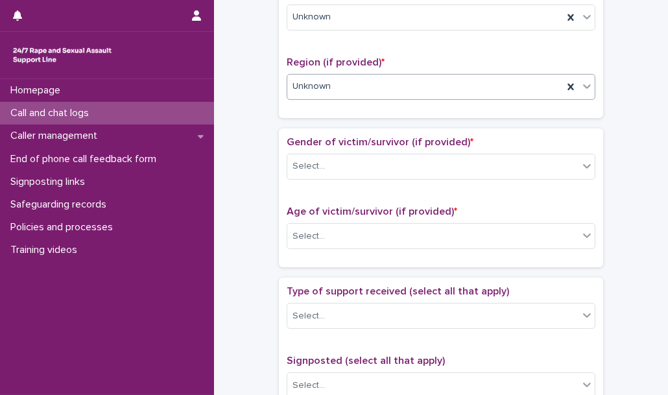
scroll to position [468, 0]
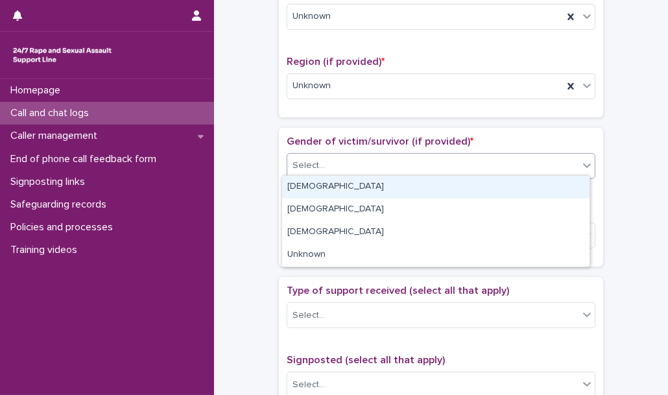
drag, startPoint x: 357, startPoint y: 161, endPoint x: 350, endPoint y: 190, distance: 29.9
click at [350, 190] on body "**********" at bounding box center [334, 197] width 668 height 395
click at [350, 190] on div "[DEMOGRAPHIC_DATA]" at bounding box center [435, 187] width 307 height 23
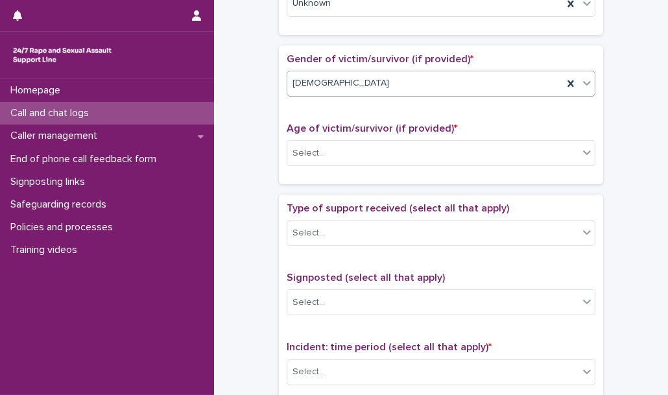
scroll to position [555, 0]
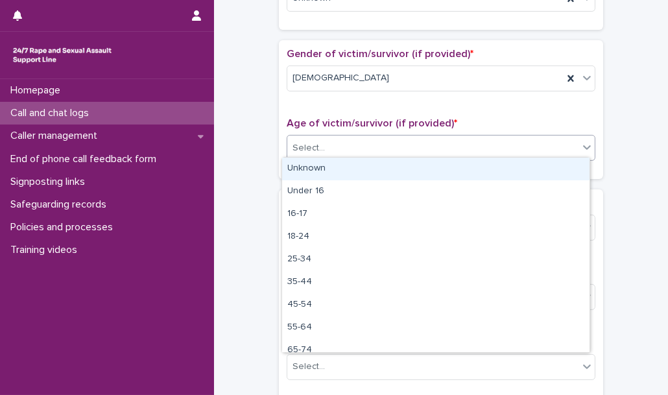
click at [357, 137] on div "Select..." at bounding box center [432, 147] width 291 height 21
click at [345, 175] on div "Unknown" at bounding box center [435, 169] width 307 height 23
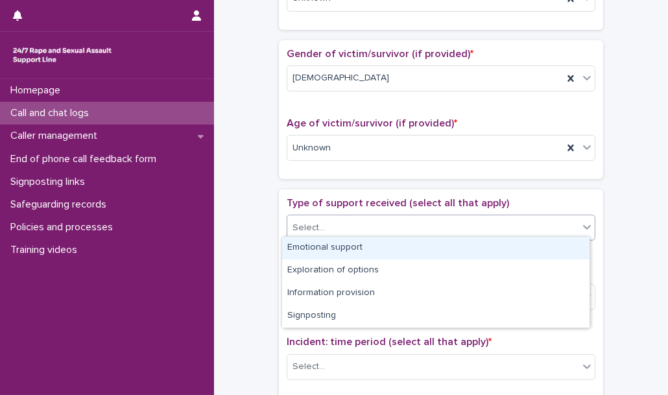
click at [331, 226] on div "Select..." at bounding box center [432, 227] width 291 height 21
click at [326, 259] on div "Emotional support" at bounding box center [435, 248] width 307 height 23
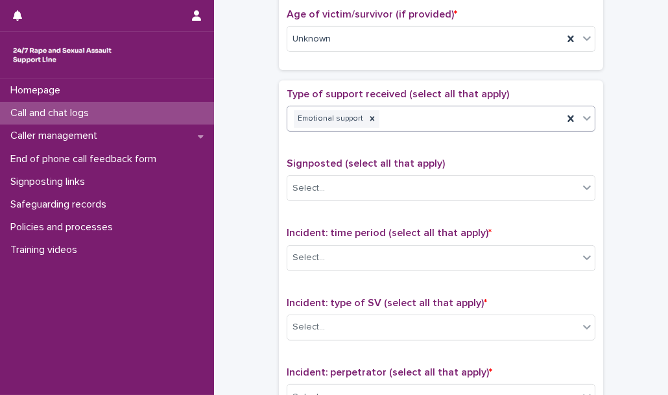
scroll to position [665, 0]
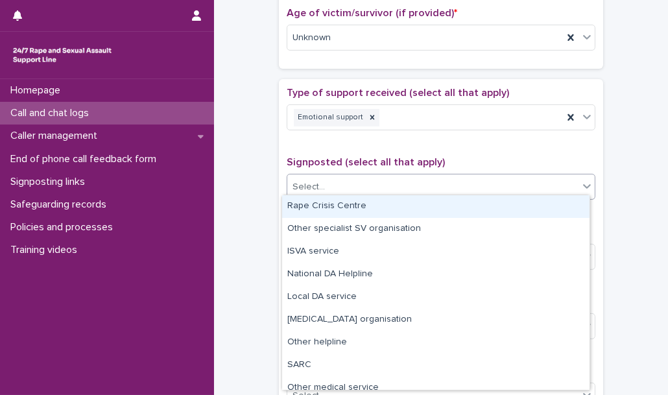
click at [335, 188] on div "Select..." at bounding box center [432, 186] width 291 height 21
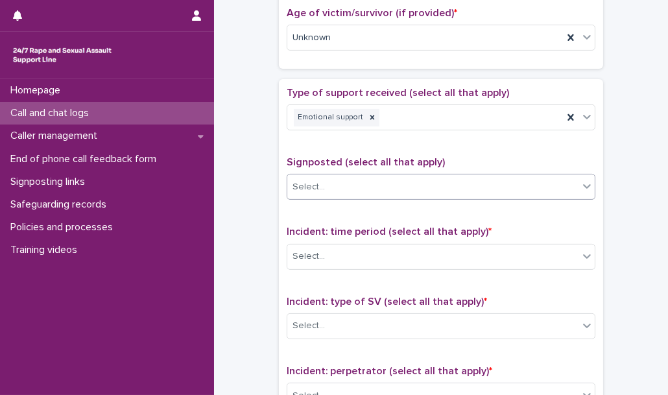
click at [348, 176] on div "Select..." at bounding box center [432, 186] width 291 height 21
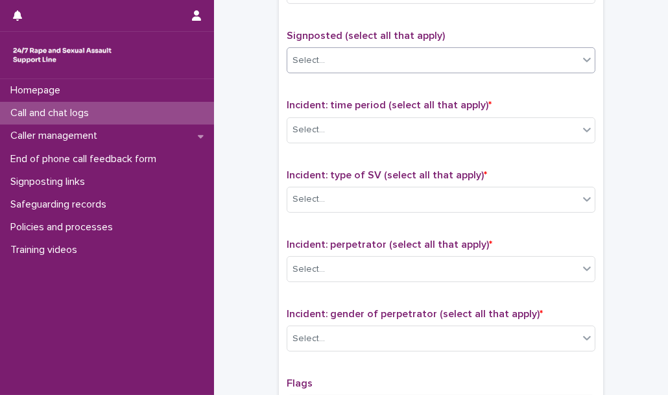
scroll to position [793, 0]
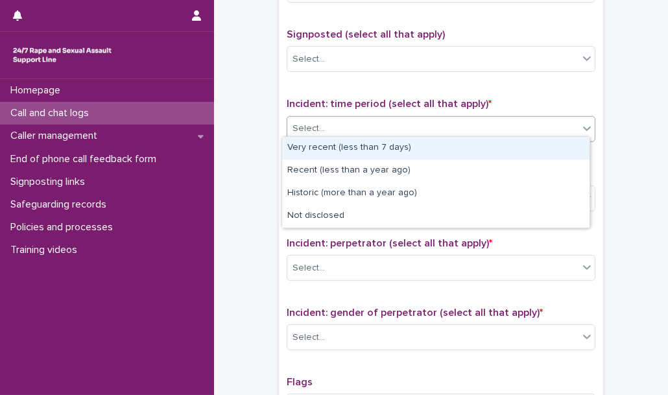
click at [357, 127] on div "Select..." at bounding box center [432, 128] width 291 height 21
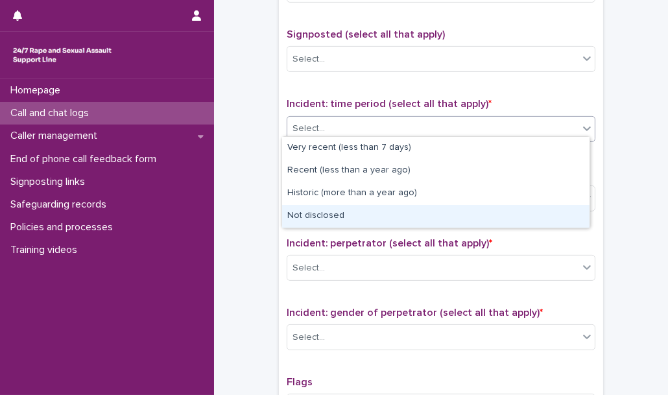
click at [325, 223] on div "Not disclosed" at bounding box center [435, 216] width 307 height 23
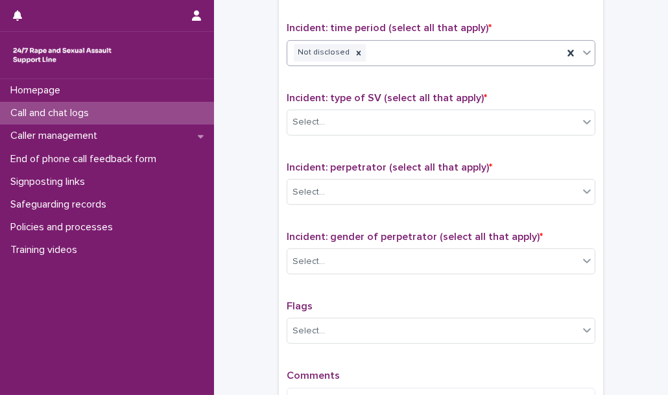
scroll to position [875, 0]
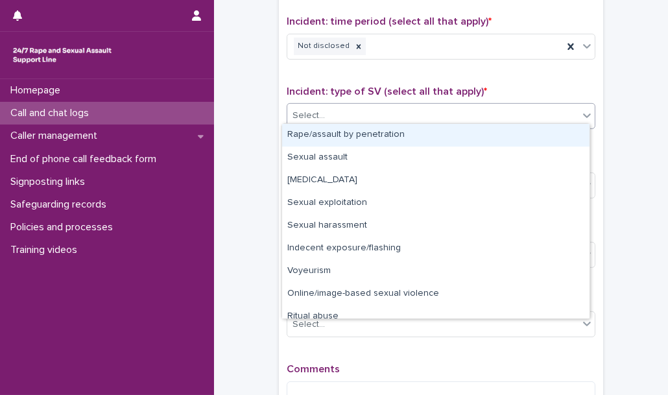
click at [335, 112] on div "Select..." at bounding box center [432, 115] width 291 height 21
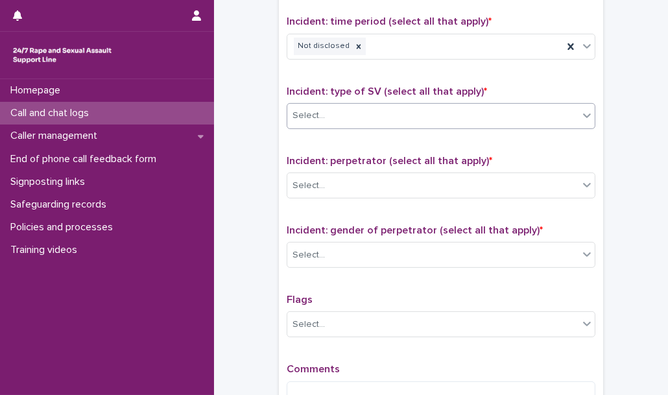
click at [335, 107] on div "Select..." at bounding box center [432, 115] width 291 height 21
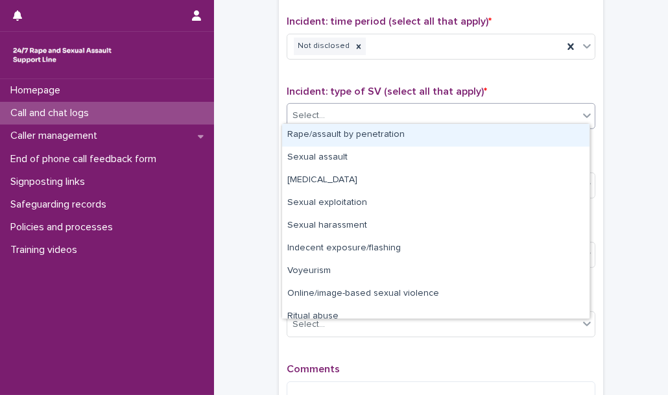
drag, startPoint x: 335, startPoint y: 107, endPoint x: 327, endPoint y: 141, distance: 34.5
click at [327, 141] on body "**********" at bounding box center [334, 197] width 668 height 395
click at [327, 141] on div "Rape/assault by penetration" at bounding box center [435, 135] width 307 height 23
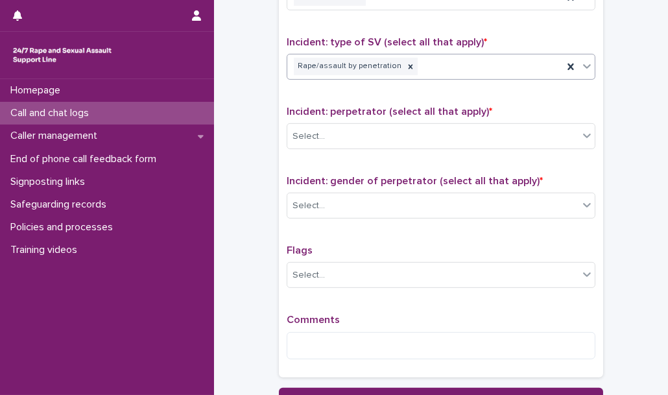
scroll to position [925, 0]
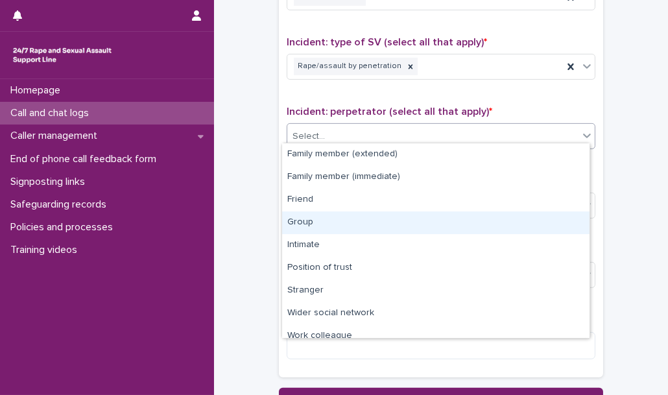
click at [321, 233] on body "**********" at bounding box center [334, 197] width 668 height 395
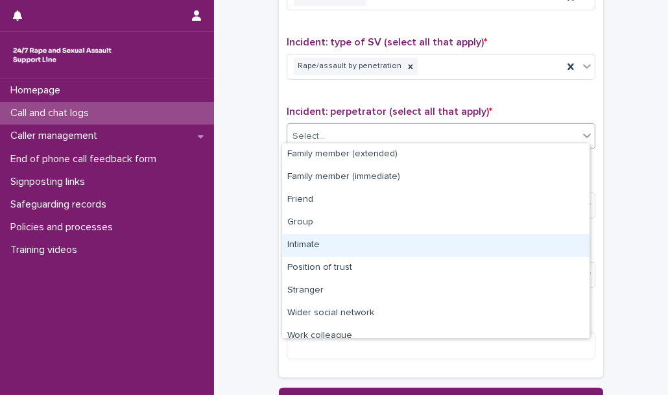
click at [321, 234] on div "Intimate" at bounding box center [435, 245] width 307 height 23
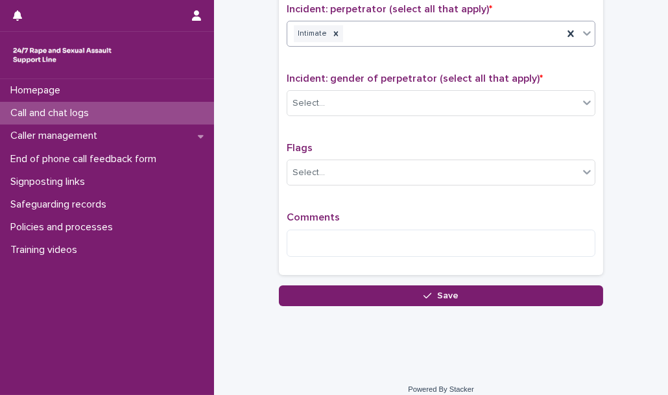
scroll to position [1032, 0]
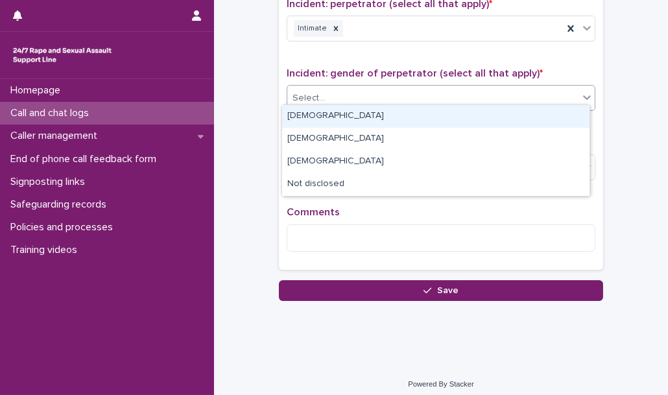
click at [326, 98] on div "Select..." at bounding box center [432, 98] width 291 height 21
click at [317, 125] on div "[DEMOGRAPHIC_DATA]" at bounding box center [435, 116] width 307 height 23
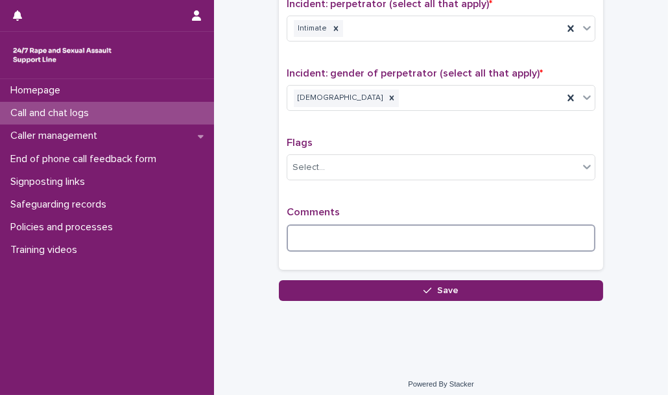
click at [318, 224] on textarea at bounding box center [441, 237] width 309 height 27
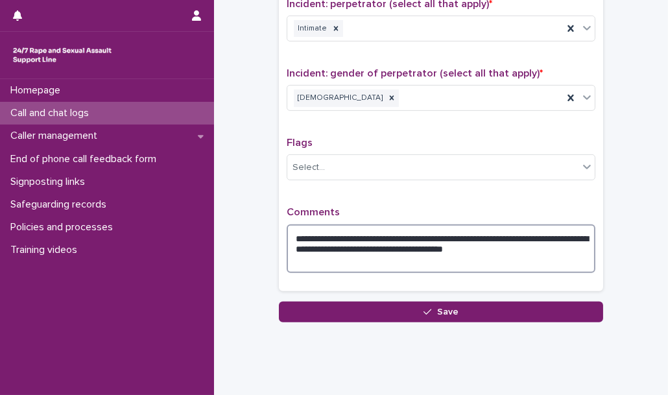
click at [460, 243] on textarea "**********" at bounding box center [441, 248] width 309 height 49
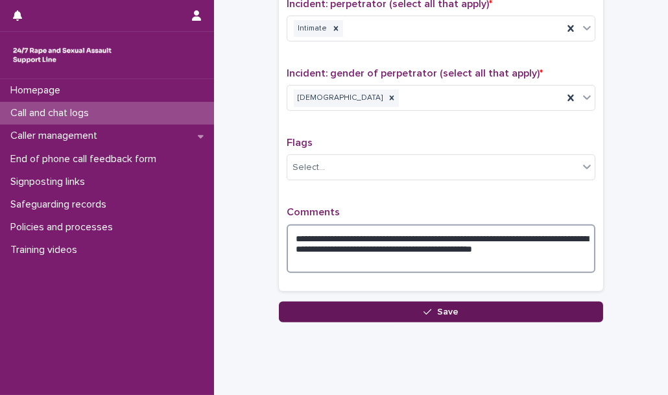
type textarea "**********"
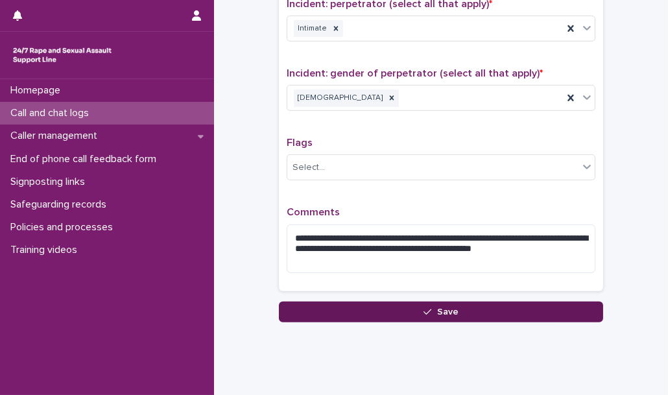
click at [445, 308] on span "Save" at bounding box center [447, 311] width 21 height 9
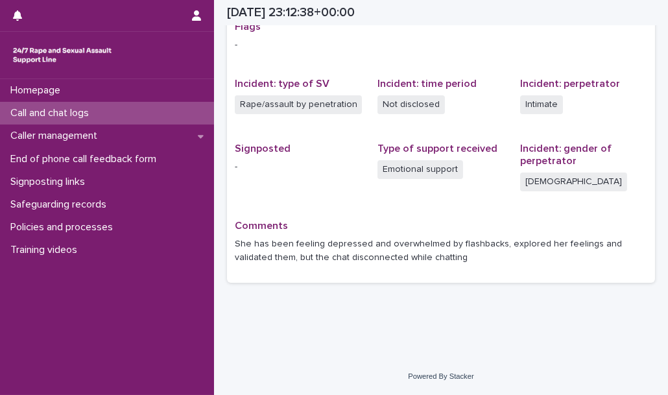
scroll to position [281, 0]
